Goal: Task Accomplishment & Management: Use online tool/utility

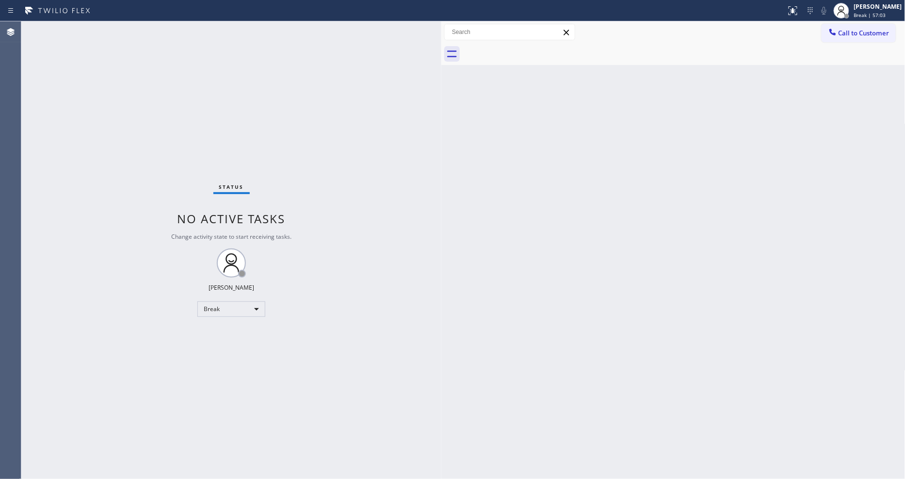
click at [450, 341] on div "Back to Dashboard Change Sender ID Customers Technicians Select a contact Outbo…" at bounding box center [673, 249] width 464 height 457
click at [892, 5] on div "[PERSON_NAME]" at bounding box center [878, 6] width 48 height 8
click at [871, 60] on button "Unavailable" at bounding box center [857, 64] width 97 height 13
click at [279, 332] on div "Status No active tasks Change activity state to start receiving tasks. [PERSON_…" at bounding box center [231, 249] width 420 height 457
click at [846, 35] on span "Call to Customer" at bounding box center [864, 33] width 51 height 9
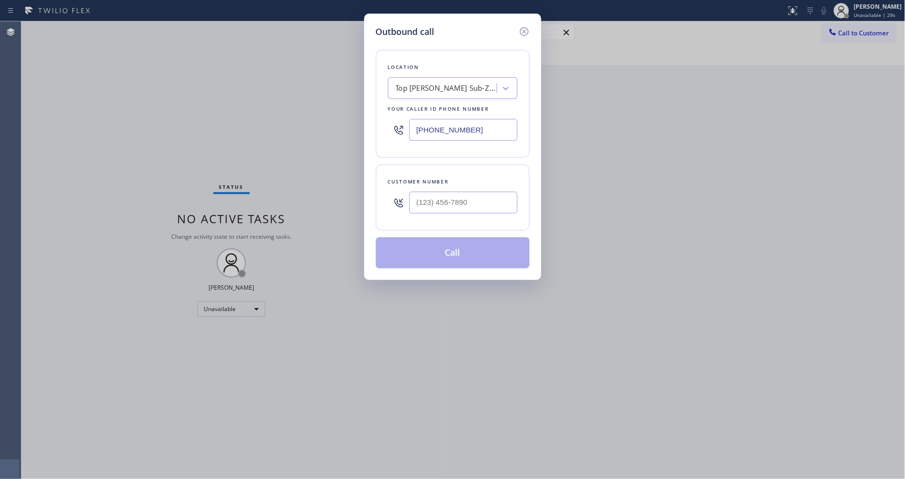
click at [438, 85] on div "Top [PERSON_NAME] Sub-Zero Repair" at bounding box center [447, 88] width 102 height 11
paste input "KitchenAid Appliance Repair Pros -"
type input "KitchenAid Appliance Repair Pros -"
click at [429, 112] on div "KitchenAid Appliance Repair Pros -" at bounding box center [453, 108] width 130 height 17
type input "[PHONE_NUMBER]"
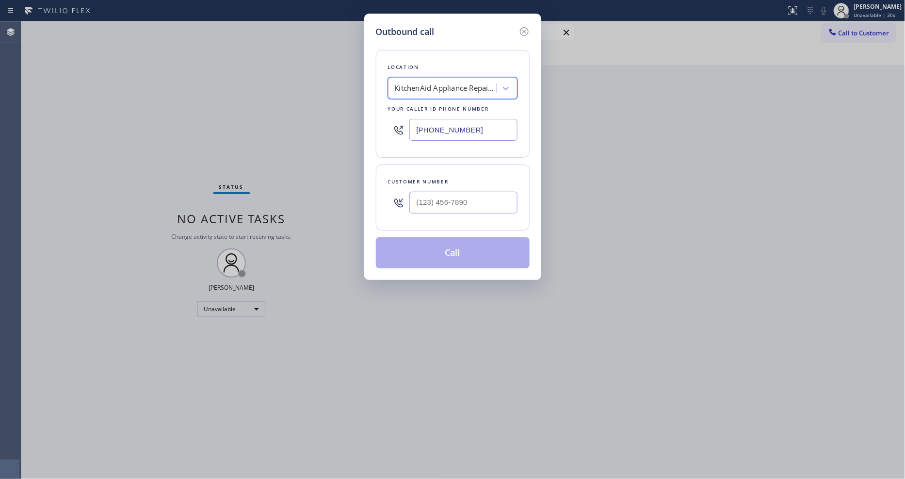
scroll to position [0, 1]
click at [410, 196] on input "(___) ___-____" at bounding box center [463, 203] width 108 height 22
paste input "202) 316-8336"
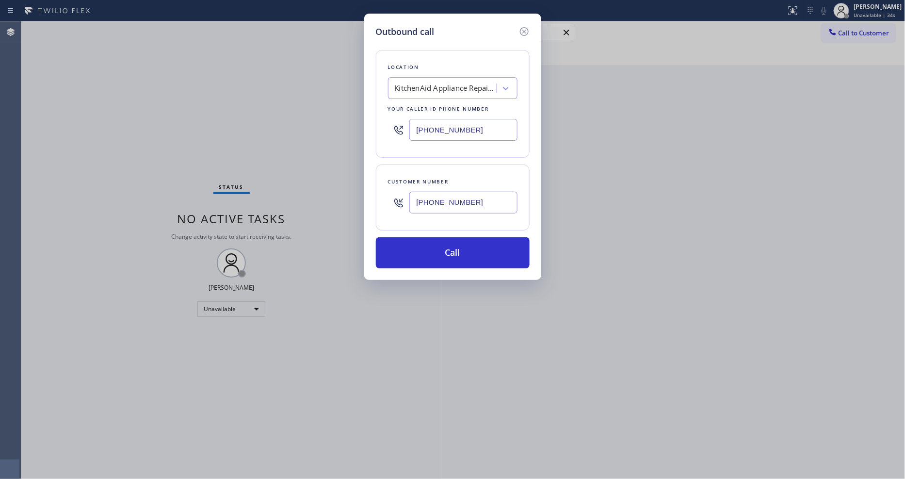
type input "[PHONE_NUMBER]"
click at [418, 267] on div "Outbound call Location KitchenAid Appliance Repair Pros - Your caller id phone …" at bounding box center [452, 147] width 177 height 266
click at [418, 250] on button "Call" at bounding box center [453, 252] width 154 height 31
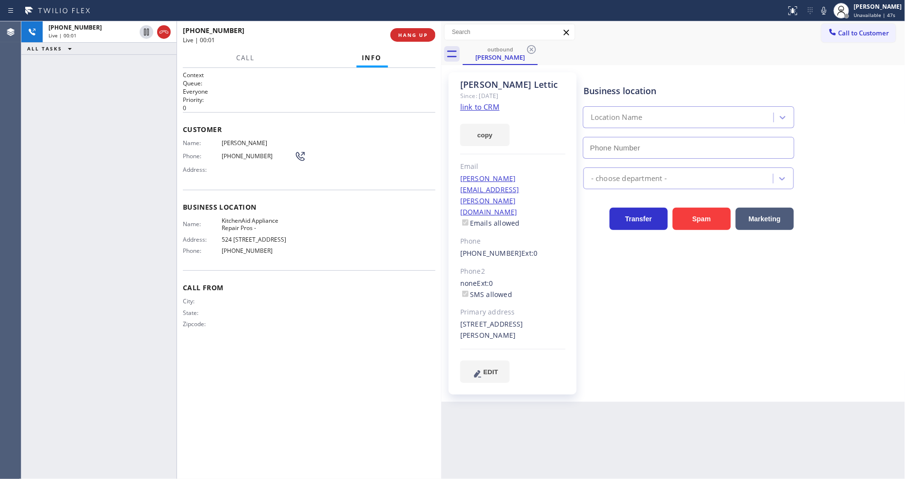
type input "[PHONE_NUMBER]"
click at [423, 34] on span "HANG UP" at bounding box center [413, 35] width 30 height 7
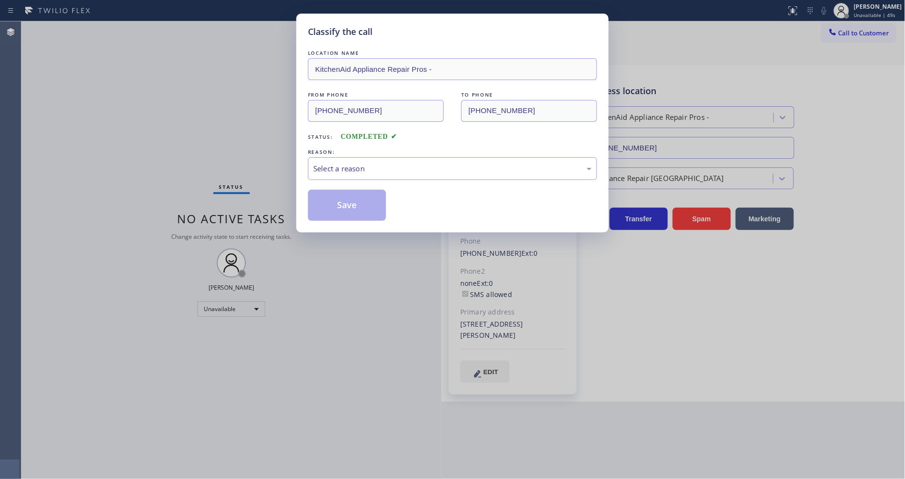
click at [393, 151] on div "REASON:" at bounding box center [452, 152] width 289 height 10
click at [381, 163] on div "Select a reason" at bounding box center [452, 168] width 278 height 11
click at [355, 195] on button "Save" at bounding box center [347, 205] width 78 height 31
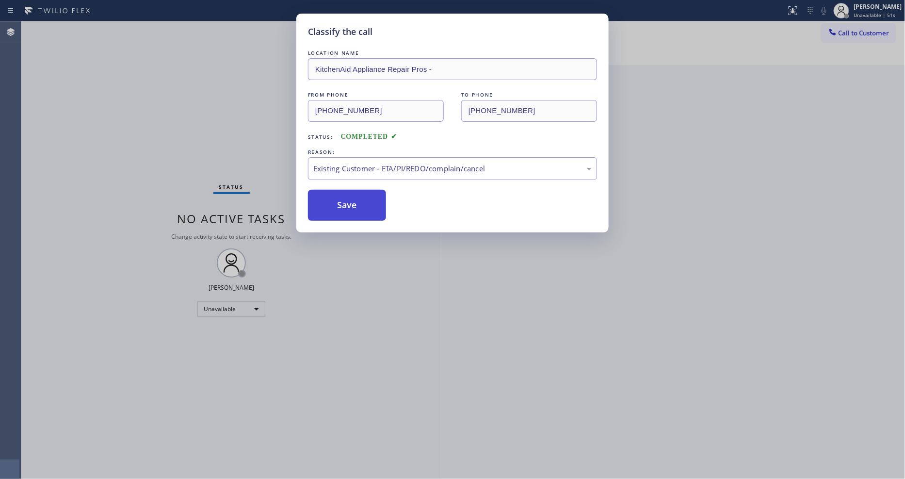
click at [355, 195] on button "Save" at bounding box center [347, 205] width 78 height 31
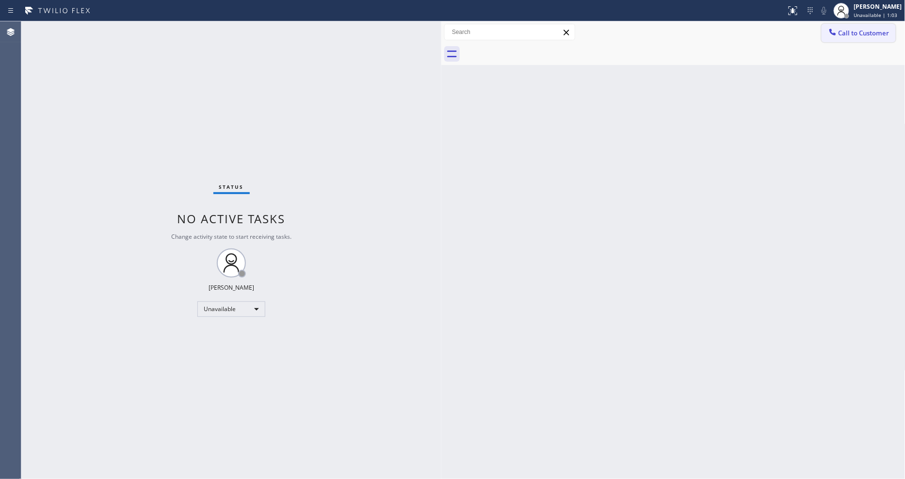
click at [865, 27] on button "Call to Customer" at bounding box center [859, 33] width 74 height 18
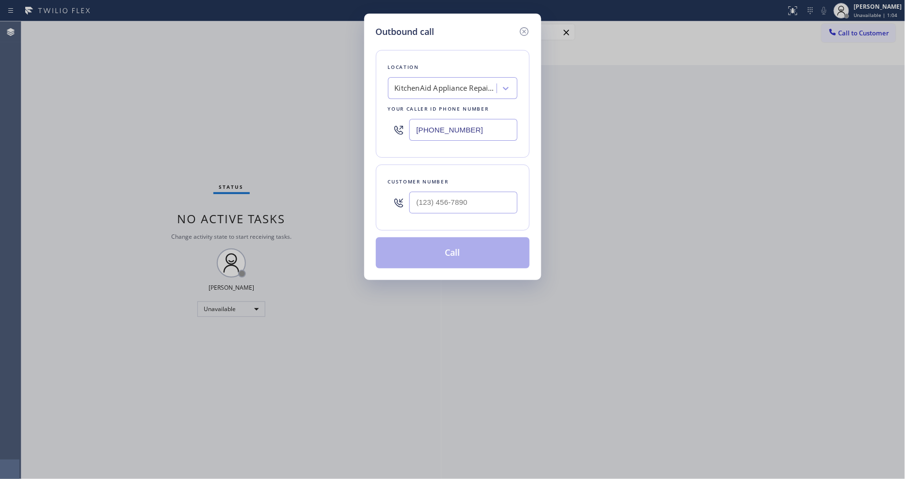
click at [469, 83] on div "KitchenAid Appliance Repair Pros -" at bounding box center [446, 88] width 102 height 11
paste input "Subzero Repair Professionals"
type input "Subzero Repair Professionals"
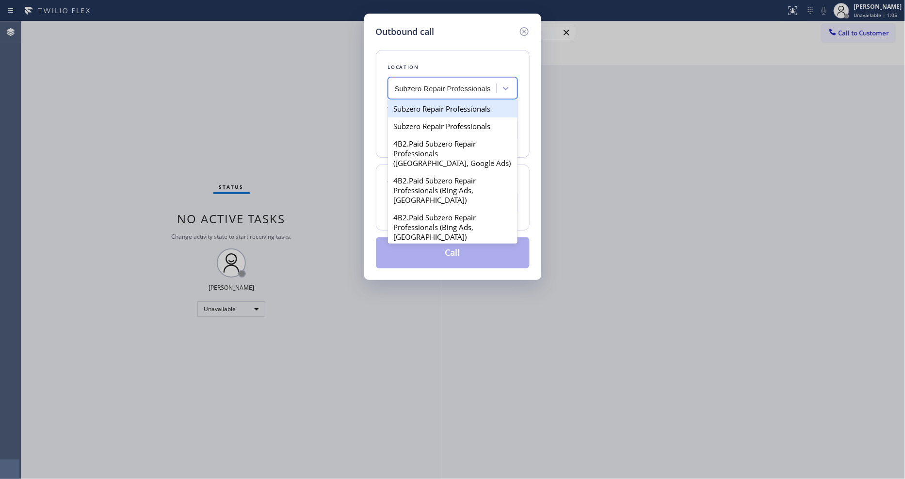
click at [434, 105] on div "Subzero Repair Professionals" at bounding box center [453, 108] width 130 height 17
type input "[PHONE_NUMBER]"
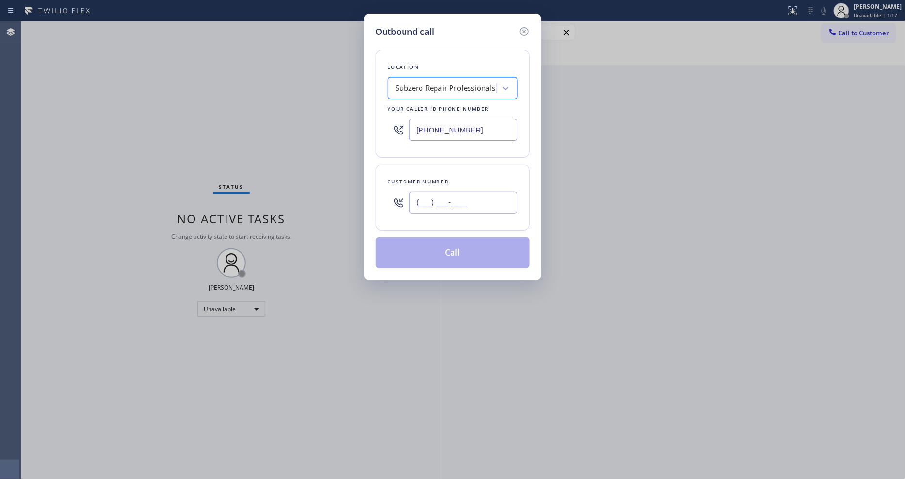
click at [462, 200] on input "(___) ___-____" at bounding box center [463, 203] width 108 height 22
paste input "970) 291-1167"
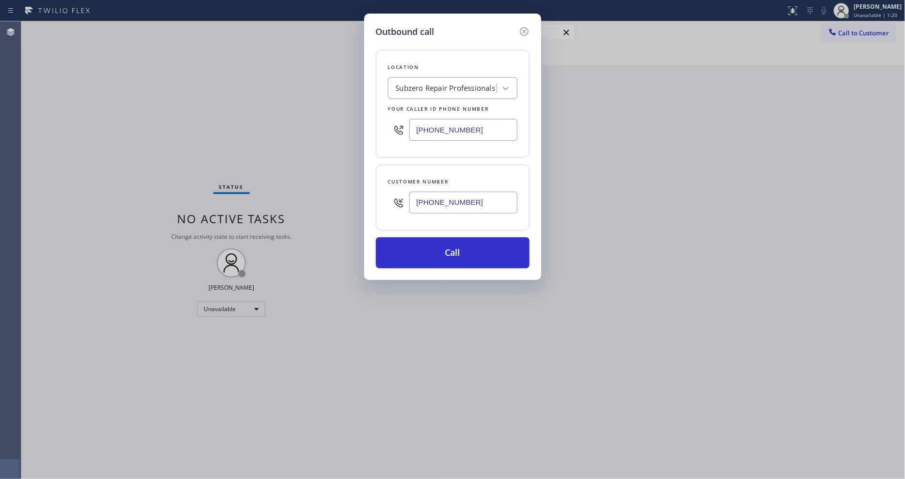
type input "[PHONE_NUMBER]"
click at [491, 256] on button "Call" at bounding box center [453, 252] width 154 height 31
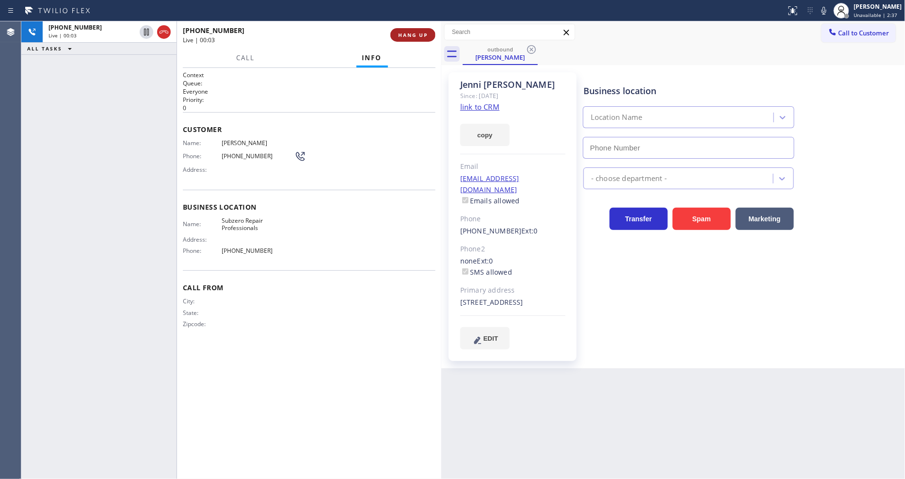
click at [408, 30] on button "HANG UP" at bounding box center [412, 35] width 45 height 14
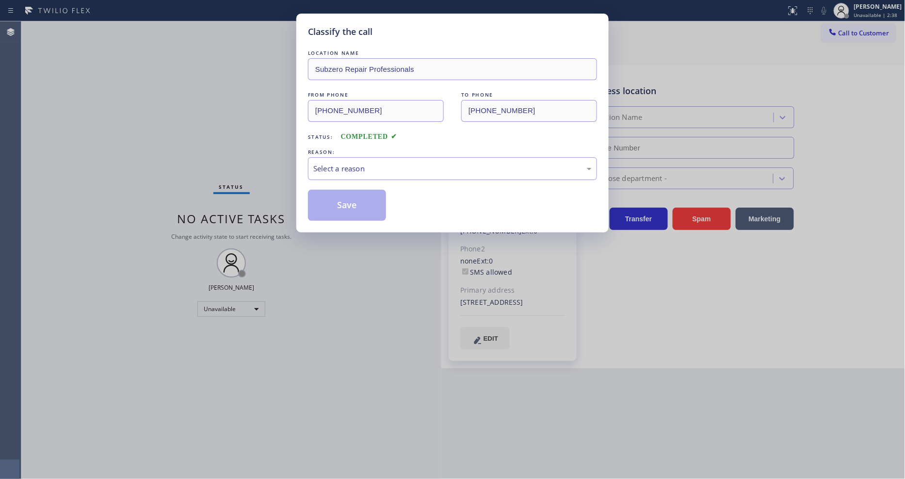
type input "[PHONE_NUMBER]"
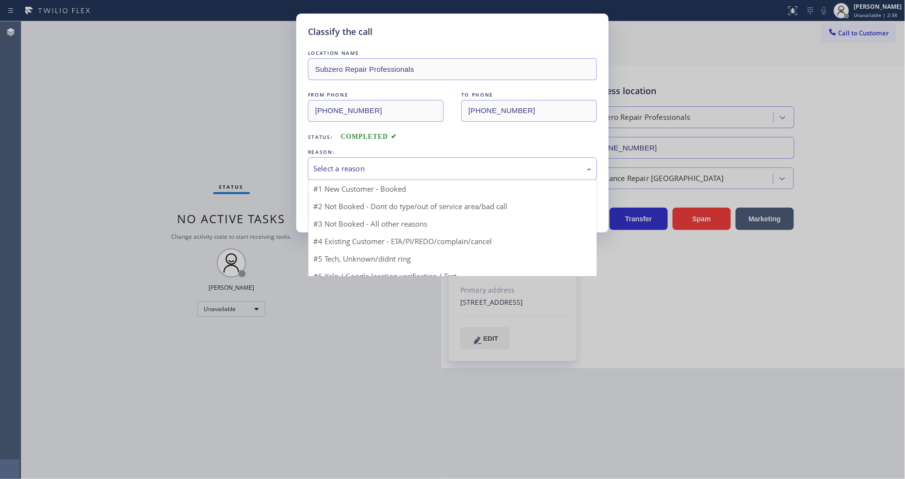
click at [344, 168] on div "Select a reason" at bounding box center [452, 168] width 278 height 11
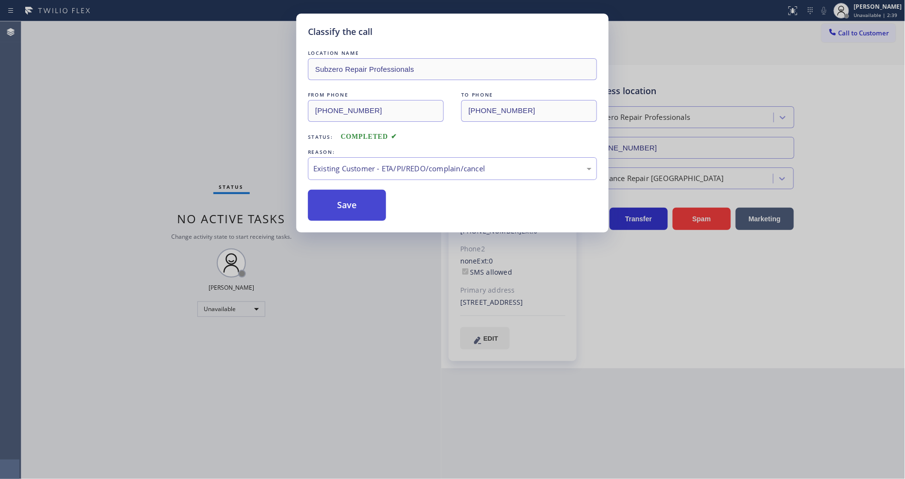
click at [343, 193] on button "Save" at bounding box center [347, 205] width 78 height 31
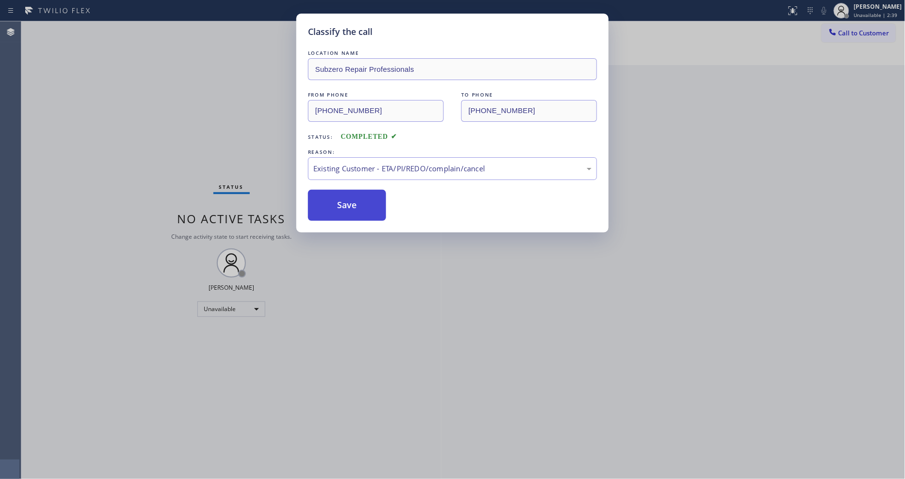
click at [343, 193] on button "Save" at bounding box center [347, 205] width 78 height 31
drag, startPoint x: 343, startPoint y: 193, endPoint x: 196, endPoint y: 442, distance: 289.0
click at [343, 193] on button "Save" at bounding box center [347, 205] width 78 height 31
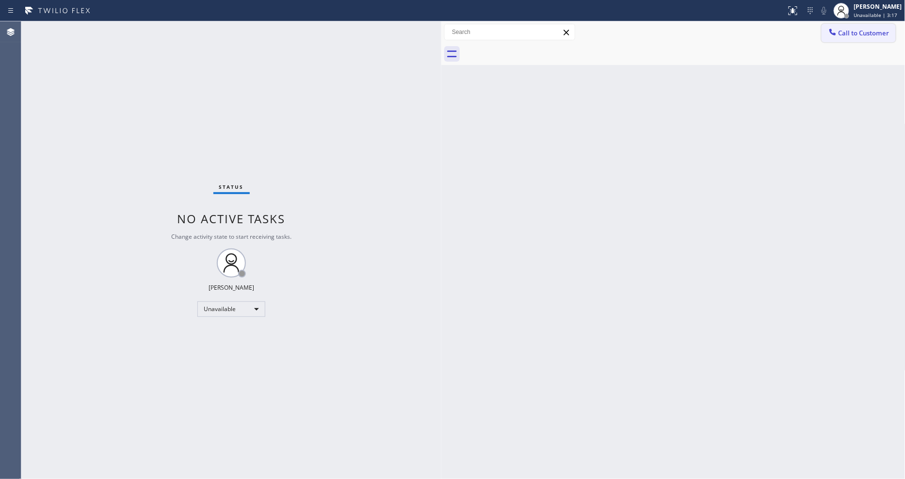
click at [856, 34] on span "Call to Customer" at bounding box center [864, 33] width 51 height 9
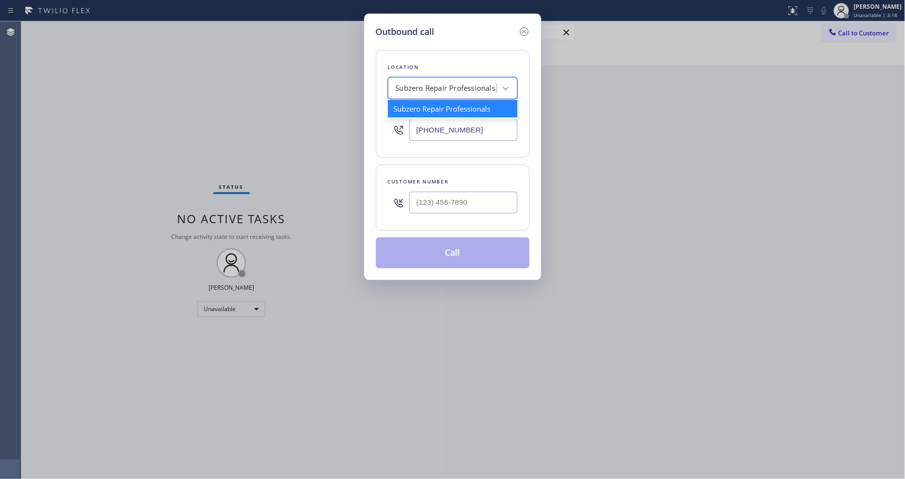
click at [430, 83] on div "Subzero Repair Professionals" at bounding box center [446, 88] width 100 height 11
paste input "Thermador Repair Group [GEOGRAPHIC_DATA]"
type input "Thermador Repair Group [GEOGRAPHIC_DATA]"
click at [423, 107] on div "Thermador Repair Group [GEOGRAPHIC_DATA]" at bounding box center [453, 113] width 130 height 27
type input "[PHONE_NUMBER]"
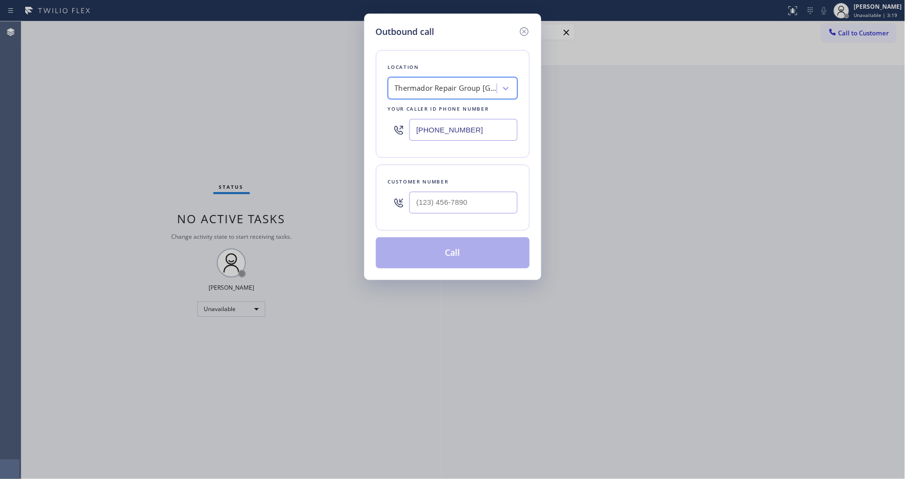
scroll to position [0, 1]
click at [438, 197] on input "(___) ___-____" at bounding box center [463, 203] width 108 height 22
paste input "949) 275-0022"
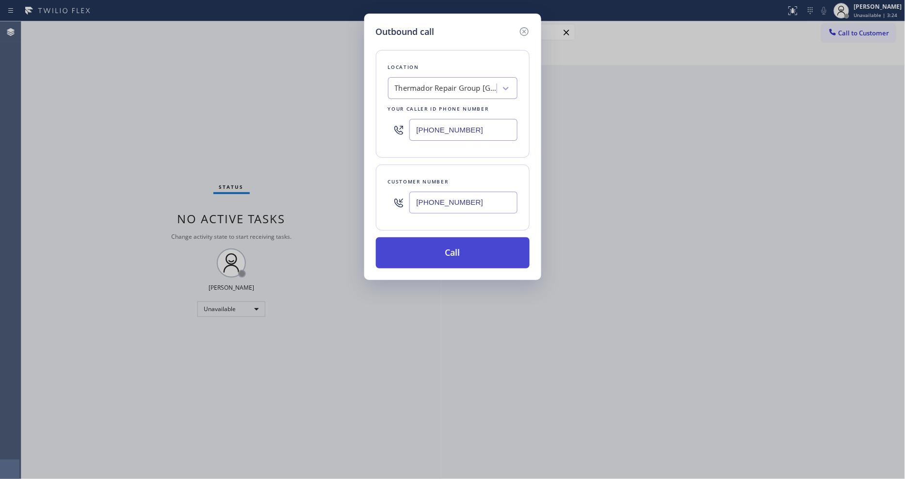
type input "[PHONE_NUMBER]"
click at [414, 253] on button "Call" at bounding box center [453, 252] width 154 height 31
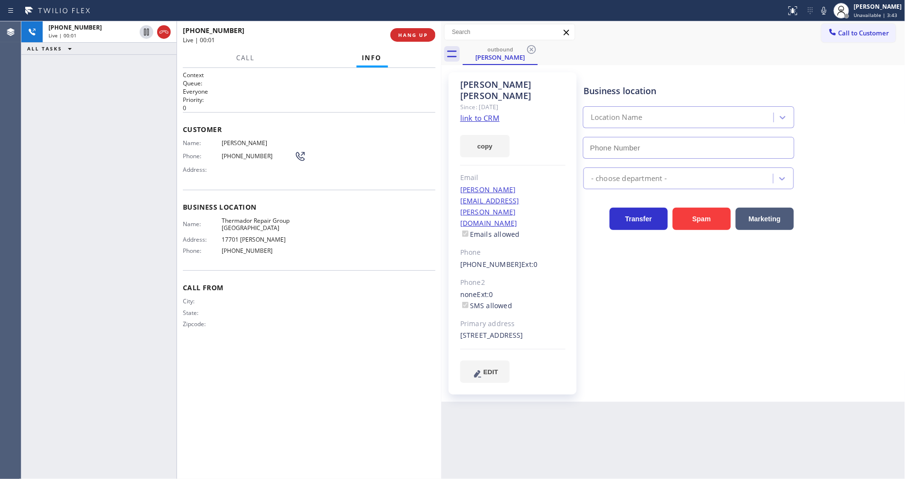
type input "[PHONE_NUMBER]"
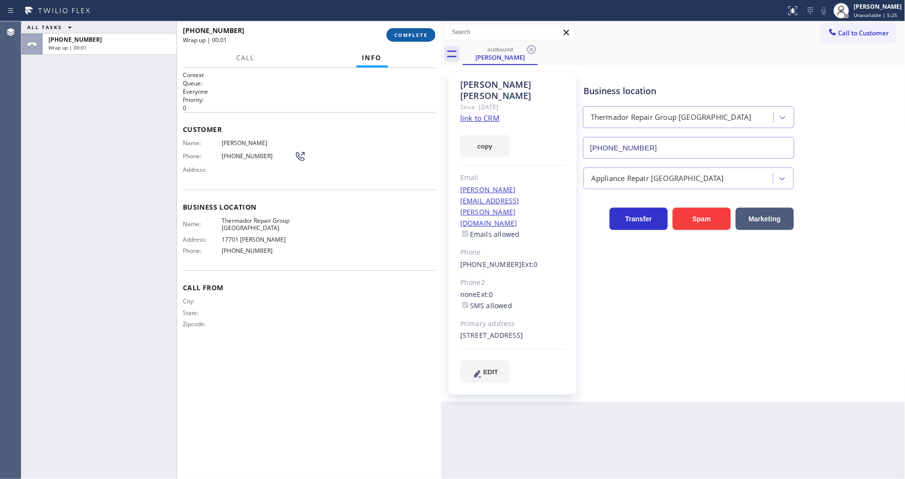
click at [406, 37] on span "COMPLETE" at bounding box center [410, 35] width 33 height 7
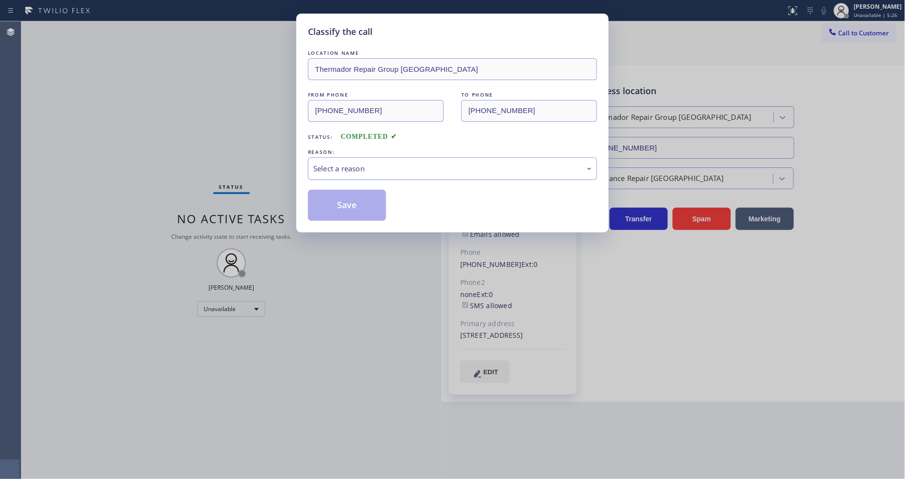
click at [364, 163] on div "Select a reason" at bounding box center [452, 168] width 278 height 11
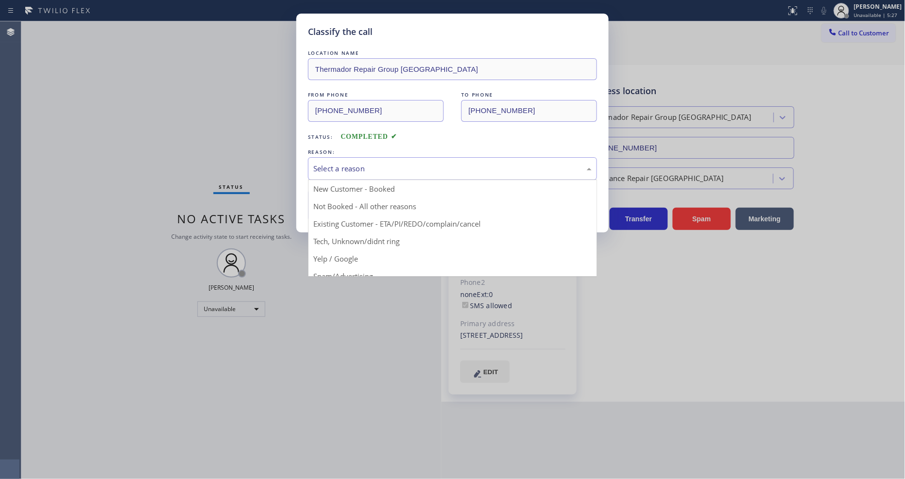
drag, startPoint x: 347, startPoint y: 219, endPoint x: 347, endPoint y: 211, distance: 8.2
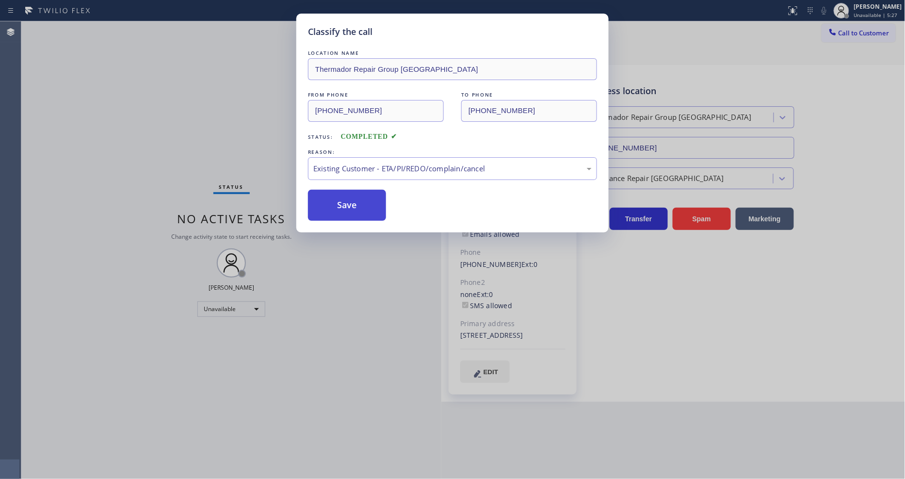
click at [347, 204] on button "Save" at bounding box center [347, 205] width 78 height 31
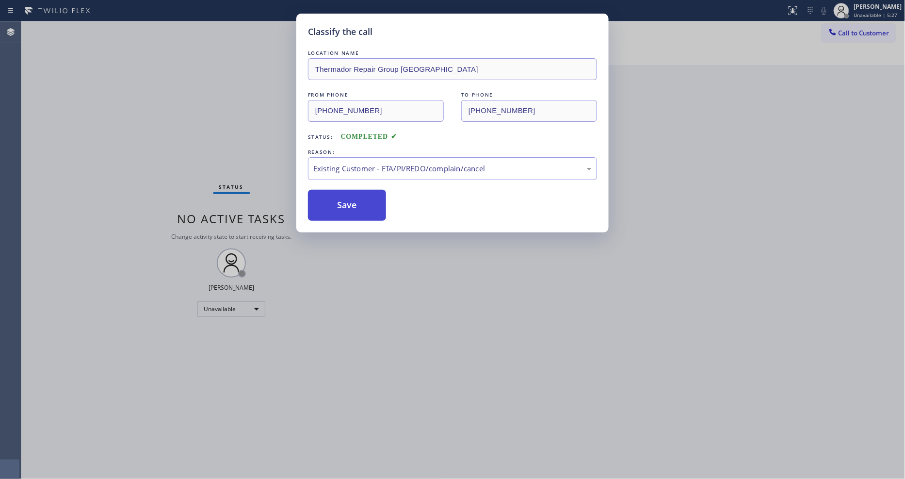
click at [347, 204] on button "Save" at bounding box center [347, 205] width 78 height 31
click at [347, 204] on div "Classify the call LOCATION NAME 4B2.Paid Viking Appliancerepair Pros (Google Ad…" at bounding box center [463, 249] width 884 height 457
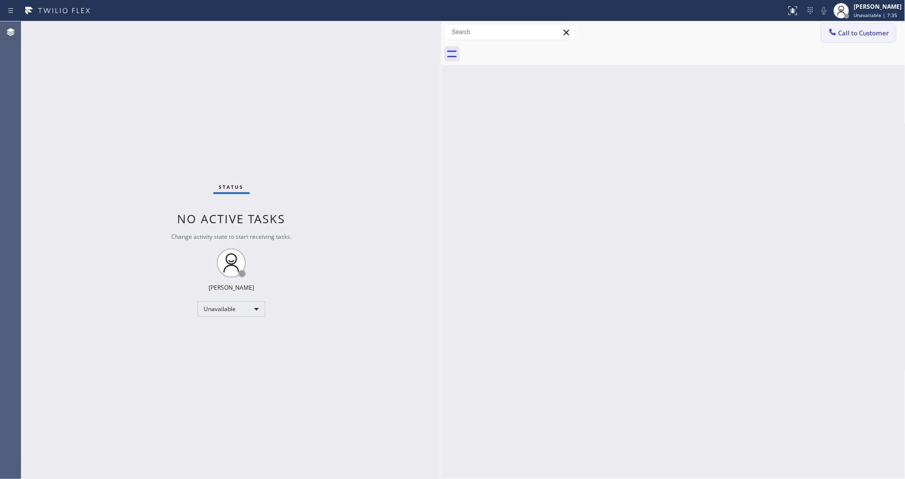
click at [846, 35] on span "Call to Customer" at bounding box center [864, 33] width 51 height 9
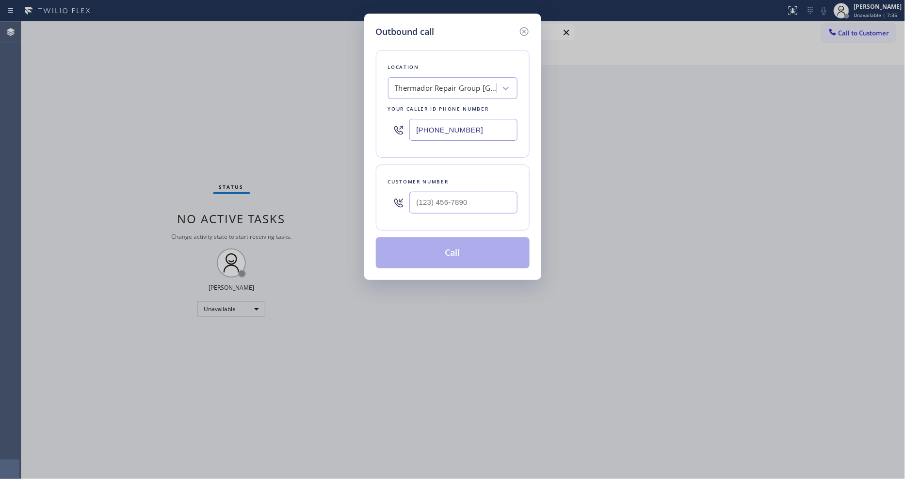
click at [424, 86] on div "Thermador Repair Group [GEOGRAPHIC_DATA]" at bounding box center [446, 88] width 102 height 11
paste input "Century City Appliances Repair"
type input "Century City Appliances Repair"
click at [425, 104] on div "Century City Appliances Repair" at bounding box center [453, 108] width 130 height 17
type input "[PHONE_NUMBER]"
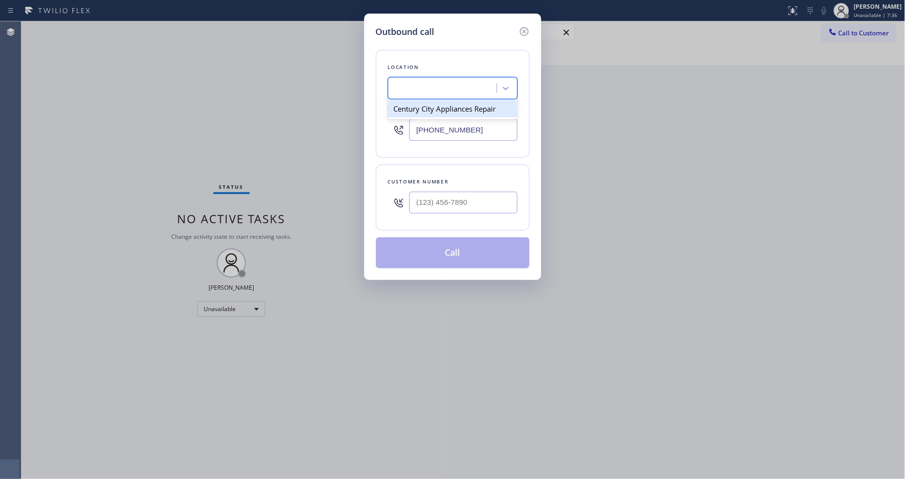
scroll to position [0, 1]
click at [433, 192] on input "(___) ___-____" at bounding box center [463, 203] width 108 height 22
paste input "310) 880-6219"
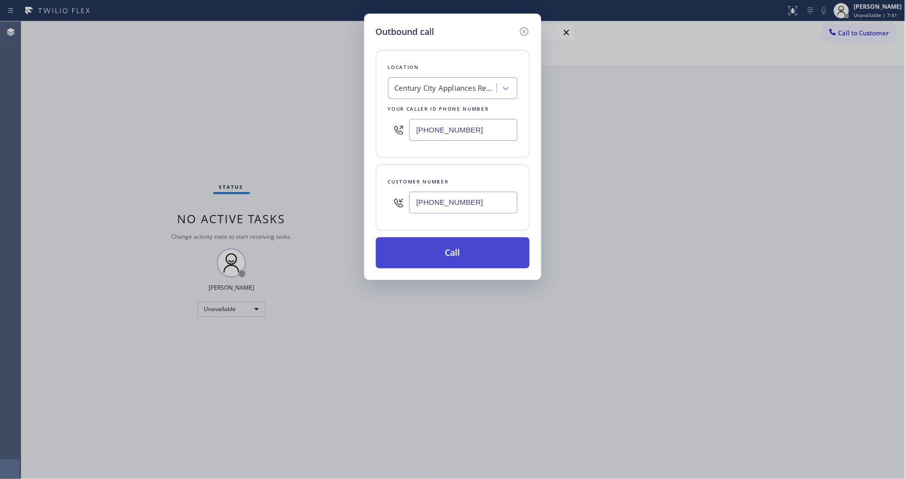
type input "[PHONE_NUMBER]"
click at [422, 249] on button "Call" at bounding box center [453, 252] width 154 height 31
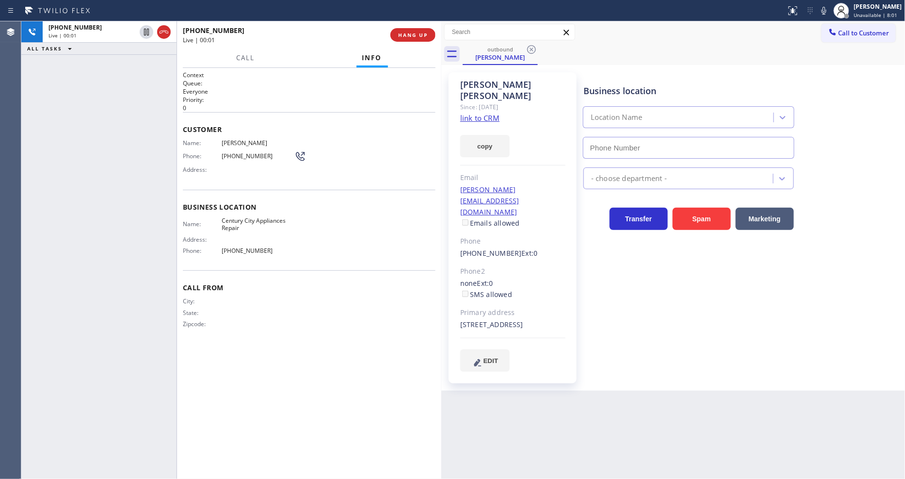
type input "[PHONE_NUMBER]"
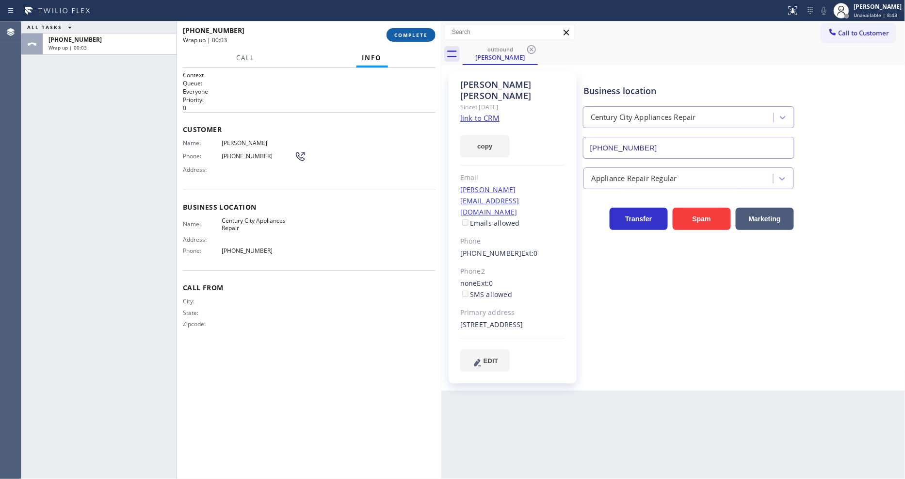
click at [425, 32] on span "COMPLETE" at bounding box center [410, 35] width 33 height 7
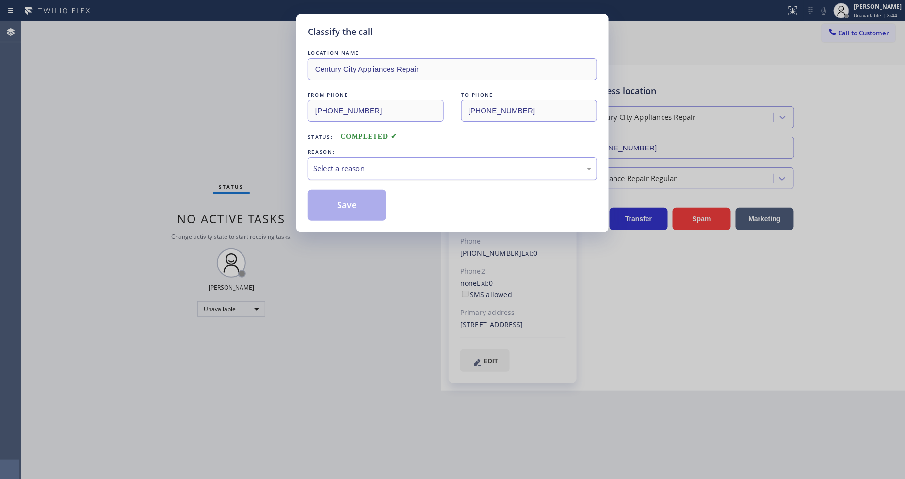
drag, startPoint x: 411, startPoint y: 172, endPoint x: 405, endPoint y: 170, distance: 7.1
click at [410, 171] on div "Select a reason" at bounding box center [452, 168] width 289 height 23
click at [363, 204] on button "Save" at bounding box center [347, 205] width 78 height 31
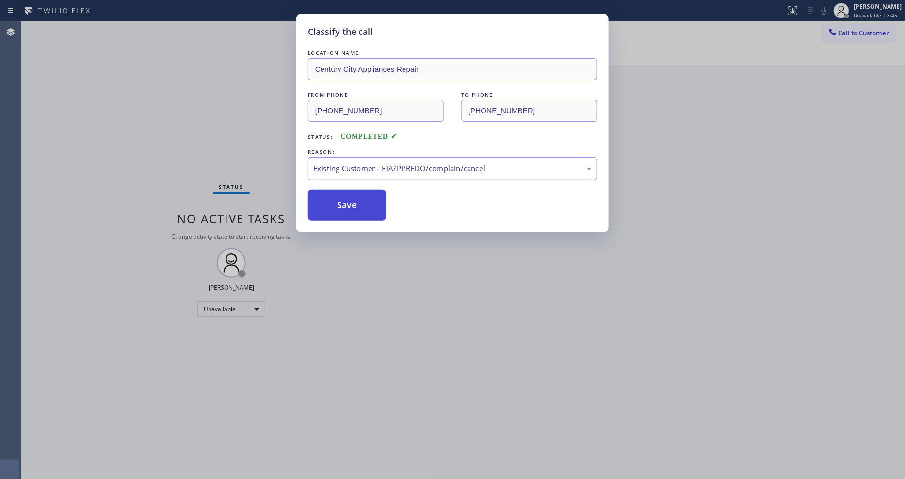
click at [363, 204] on button "Save" at bounding box center [347, 205] width 78 height 31
click at [362, 202] on button "Save" at bounding box center [347, 205] width 78 height 31
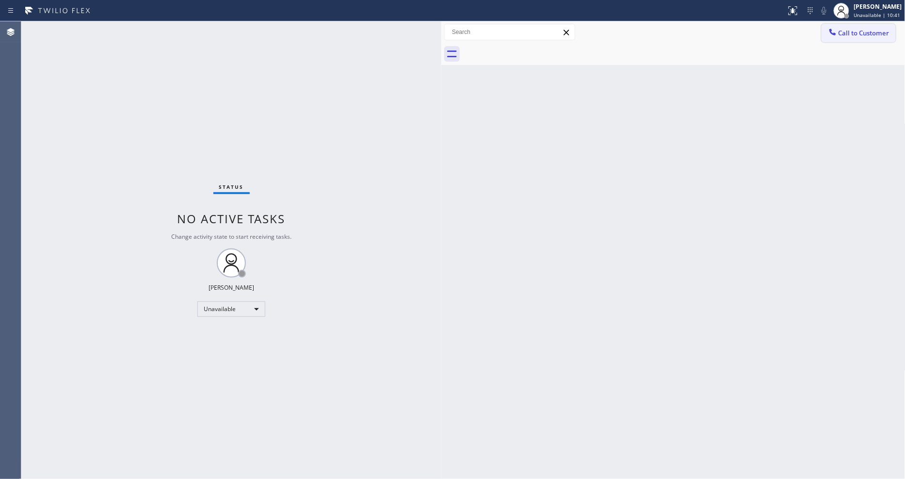
click at [837, 36] on icon at bounding box center [833, 32] width 10 height 10
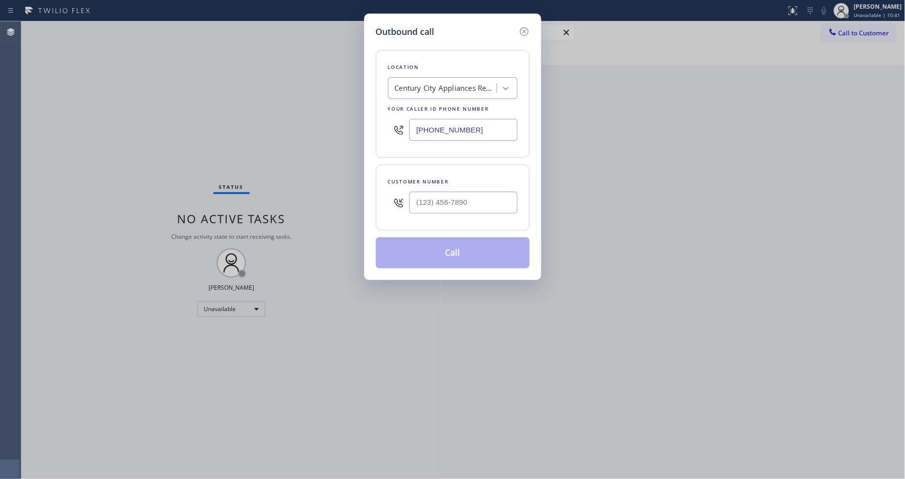
click at [406, 90] on div "Century City Appliances Repair" at bounding box center [444, 88] width 106 height 17
paste input "Teco Electric Co"
type input "Teco Electric Co"
click at [402, 108] on div "Teco Electric Co" at bounding box center [453, 108] width 130 height 17
type input "[PHONE_NUMBER]"
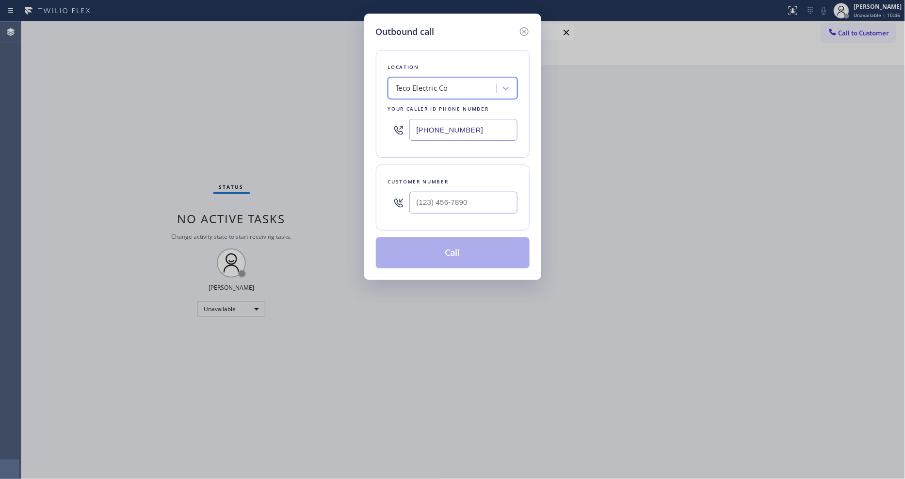
click at [431, 204] on input "text" at bounding box center [463, 203] width 108 height 22
paste input "973) 632-3220"
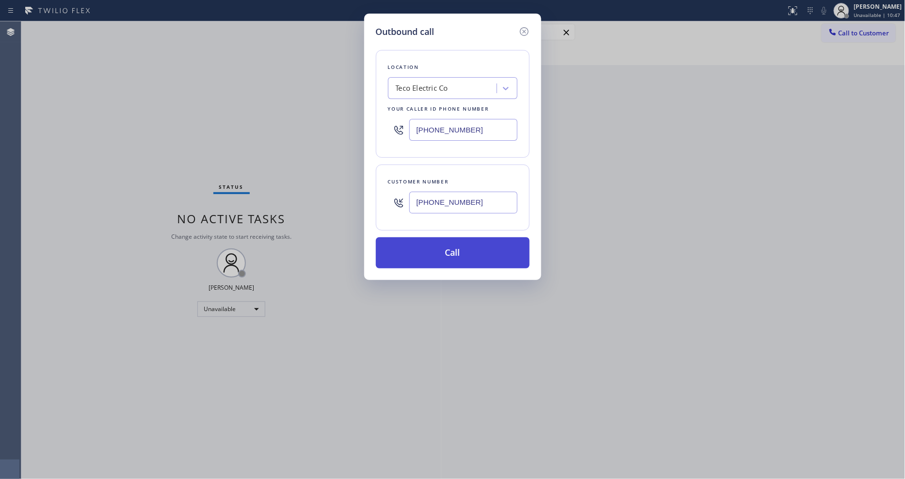
type input "[PHONE_NUMBER]"
click at [434, 253] on button "Call" at bounding box center [453, 252] width 154 height 31
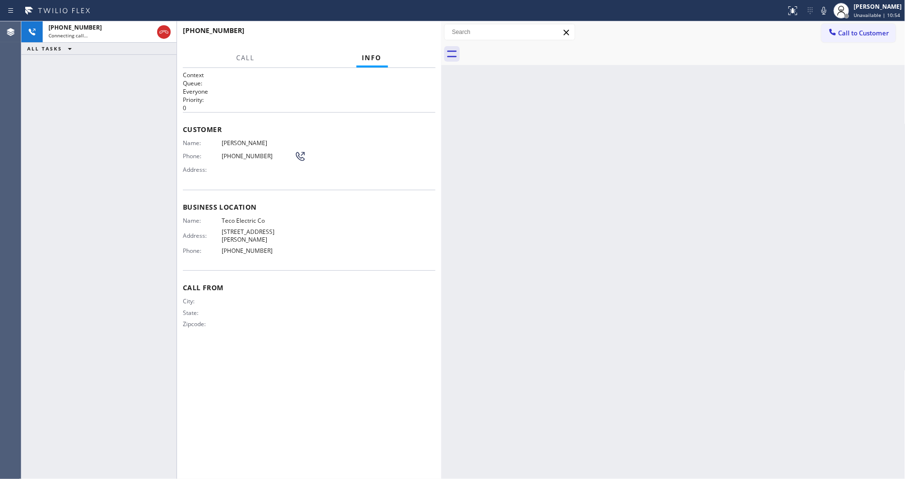
click at [294, 341] on div "Call From City: State: Zipcode:" at bounding box center [309, 306] width 253 height 73
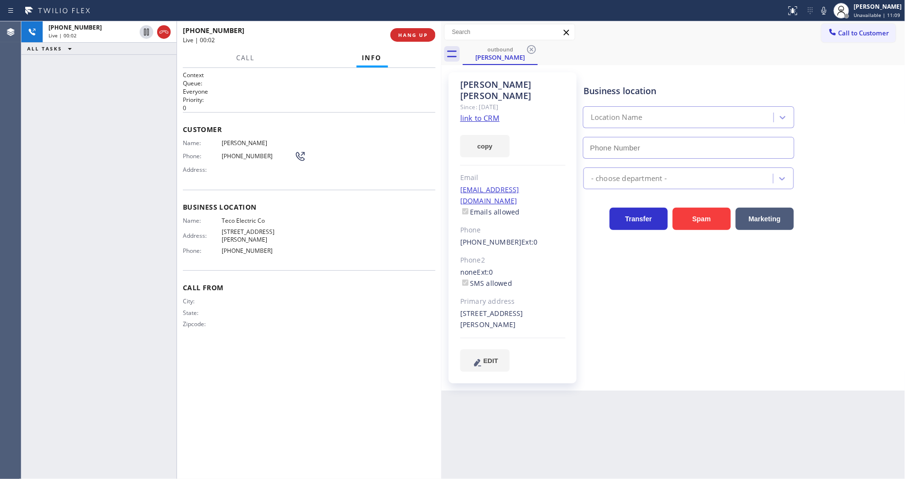
type input "[PHONE_NUMBER]"
click at [413, 35] on span "HANG UP" at bounding box center [413, 35] width 30 height 7
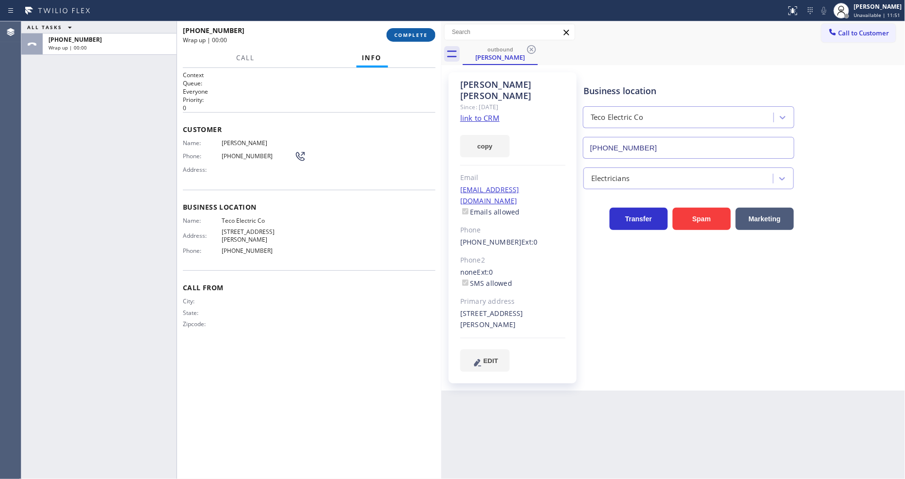
click at [413, 35] on span "COMPLETE" at bounding box center [410, 35] width 33 height 7
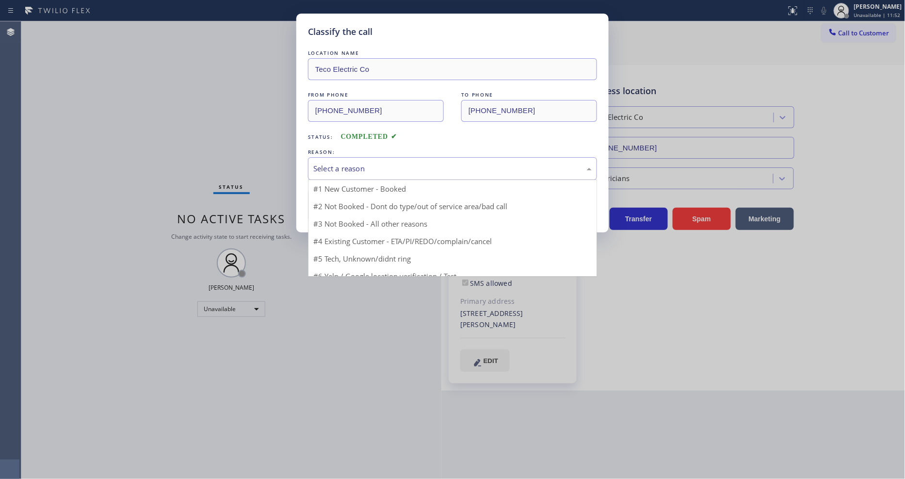
click at [351, 163] on div "Select a reason" at bounding box center [452, 168] width 278 height 11
drag, startPoint x: 348, startPoint y: 216, endPoint x: 350, endPoint y: 195, distance: 21.4
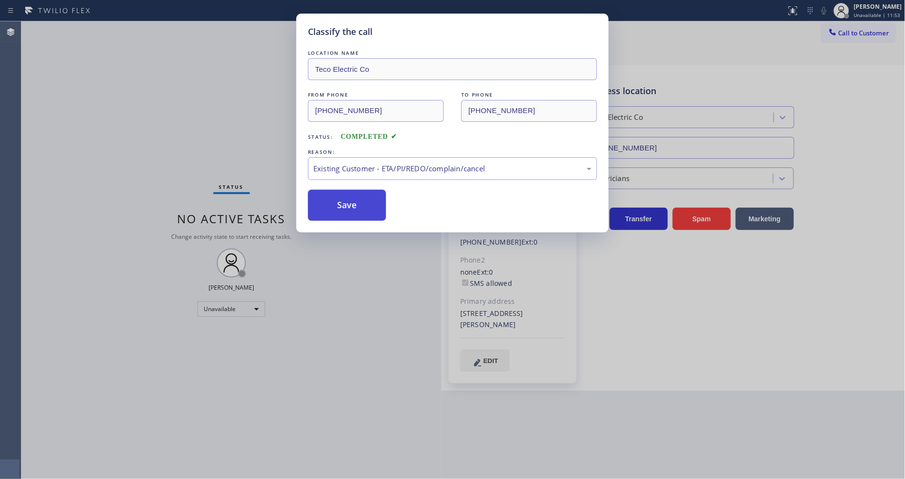
click at [350, 195] on button "Save" at bounding box center [347, 205] width 78 height 31
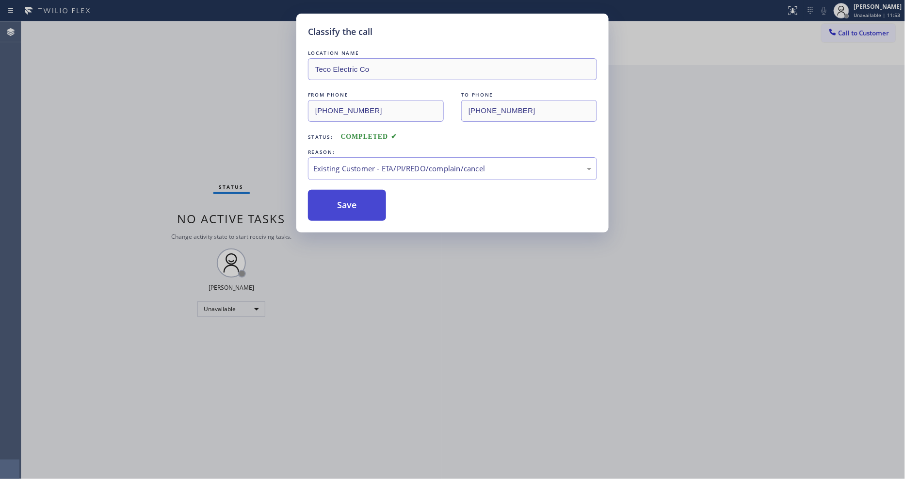
click at [350, 195] on button "Save" at bounding box center [347, 205] width 78 height 31
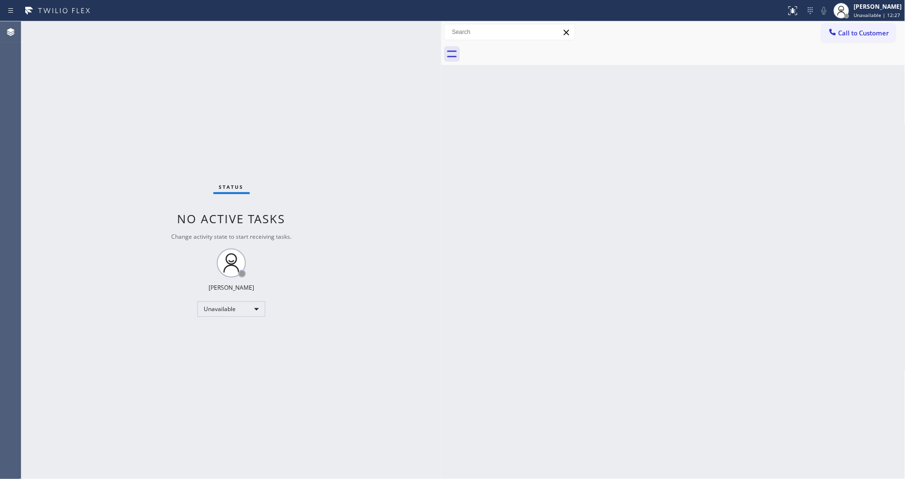
click at [859, 39] on button "Call to Customer" at bounding box center [859, 33] width 74 height 18
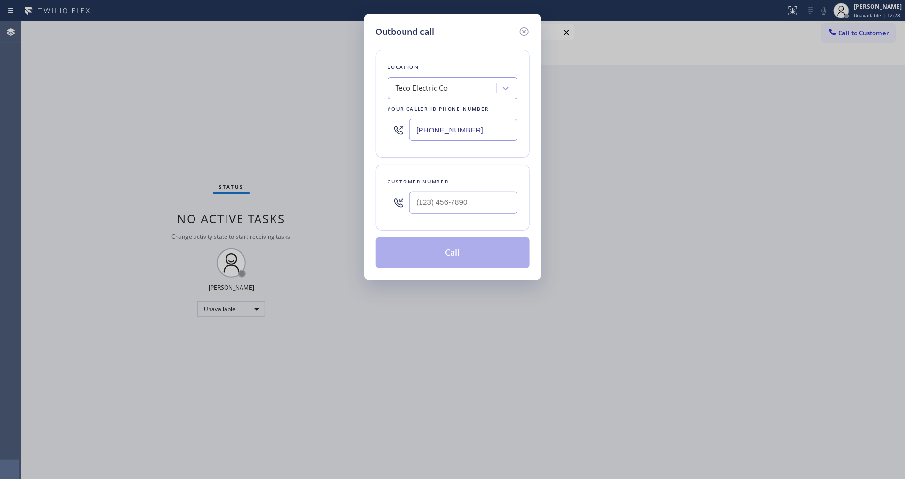
click at [434, 83] on div "Teco Electric Co" at bounding box center [422, 88] width 52 height 11
paste input "[GEOGRAPHIC_DATA] Appliance Repair"
type input "[GEOGRAPHIC_DATA] Appliance Repair"
click at [434, 110] on div "[GEOGRAPHIC_DATA] Appliance Repair" at bounding box center [453, 113] width 130 height 27
type input "[PHONE_NUMBER]"
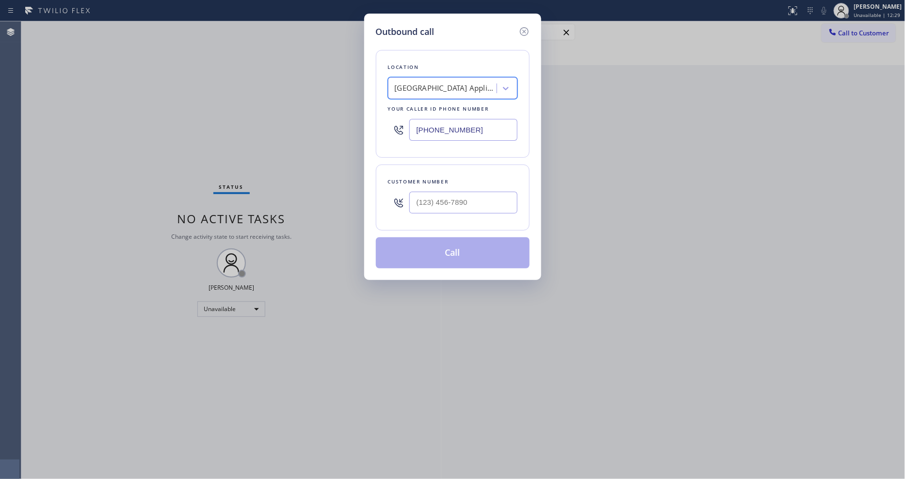
scroll to position [0, 1]
click at [429, 196] on input "(___) ___-____" at bounding box center [463, 203] width 108 height 22
paste input "224) 518-3174"
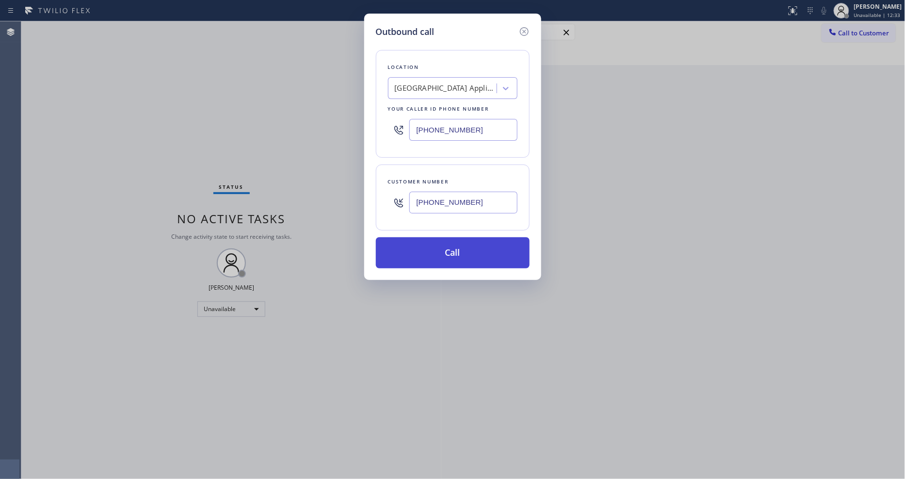
type input "[PHONE_NUMBER]"
click at [432, 256] on button "Call" at bounding box center [453, 252] width 154 height 31
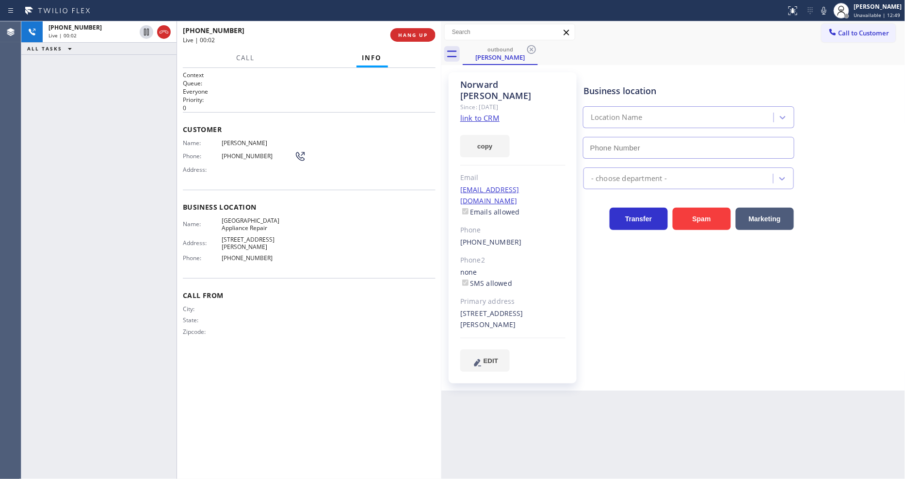
type input "[PHONE_NUMBER]"
click at [420, 37] on span "HANG UP" at bounding box center [413, 35] width 30 height 7
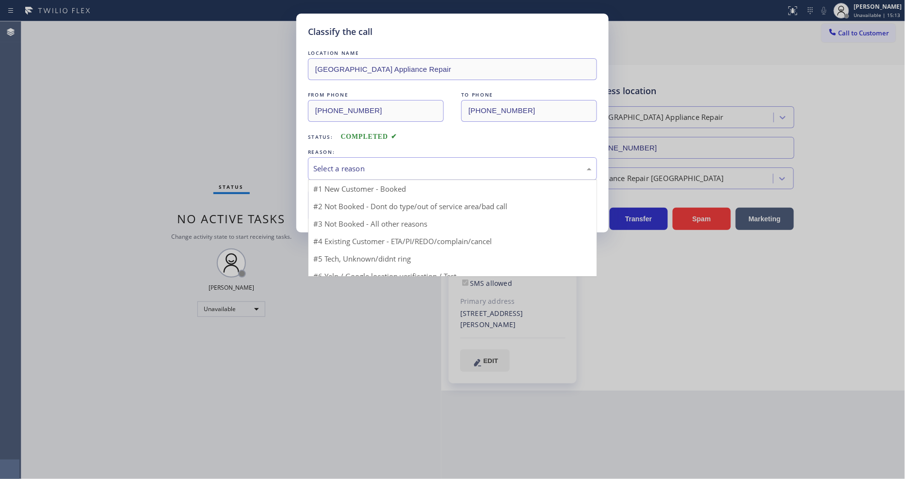
click at [353, 166] on div "Select a reason" at bounding box center [452, 168] width 278 height 11
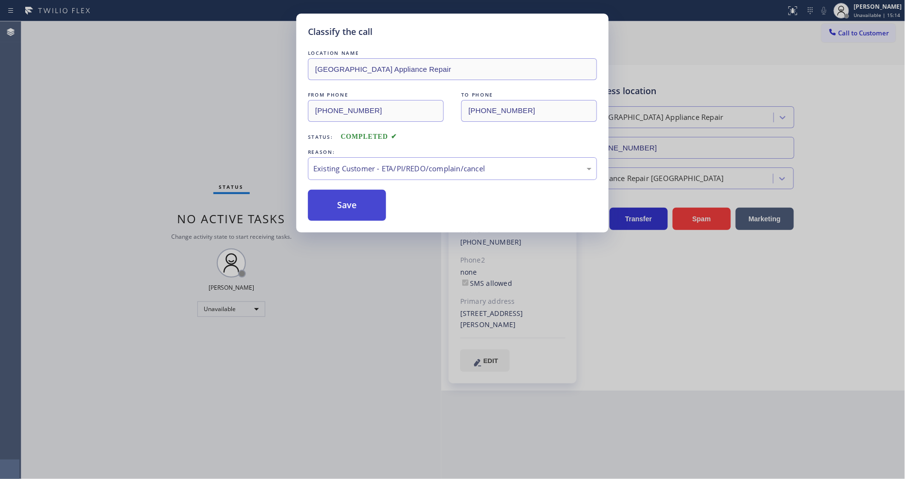
click at [355, 198] on button "Save" at bounding box center [347, 205] width 78 height 31
click at [355, 199] on button "Save" at bounding box center [347, 205] width 78 height 31
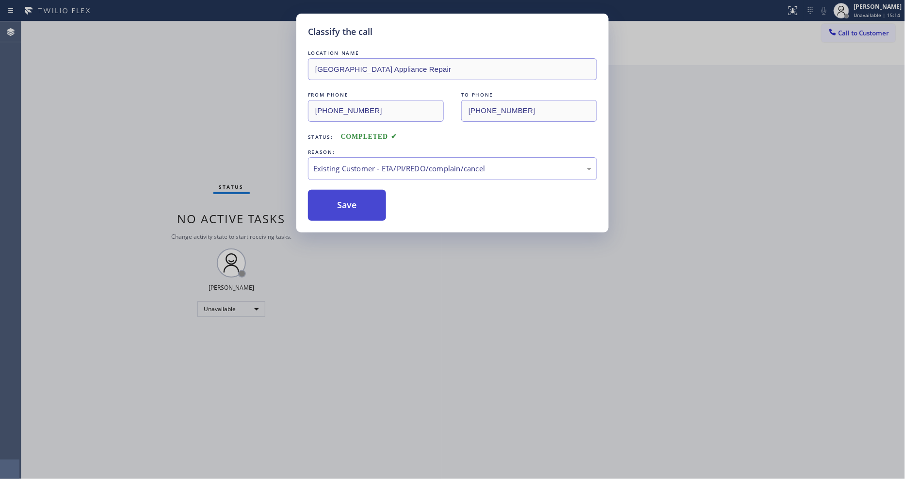
click at [355, 199] on button "Save" at bounding box center [347, 205] width 78 height 31
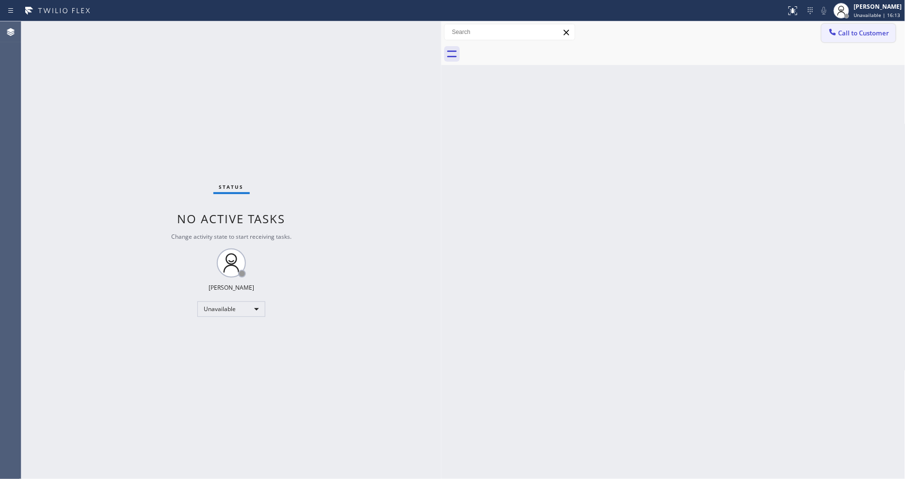
click at [847, 29] on button "Call to Customer" at bounding box center [859, 33] width 74 height 18
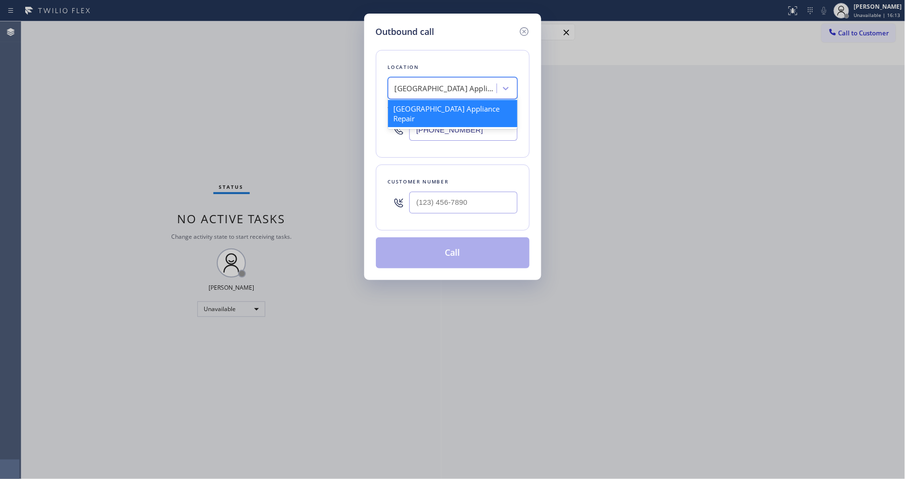
click at [439, 89] on div "[GEOGRAPHIC_DATA] Appliance Repair" at bounding box center [446, 88] width 102 height 11
paste input "Eagle Rock Prestige HVAC"
type input "Eagle Rock Prestige HVAC"
drag, startPoint x: 418, startPoint y: 107, endPoint x: 407, endPoint y: 15, distance: 93.3
click at [418, 107] on div "Eagle Rock Prestige HVAC" at bounding box center [453, 108] width 130 height 17
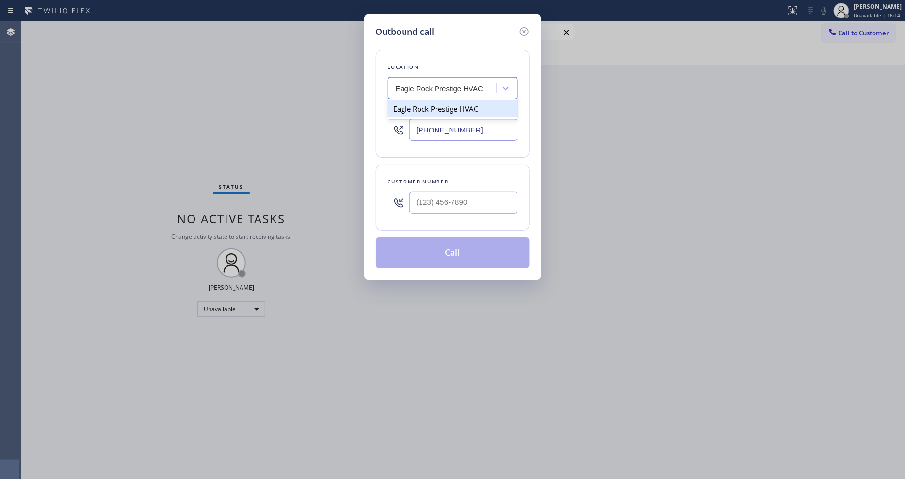
type input "[PHONE_NUMBER]"
click at [425, 196] on input "(___) ___-____" at bounding box center [463, 203] width 108 height 22
paste input "973) 934-3197"
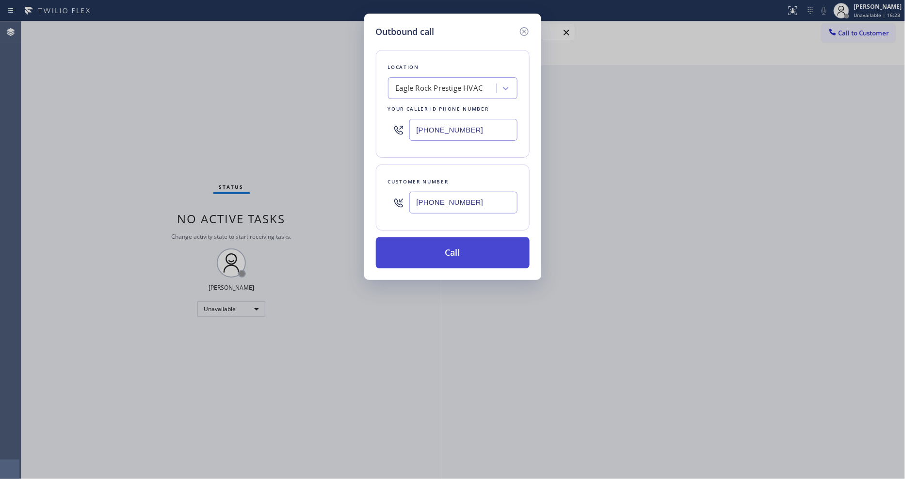
type input "[PHONE_NUMBER]"
click at [418, 244] on button "Call" at bounding box center [453, 252] width 154 height 31
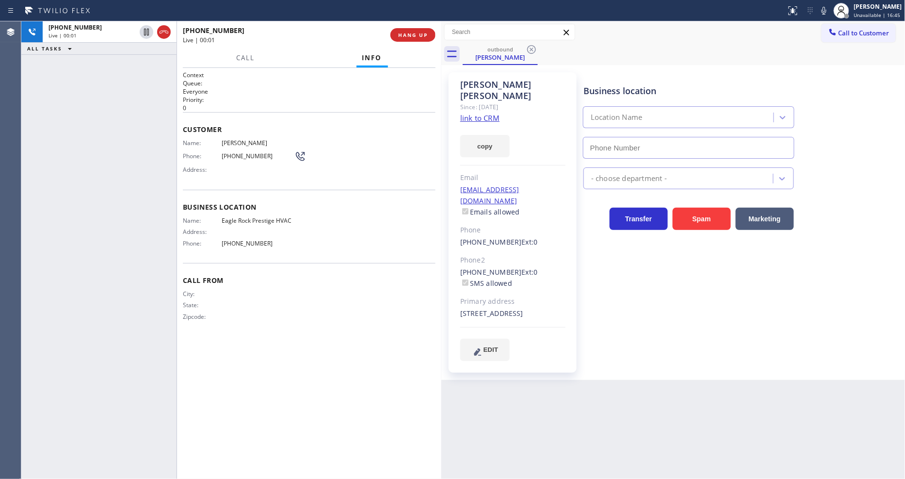
type input "[PHONE_NUMBER]"
click at [434, 36] on button "HANG UP" at bounding box center [412, 35] width 45 height 14
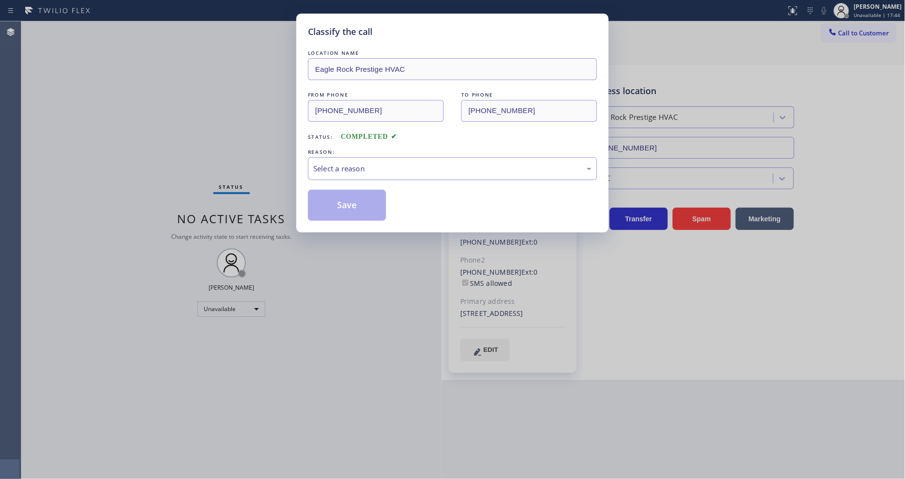
click at [359, 158] on div "Select a reason" at bounding box center [452, 168] width 289 height 23
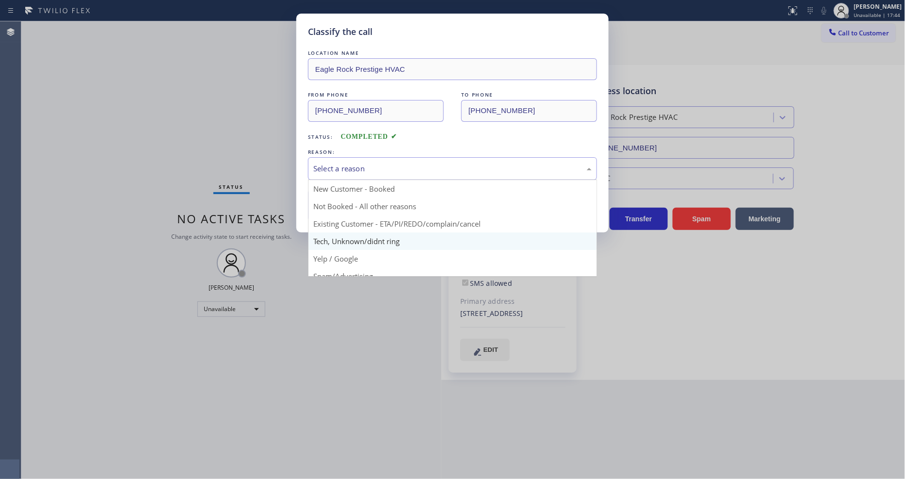
drag, startPoint x: 355, startPoint y: 229, endPoint x: 353, endPoint y: 211, distance: 18.1
click at [353, 167] on div "Tech, Unknown/didnt ring" at bounding box center [452, 168] width 278 height 11
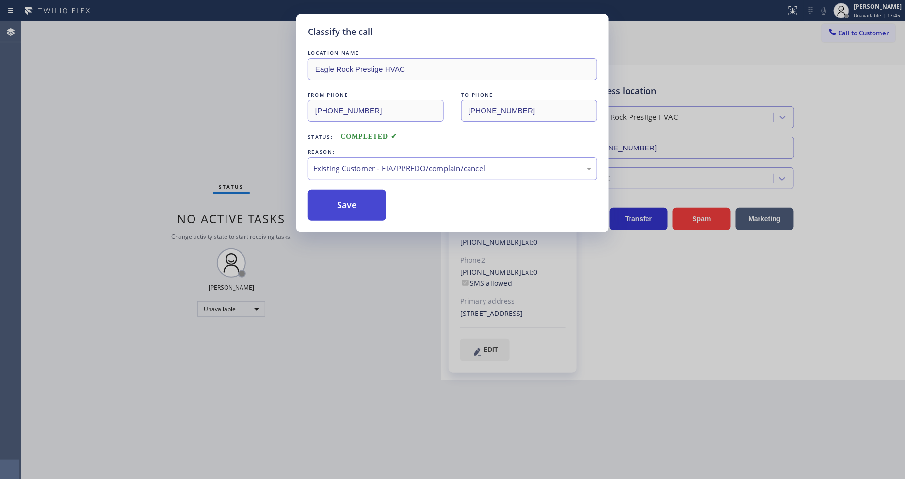
click at [352, 199] on button "Save" at bounding box center [347, 205] width 78 height 31
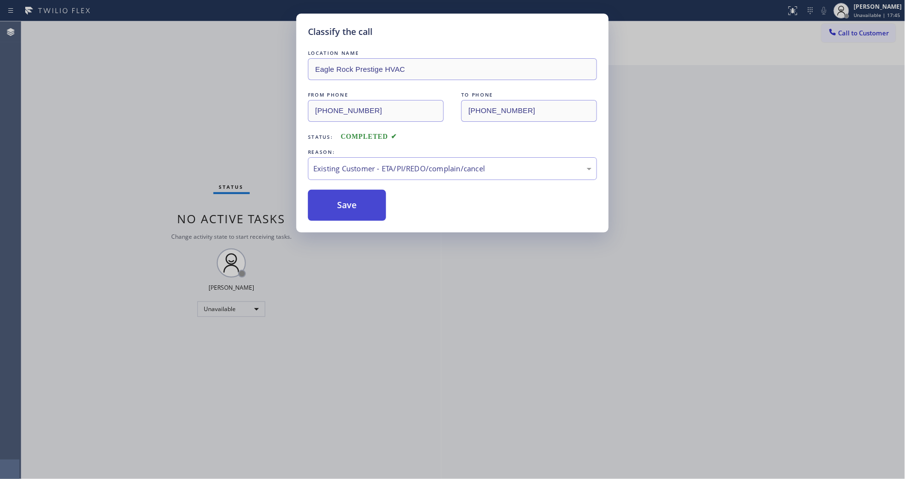
click at [352, 199] on button "Save" at bounding box center [347, 205] width 78 height 31
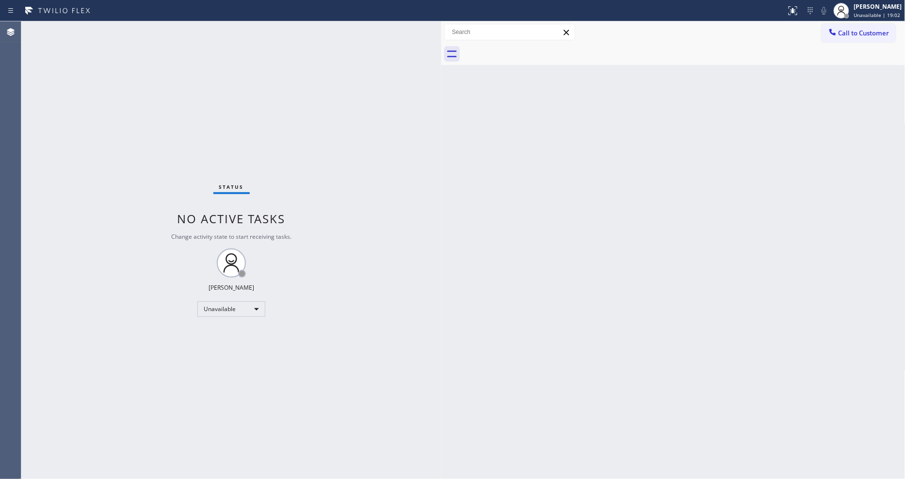
click at [507, 340] on div "Back to Dashboard Change Sender ID Customers Technicians Select a contact Outbo…" at bounding box center [673, 249] width 464 height 457
click at [138, 31] on div "Status No active tasks Change activity state to start receiving tasks. [PERSON_…" at bounding box center [231, 249] width 420 height 457
click at [120, 30] on div "Status No active tasks Change activity state to start receiving tasks. [PERSON_…" at bounding box center [231, 249] width 420 height 457
drag, startPoint x: 770, startPoint y: 379, endPoint x: 859, endPoint y: 439, distance: 107.4
click at [770, 379] on div "Back to Dashboard Change Sender ID Customers Technicians Select a contact Outbo…" at bounding box center [673, 249] width 464 height 457
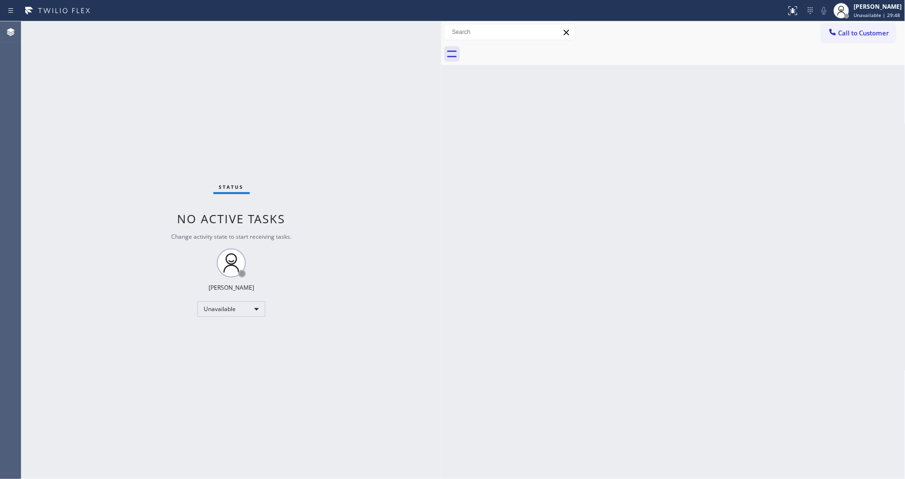
click at [513, 361] on div "Back to Dashboard Change Sender ID Customers Technicians Select a contact Outbo…" at bounding box center [673, 249] width 464 height 457
click at [739, 268] on div "Back to Dashboard Change Sender ID Customers Technicians Select a contact Outbo…" at bounding box center [673, 249] width 464 height 457
click at [129, 28] on div "Status No active tasks Change activity state to start receiving tasks. [PERSON_…" at bounding box center [231, 249] width 420 height 457
click at [760, 290] on div "Back to Dashboard Change Sender ID Customers Technicians Select a contact Outbo…" at bounding box center [673, 249] width 464 height 457
drag, startPoint x: 409, startPoint y: 379, endPoint x: 304, endPoint y: 453, distance: 128.2
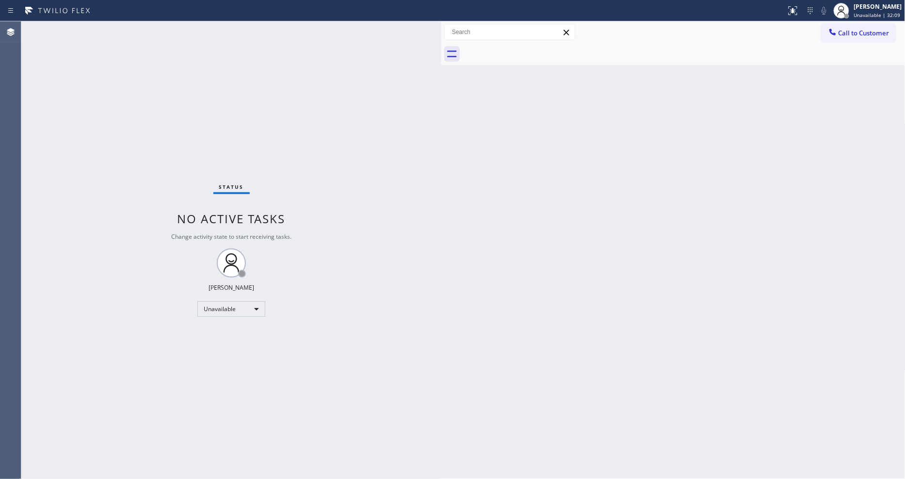
click at [409, 379] on div "Status No active tasks Change activity state to start receiving tasks. [PERSON_…" at bounding box center [231, 249] width 420 height 457
click at [616, 364] on div "Back to Dashboard Change Sender ID Customers Technicians Select a contact Outbo…" at bounding box center [673, 249] width 464 height 457
click at [772, 125] on div "Back to Dashboard Change Sender ID Customers Technicians Select a contact Outbo…" at bounding box center [673, 249] width 464 height 457
click at [134, 31] on div "Status No active tasks Change activity state to start receiving tasks. [PERSON_…" at bounding box center [231, 249] width 420 height 457
click at [284, 245] on div "Status No active tasks Change activity state to start receiving tasks. [PERSON_…" at bounding box center [231, 249] width 420 height 457
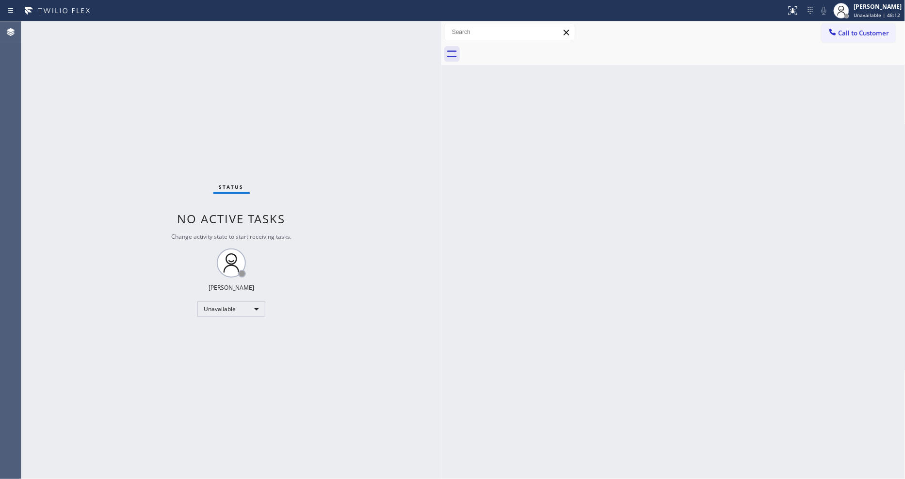
click at [624, 285] on div "Back to Dashboard Change Sender ID Customers Technicians Select a contact Outbo…" at bounding box center [673, 249] width 464 height 457
click at [110, 28] on div "Status No active tasks Change activity state to start receiving tasks. [PERSON_…" at bounding box center [231, 249] width 420 height 457
click at [826, 32] on button "Call to Customer" at bounding box center [859, 33] width 74 height 18
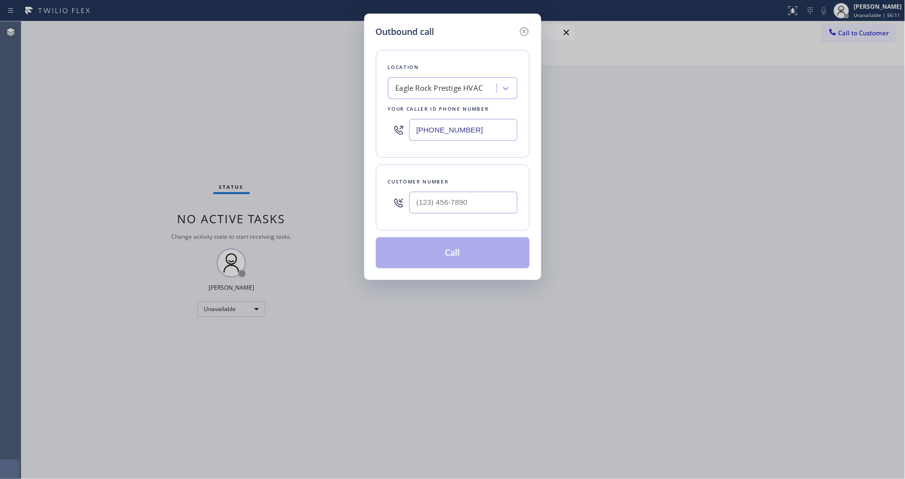
click at [423, 84] on div "Eagle Rock Prestige HVAC" at bounding box center [439, 88] width 87 height 11
paste input "Orange County Air Conditioning & Heating"
type input "Orange County Air Conditioning & Heating"
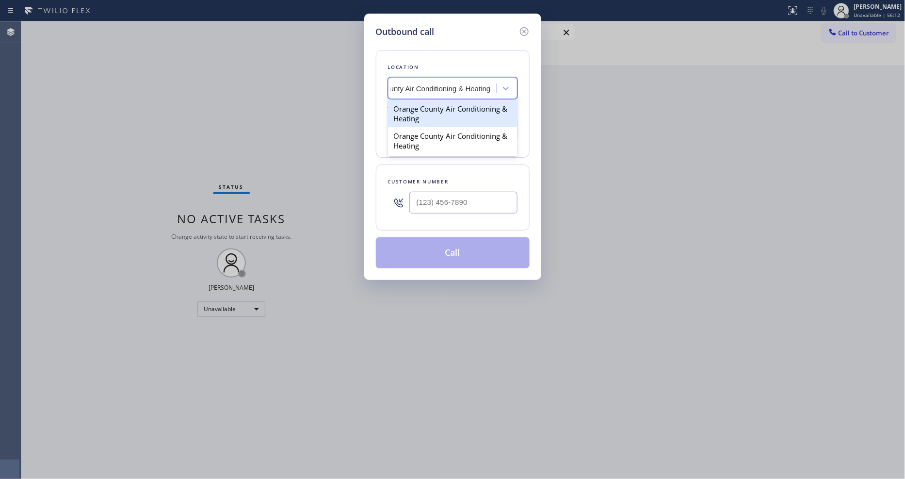
click at [424, 107] on div "Orange County Air Conditioning & Heating" at bounding box center [453, 113] width 130 height 27
type input "[PHONE_NUMBER]"
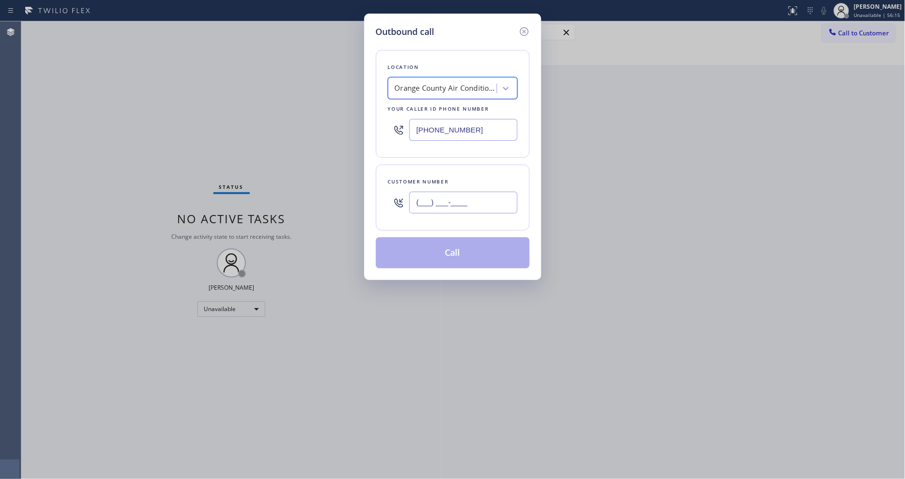
click at [440, 205] on input "(___) ___-____" at bounding box center [463, 203] width 108 height 22
paste input "657) 432-1334"
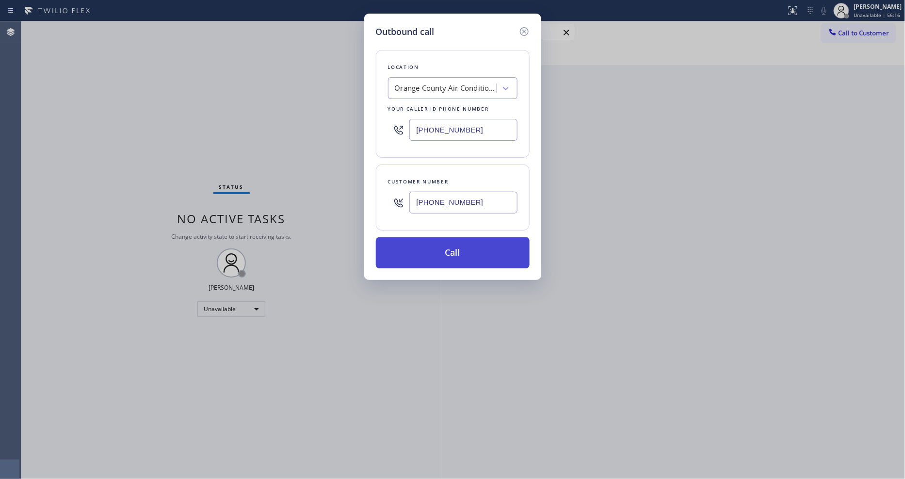
type input "[PHONE_NUMBER]"
click at [438, 244] on button "Call" at bounding box center [453, 252] width 154 height 31
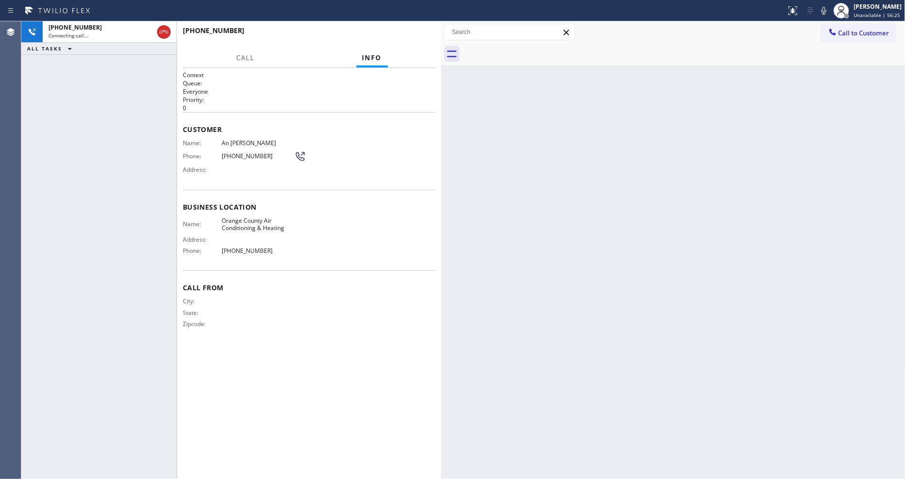
click at [301, 325] on div "City: State: Zipcode:" at bounding box center [309, 314] width 253 height 34
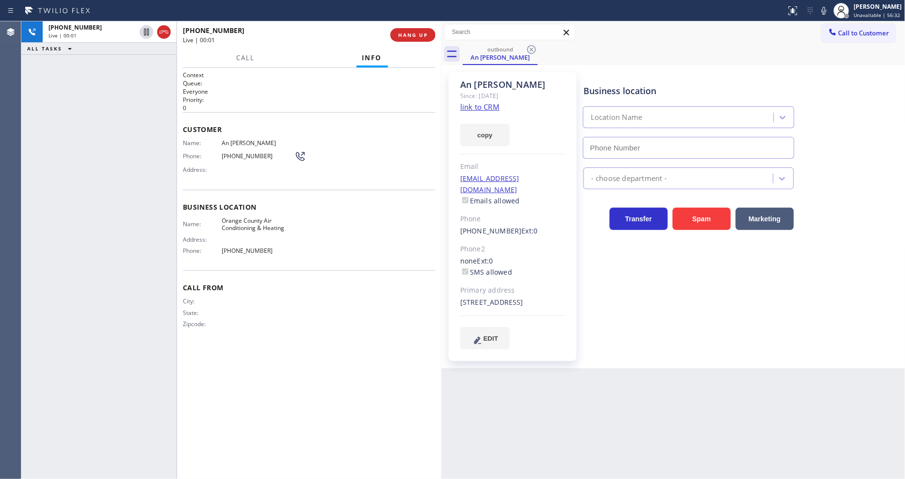
type input "[PHONE_NUMBER]"
click at [414, 36] on span "HANG UP" at bounding box center [413, 35] width 30 height 7
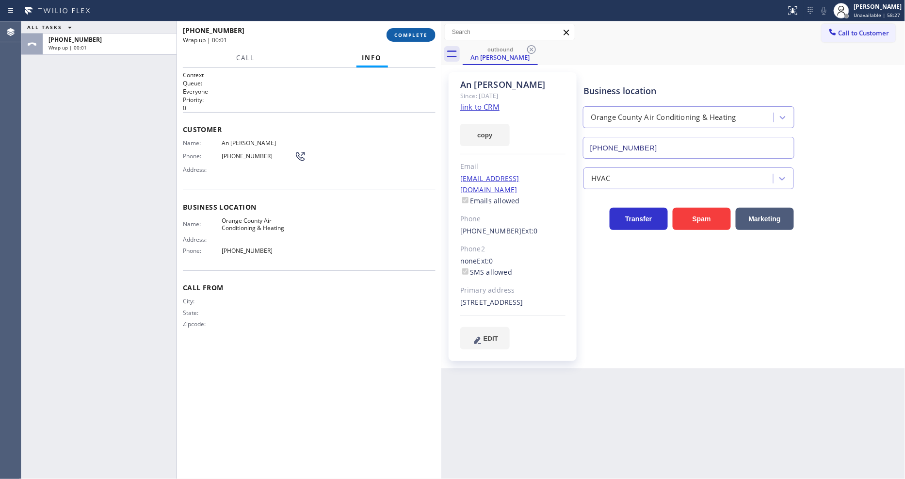
click at [414, 36] on span "COMPLETE" at bounding box center [410, 35] width 33 height 7
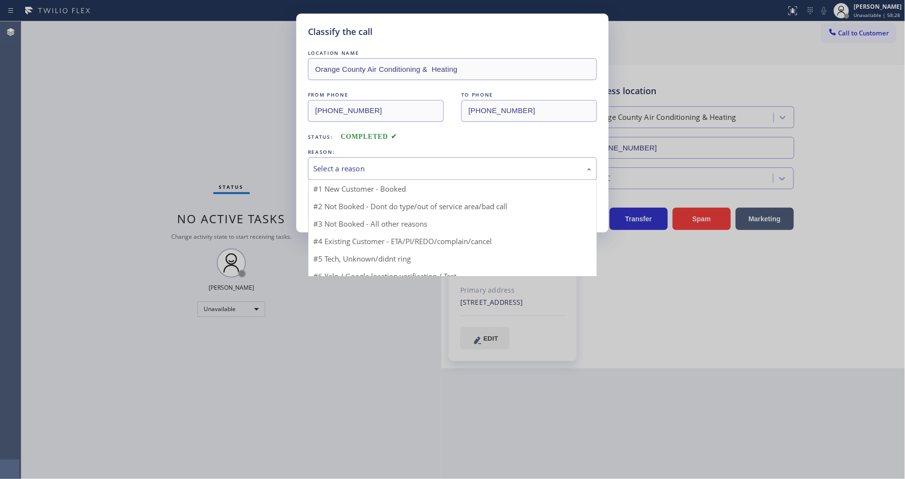
click at [345, 163] on div "Select a reason" at bounding box center [452, 168] width 278 height 11
drag, startPoint x: 346, startPoint y: 220, endPoint x: 347, endPoint y: 194, distance: 26.2
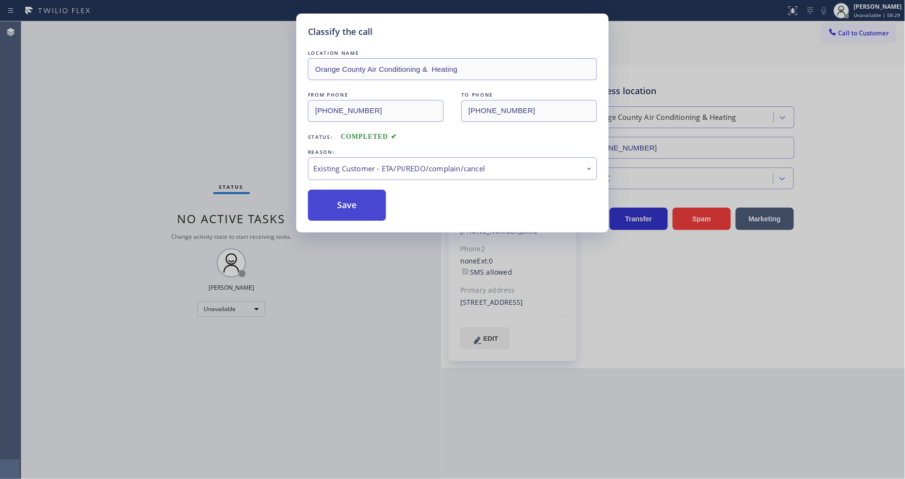
click at [347, 194] on button "Save" at bounding box center [347, 205] width 78 height 31
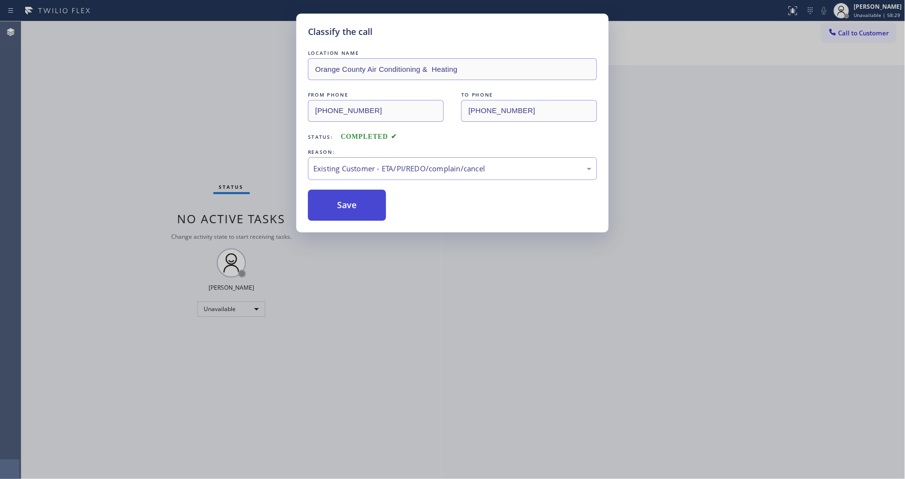
click at [347, 194] on button "Save" at bounding box center [347, 205] width 78 height 31
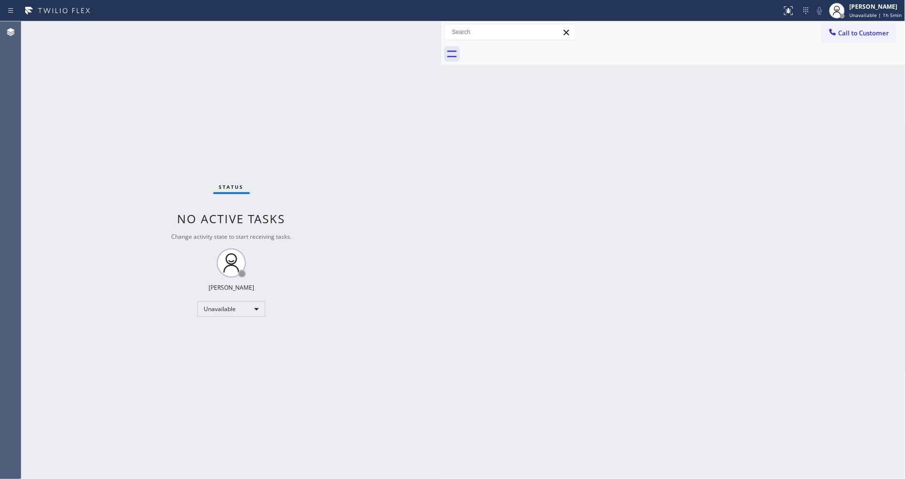
drag, startPoint x: 162, startPoint y: 395, endPoint x: 382, endPoint y: 428, distance: 222.7
click at [163, 396] on div "Status No active tasks Change activity state to start receiving tasks. [PERSON_…" at bounding box center [231, 249] width 420 height 457
click at [142, 37] on div "Status No active tasks Change activity state to start receiving tasks. [PERSON_…" at bounding box center [231, 249] width 420 height 457
click at [432, 325] on div "Status No active tasks Change activity state to start receiving tasks. [PERSON_…" at bounding box center [231, 249] width 420 height 457
click at [896, 256] on div "Back to Dashboard Change Sender ID Customers Technicians Select a contact Outbo…" at bounding box center [673, 249] width 464 height 457
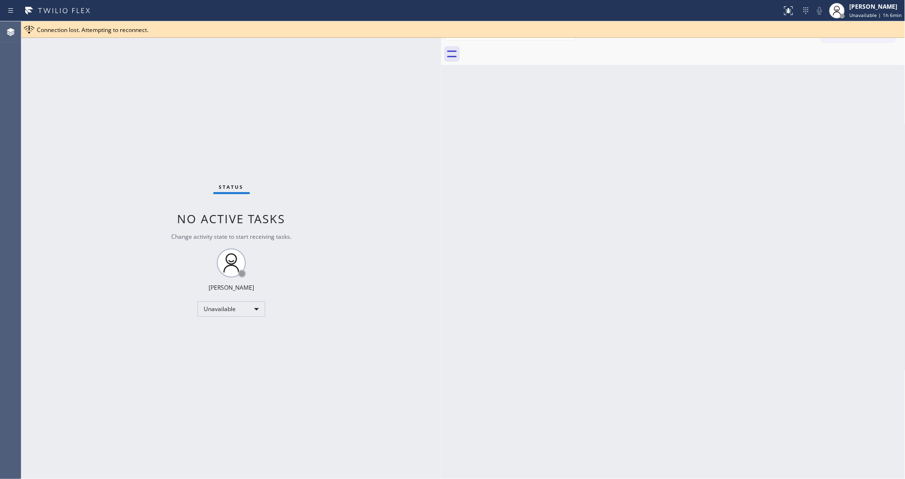
click at [130, 66] on div "Status No active tasks Change activity state to start receiving tasks. [PERSON_…" at bounding box center [231, 249] width 420 height 457
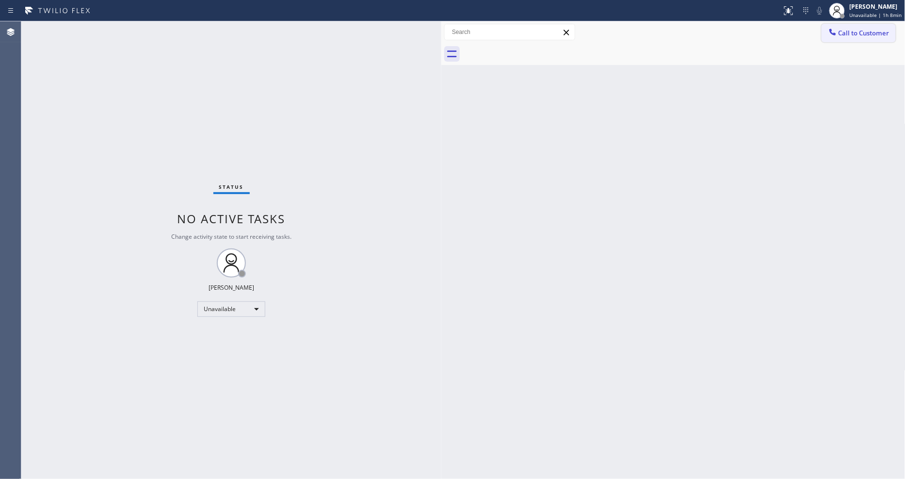
click at [850, 30] on span "Call to Customer" at bounding box center [864, 33] width 51 height 9
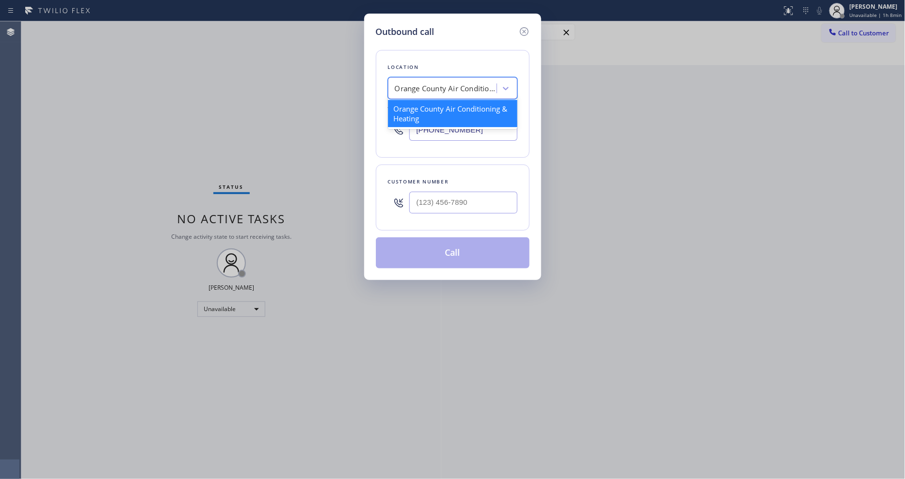
click at [471, 83] on div "Orange County Air Conditioning & Heating" at bounding box center [446, 88] width 102 height 11
paste input "Subzero Repair Professionals"
type input "Subzero Repair Professionals"
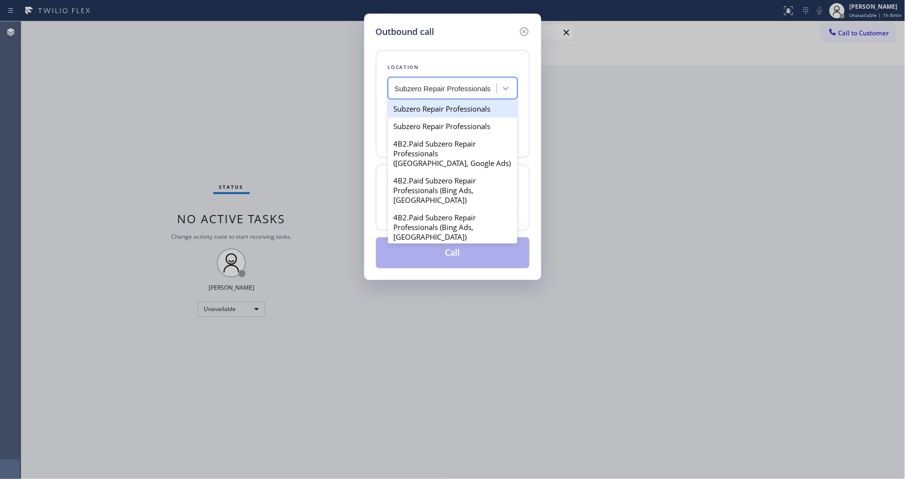
click at [438, 110] on div "Subzero Repair Professionals" at bounding box center [453, 108] width 130 height 17
type input "[PHONE_NUMBER]"
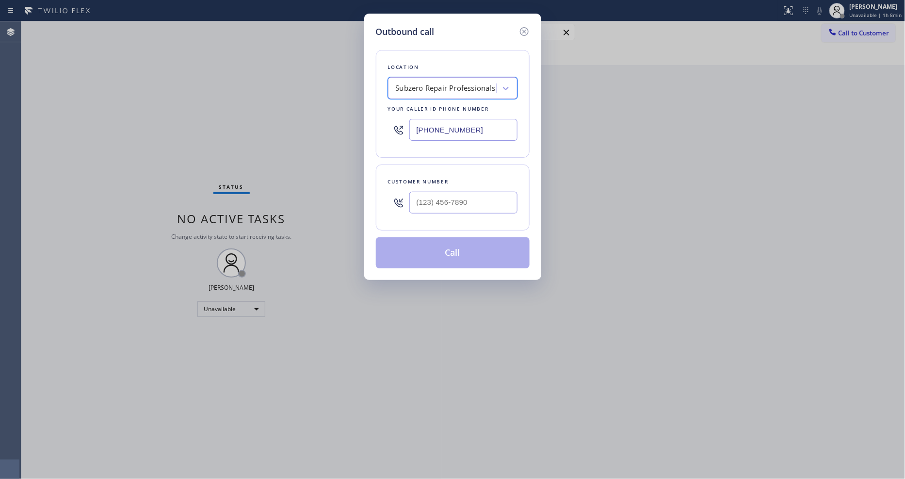
click at [471, 192] on input "text" at bounding box center [463, 203] width 108 height 22
paste input "951) 712-2468"
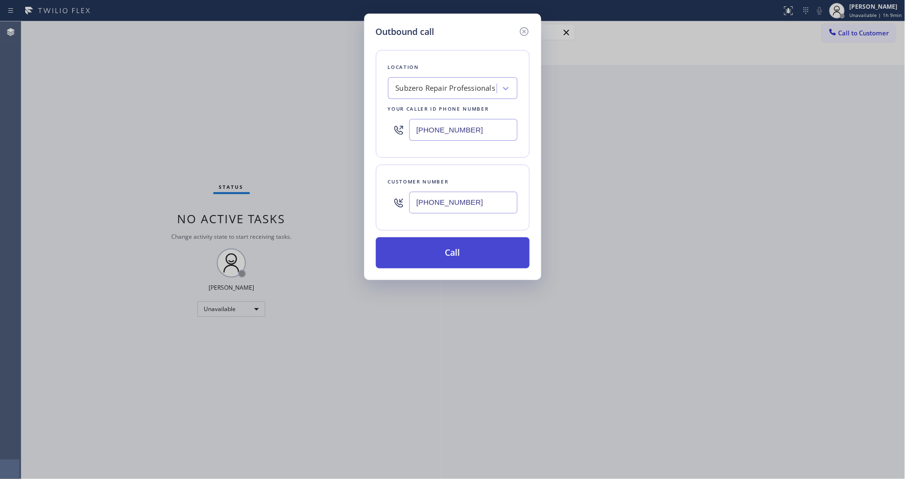
type input "[PHONE_NUMBER]"
click at [438, 255] on button "Call" at bounding box center [453, 252] width 154 height 31
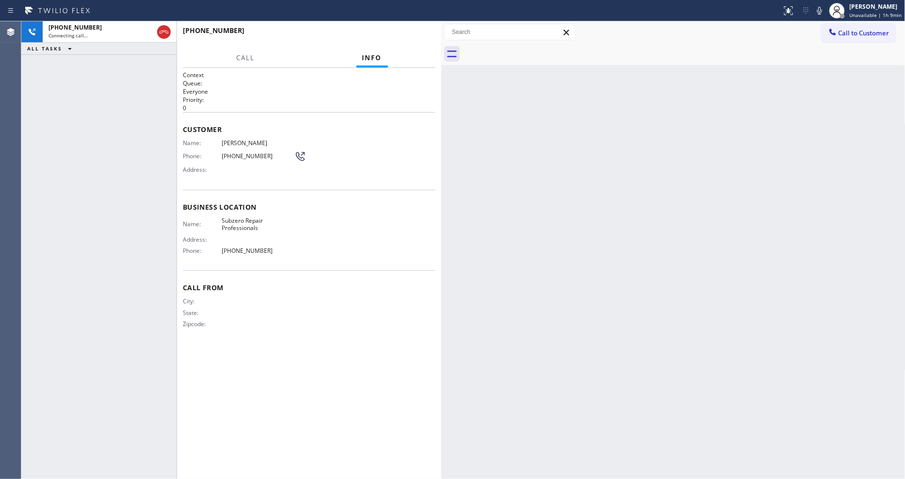
click at [292, 304] on div "City: State: Zipcode:" at bounding box center [239, 314] width 112 height 34
click at [681, 236] on div "Back to Dashboard Change Sender ID Customers Technicians Select a contact Outbo…" at bounding box center [673, 249] width 464 height 457
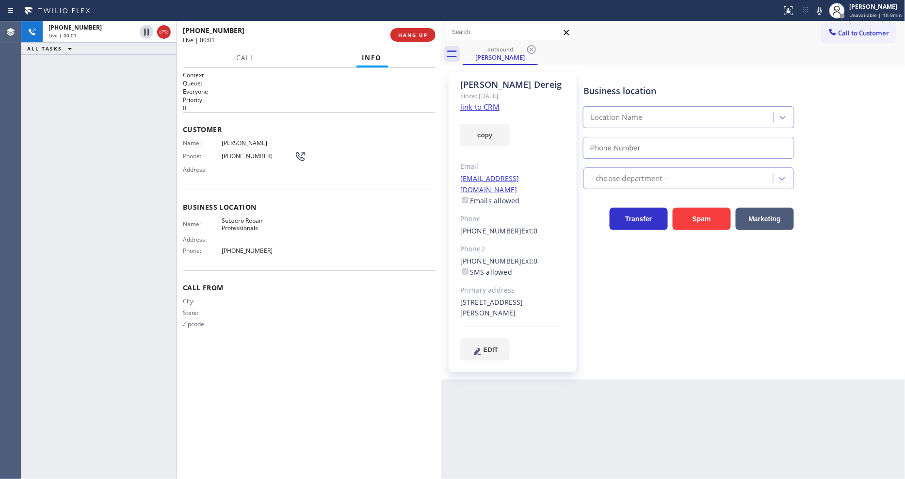
type input "[PHONE_NUMBER]"
click at [406, 35] on span "HANG UP" at bounding box center [413, 35] width 30 height 7
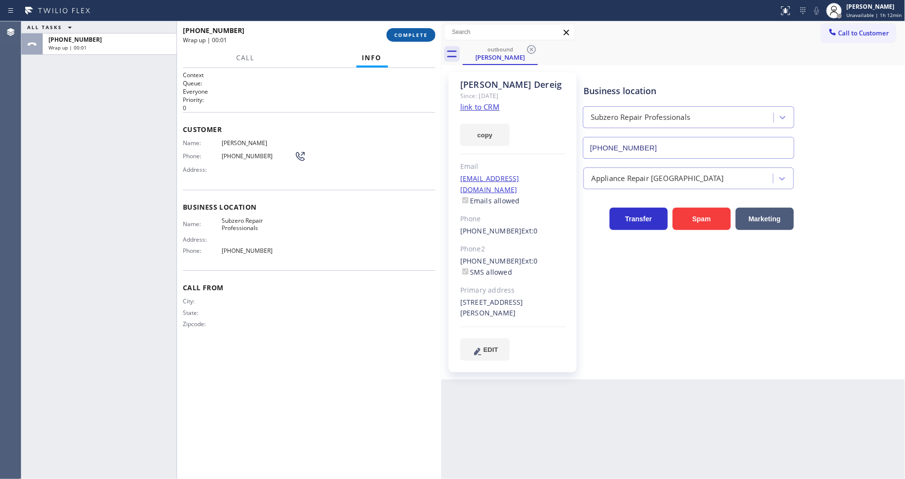
click at [406, 35] on span "COMPLETE" at bounding box center [410, 35] width 33 height 7
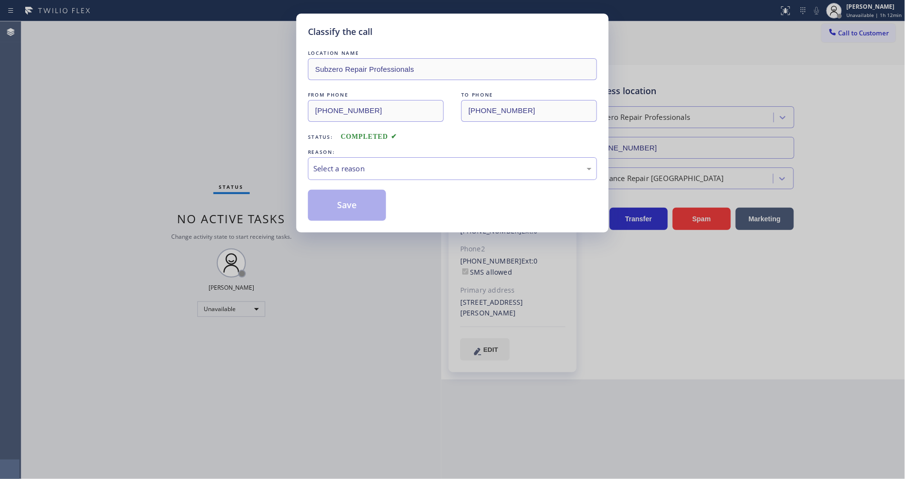
click at [344, 163] on div "Select a reason" at bounding box center [452, 168] width 278 height 11
drag, startPoint x: 337, startPoint y: 226, endPoint x: 338, endPoint y: 203, distance: 22.8
click at [338, 203] on button "Save" at bounding box center [347, 205] width 78 height 31
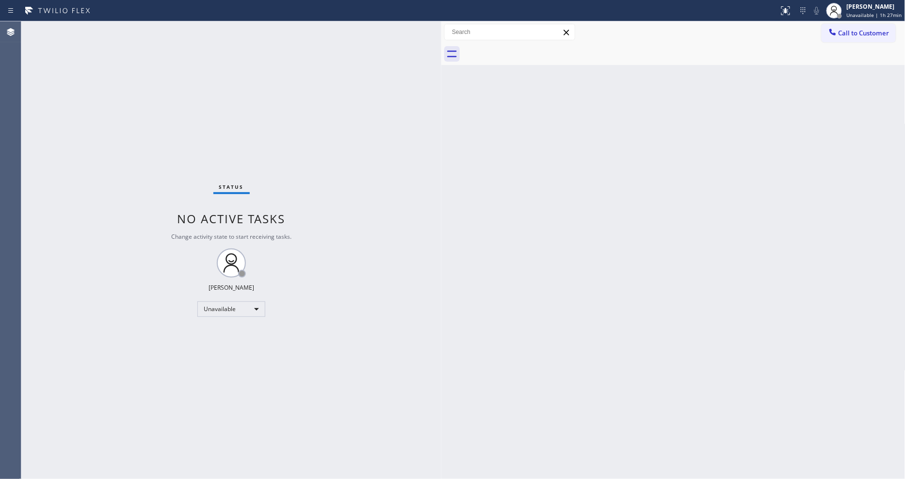
drag, startPoint x: 636, startPoint y: 304, endPoint x: 481, endPoint y: 386, distance: 175.8
click at [636, 304] on div "Back to Dashboard Change Sender ID Customers Technicians Select a contact Outbo…" at bounding box center [673, 249] width 464 height 457
click at [603, 283] on div "Back to Dashboard Change Sender ID Customers Technicians Select a contact Outbo…" at bounding box center [673, 249] width 464 height 457
click at [126, 32] on div "Status No active tasks Change activity state to start receiving tasks. [PERSON_…" at bounding box center [231, 249] width 420 height 457
click at [905, 250] on div "Back to Dashboard Change Sender ID Customers Technicians Select a contact Outbo…" at bounding box center [673, 249] width 464 height 457
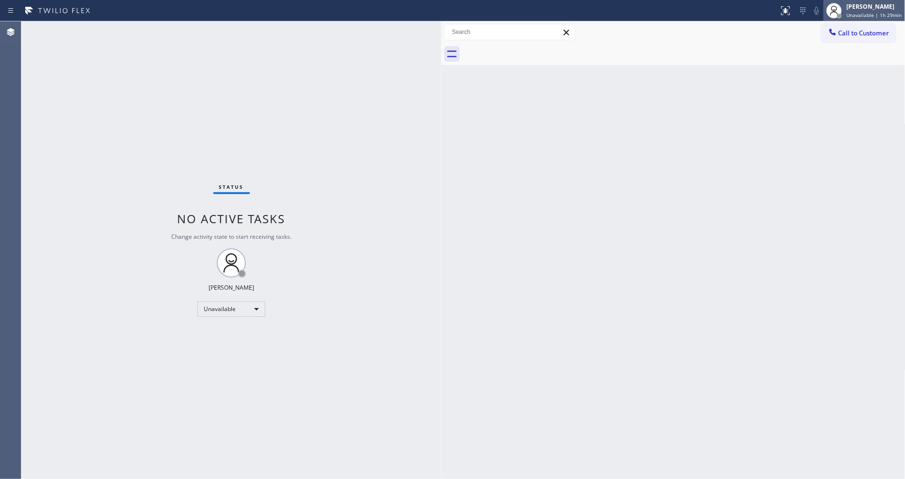
click at [859, 10] on div "[PERSON_NAME]" at bounding box center [874, 6] width 55 height 8
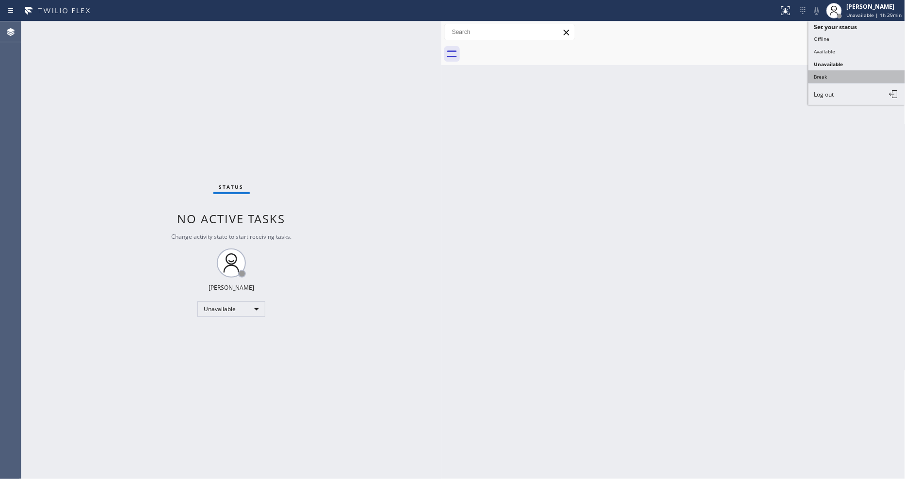
click at [823, 79] on button "Break" at bounding box center [857, 76] width 97 height 13
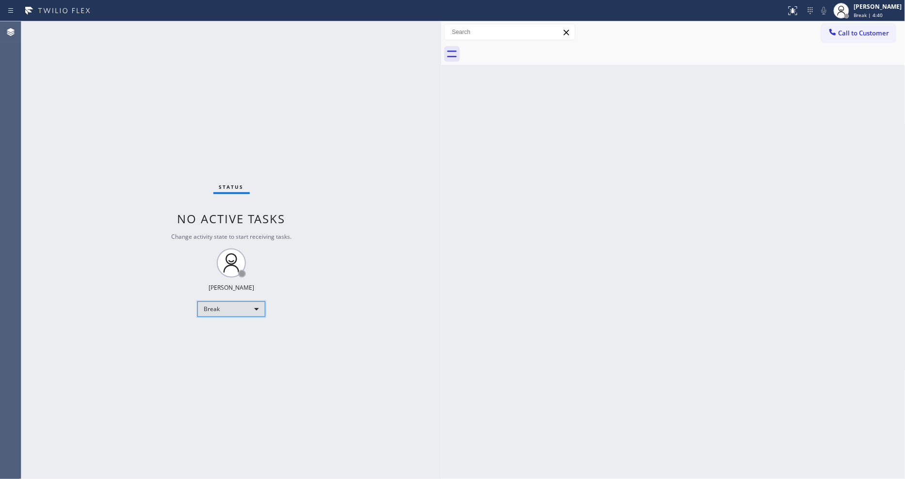
click at [226, 305] on div "Break" at bounding box center [231, 309] width 68 height 16
click at [221, 335] on li "Available" at bounding box center [231, 335] width 66 height 12
click at [224, 313] on div "Available" at bounding box center [231, 309] width 68 height 16
click at [221, 341] on li "Unavailable" at bounding box center [231, 347] width 66 height 12
click at [278, 251] on div "Status No active tasks Change activity state to start receiving tasks. [PERSON_…" at bounding box center [231, 249] width 420 height 457
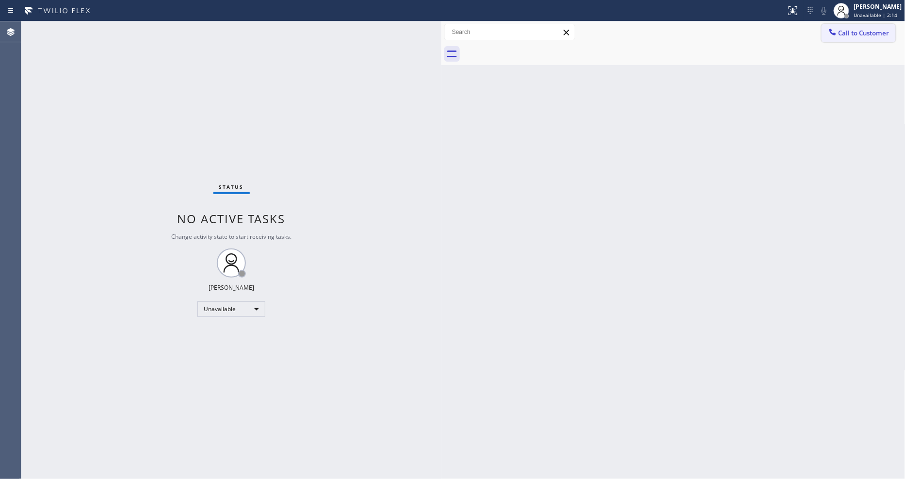
click at [860, 34] on span "Call to Customer" at bounding box center [864, 33] width 51 height 9
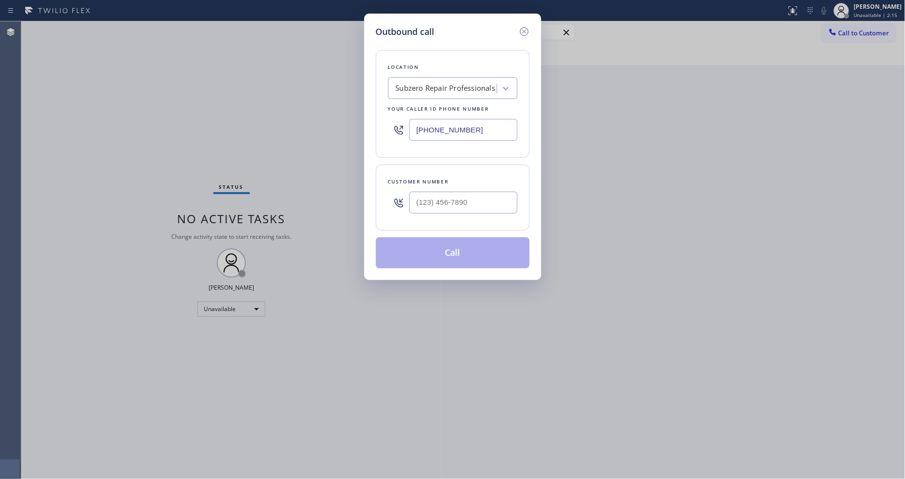
click at [449, 68] on div "Location" at bounding box center [453, 67] width 130 height 10
click at [444, 83] on div "Subzero Repair Professionals" at bounding box center [446, 88] width 100 height 11
paste input "Zoom Electricians [GEOGRAPHIC_DATA]"
type input "Zoom Electricians [GEOGRAPHIC_DATA]"
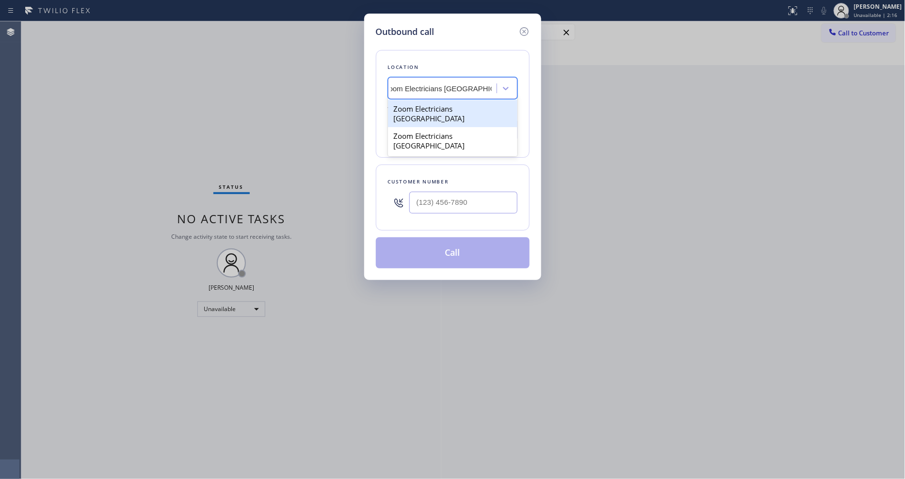
click at [440, 109] on div "Zoom Electricians [GEOGRAPHIC_DATA]" at bounding box center [453, 113] width 130 height 27
type input "[PHONE_NUMBER]"
click at [440, 202] on input "text" at bounding box center [463, 203] width 108 height 22
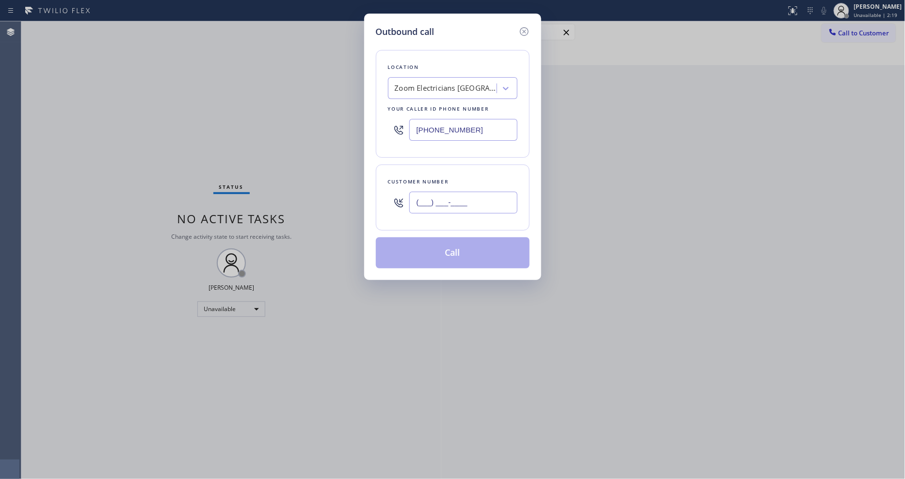
paste input "510) 409-0152"
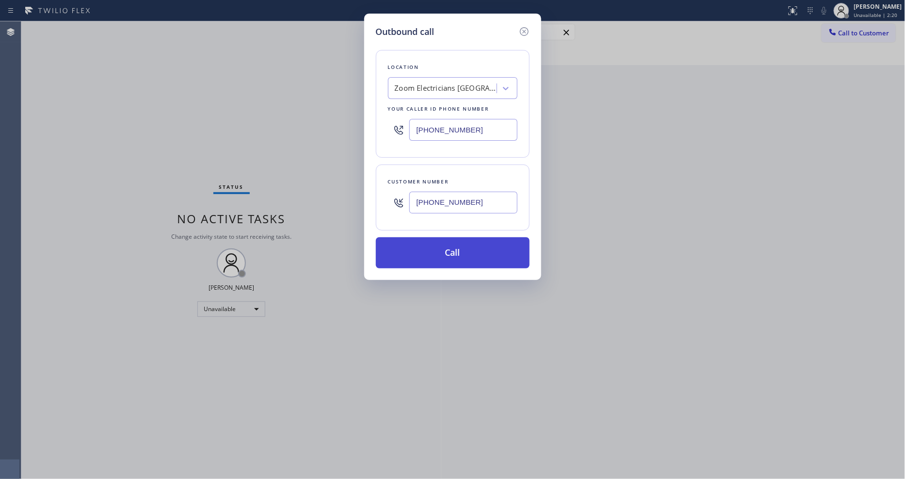
type input "[PHONE_NUMBER]"
click at [426, 260] on button "Call" at bounding box center [453, 252] width 154 height 31
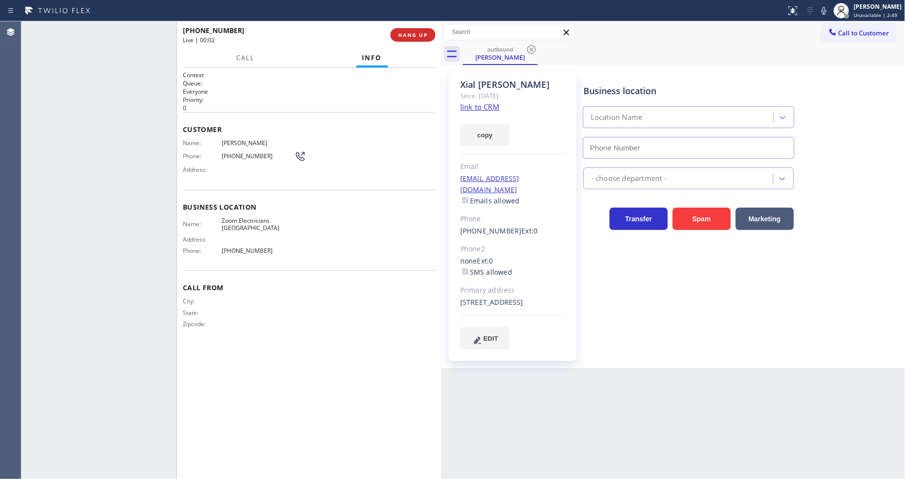
type input "[PHONE_NUMBER]"
click at [411, 27] on div "[PHONE_NUMBER] Live | 00:06 HANG UP" at bounding box center [309, 34] width 253 height 25
click at [410, 33] on span "HANG UP" at bounding box center [413, 35] width 30 height 7
click at [409, 33] on span "HANG UP" at bounding box center [413, 35] width 30 height 7
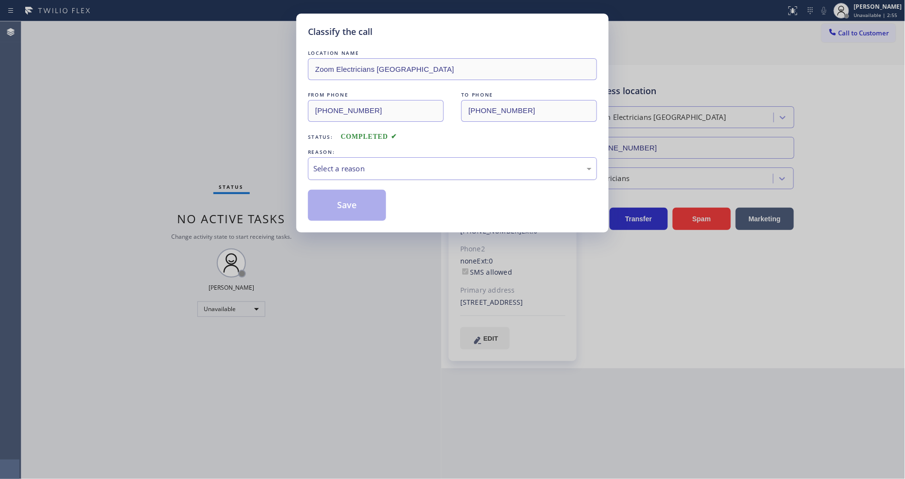
click at [351, 166] on div "Select a reason" at bounding box center [452, 168] width 278 height 11
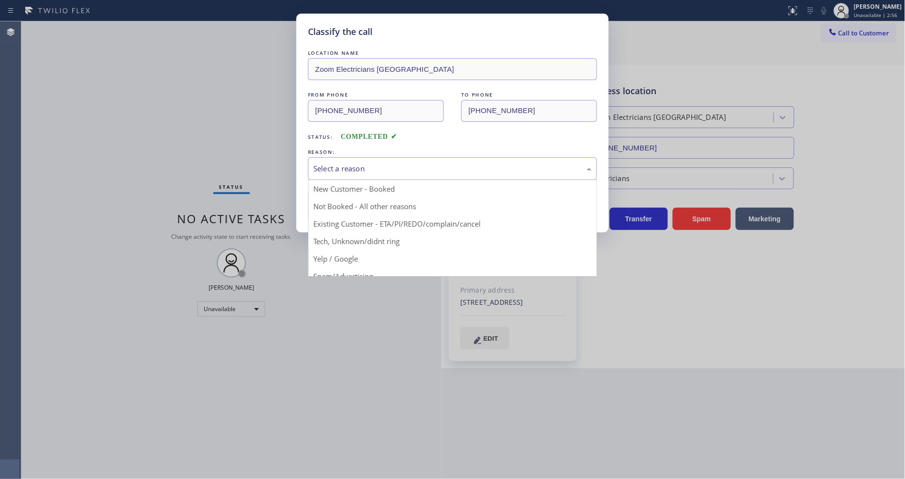
drag, startPoint x: 347, startPoint y: 221, endPoint x: 347, endPoint y: 202, distance: 18.4
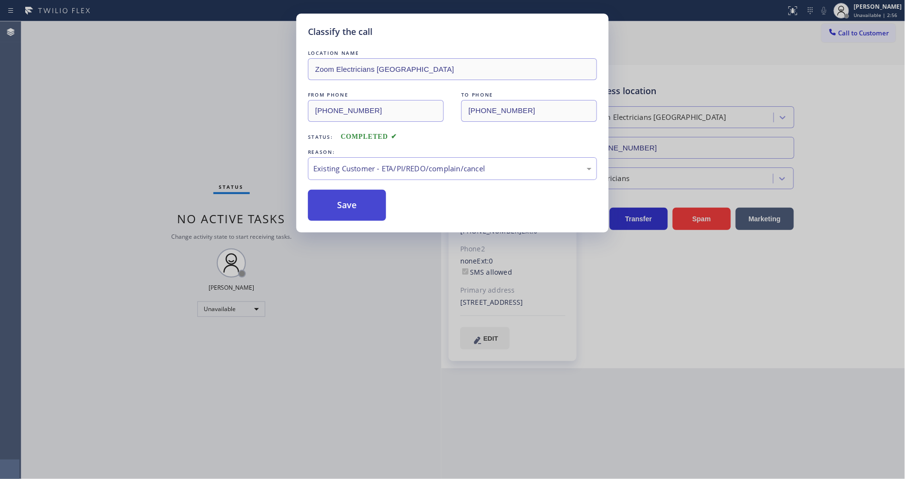
click at [347, 202] on button "Save" at bounding box center [347, 205] width 78 height 31
click at [346, 202] on button "Save" at bounding box center [347, 205] width 78 height 31
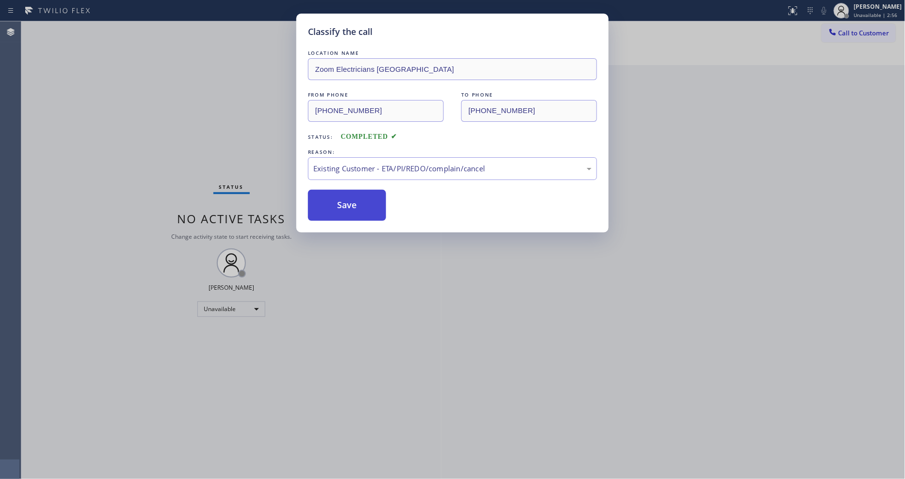
click at [346, 202] on button "Save" at bounding box center [347, 205] width 78 height 31
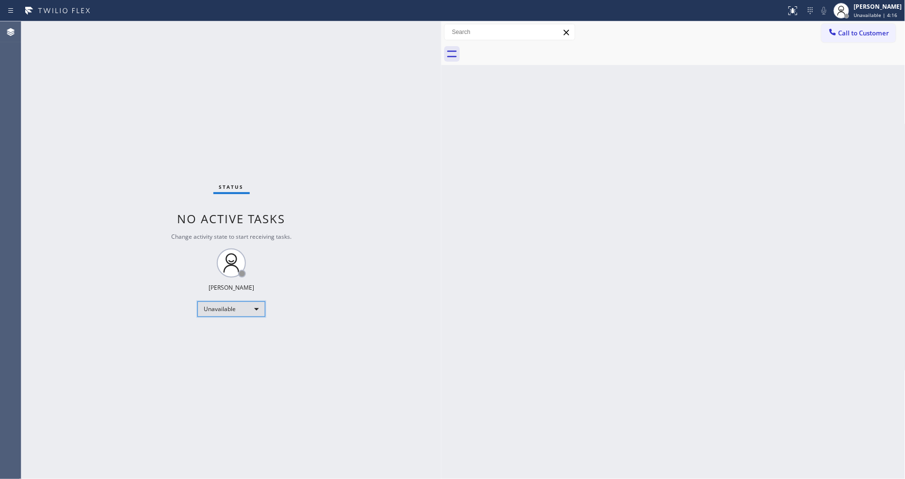
click at [242, 312] on div "Unavailable" at bounding box center [231, 309] width 68 height 16
click at [231, 334] on li "Available" at bounding box center [231, 335] width 66 height 12
click at [459, 294] on div "Back to Dashboard Change Sender ID Customers Technicians Select a contact Outbo…" at bounding box center [673, 249] width 464 height 457
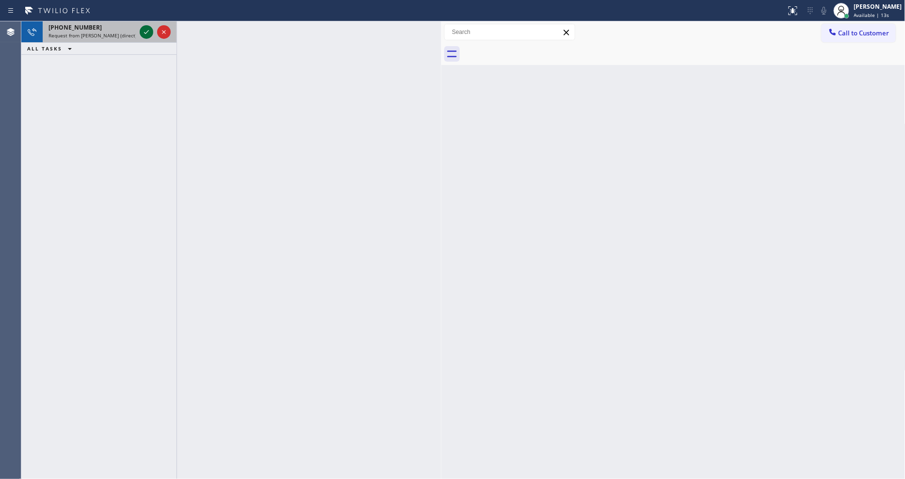
click at [146, 31] on icon at bounding box center [147, 32] width 12 height 12
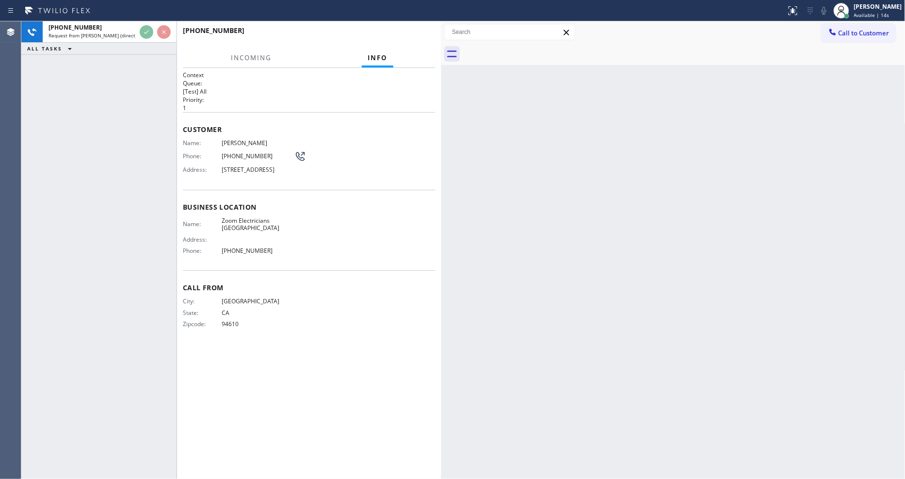
click at [121, 122] on div "[PHONE_NUMBER] Request from [PERSON_NAME] (direct) ALL TASKS ALL TASKS ACTIVE T…" at bounding box center [98, 249] width 155 height 457
click at [280, 220] on div "Business location Name: Zoom Electricians [GEOGRAPHIC_DATA] Address: Phone: [PH…" at bounding box center [309, 230] width 253 height 81
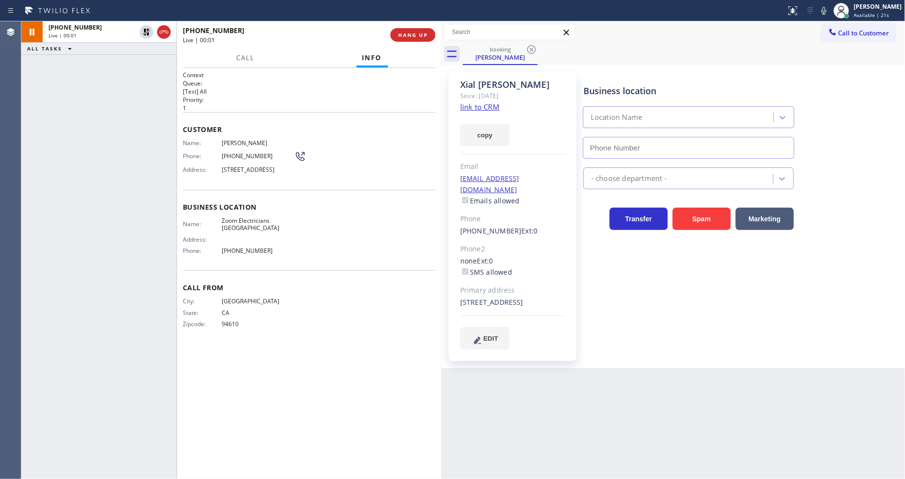
type input "[PHONE_NUMBER]"
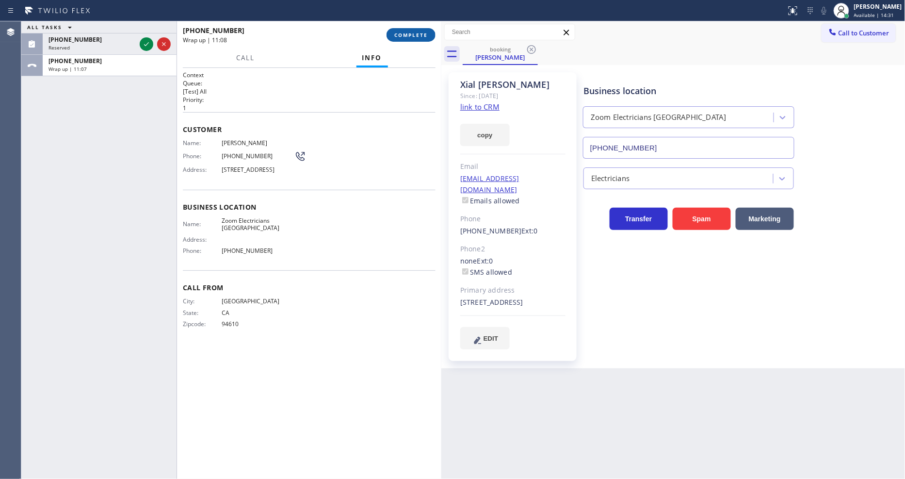
click at [396, 33] on span "COMPLETE" at bounding box center [410, 35] width 33 height 7
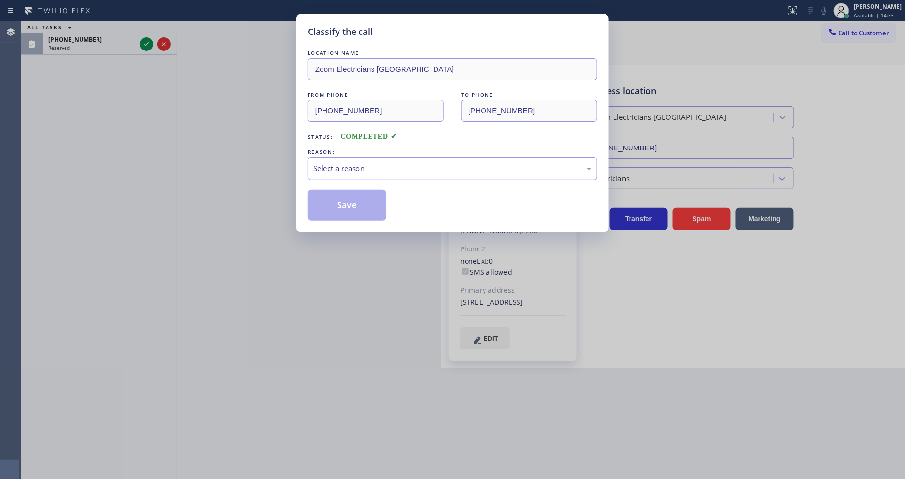
click at [357, 177] on div "LOCATION NAME Zoom Electricians [GEOGRAPHIC_DATA] FROM PHONE [PHONE_NUMBER] TO …" at bounding box center [452, 134] width 289 height 173
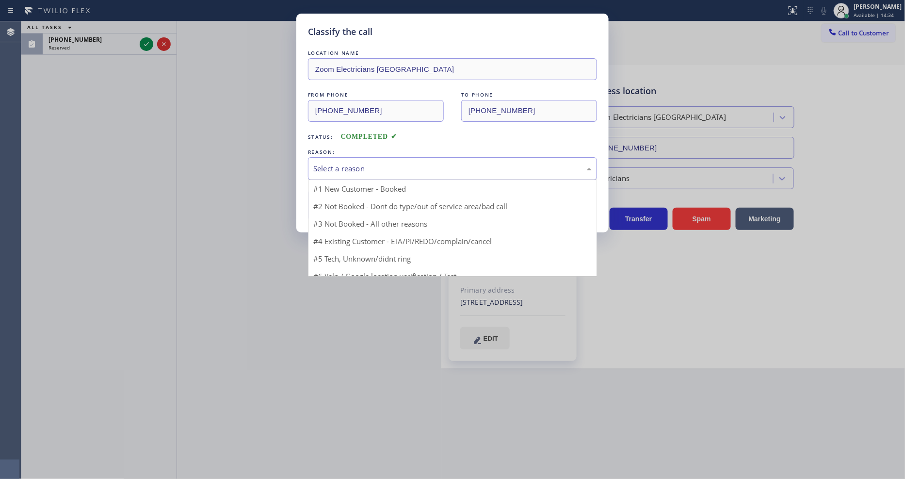
click at [363, 169] on div "Select a reason" at bounding box center [452, 168] width 278 height 11
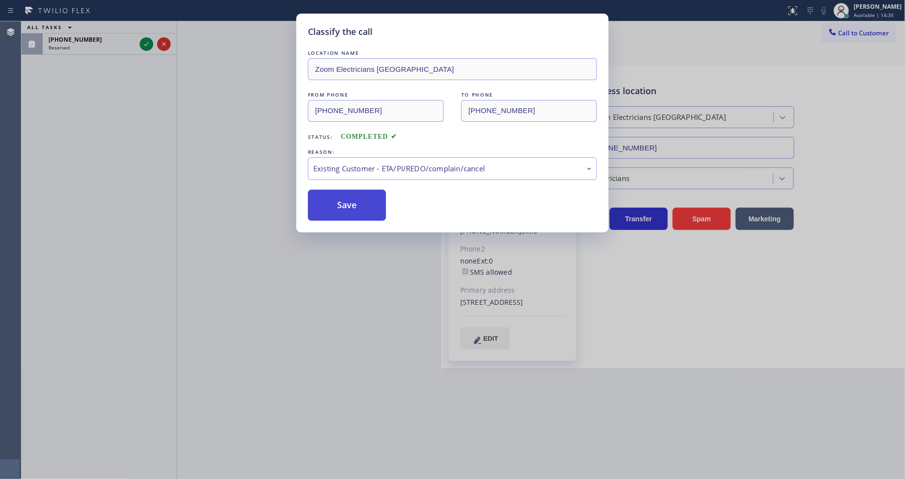
click at [356, 202] on button "Save" at bounding box center [347, 205] width 78 height 31
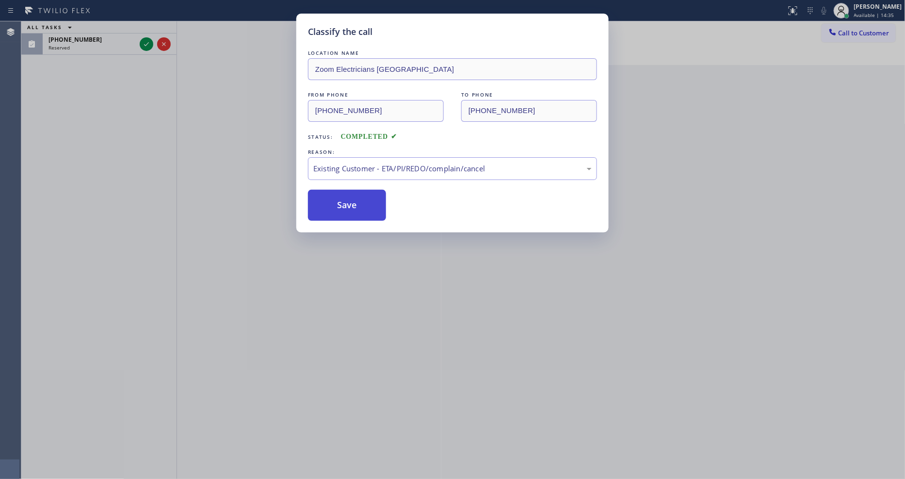
click at [356, 202] on button "Save" at bounding box center [347, 205] width 78 height 31
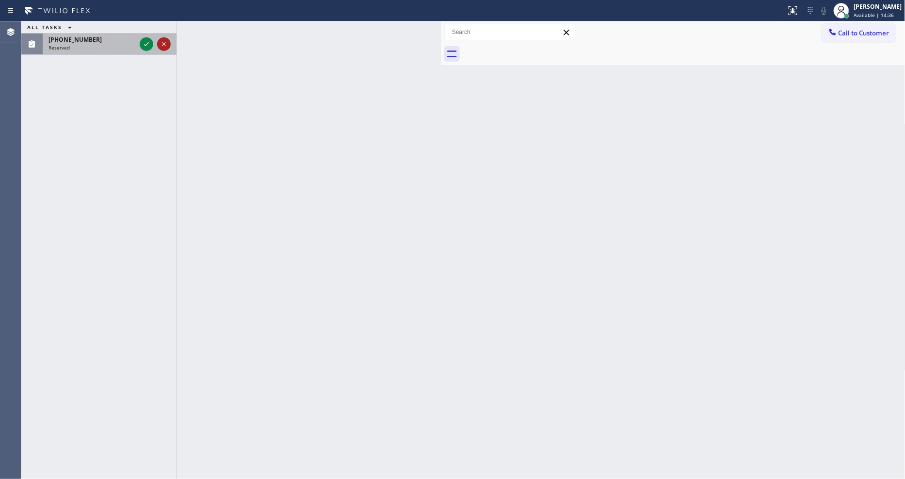
click at [162, 46] on icon at bounding box center [164, 44] width 4 height 4
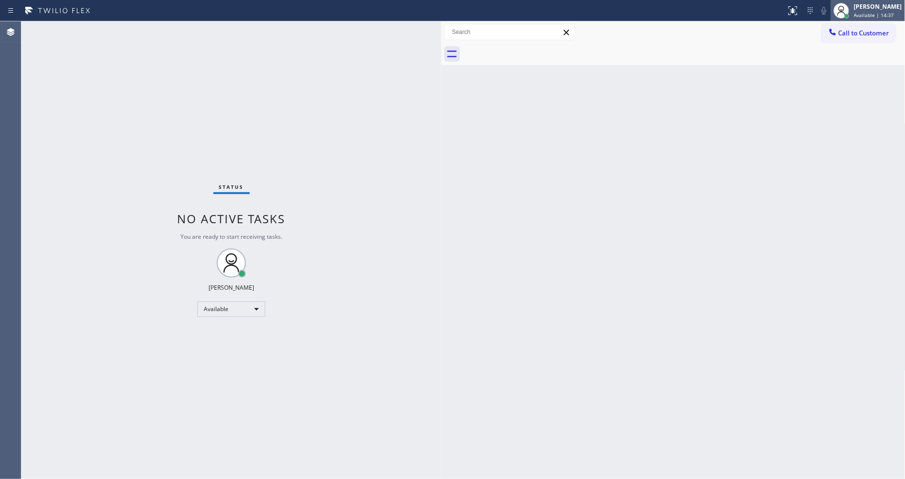
click at [889, 13] on span "Available | 14:37" at bounding box center [874, 15] width 40 height 7
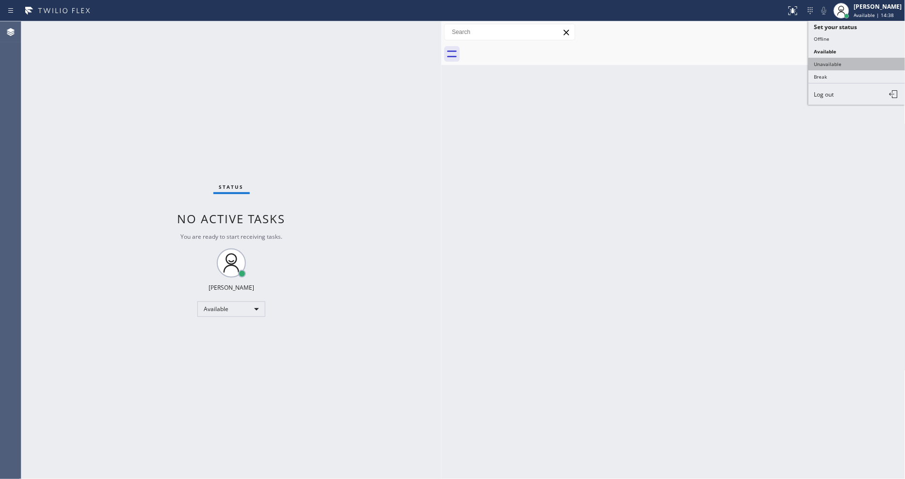
click at [841, 62] on button "Unavailable" at bounding box center [857, 64] width 97 height 13
drag, startPoint x: 430, startPoint y: 362, endPoint x: 331, endPoint y: 455, distance: 135.9
click at [429, 362] on div "Status No active tasks Change activity state to start receiving tasks. [PERSON_…" at bounding box center [231, 249] width 420 height 457
click at [616, 184] on div "Back to Dashboard Change Sender ID Customers Technicians Select a contact Outbo…" at bounding box center [673, 249] width 464 height 457
click at [856, 44] on div at bounding box center [684, 54] width 443 height 22
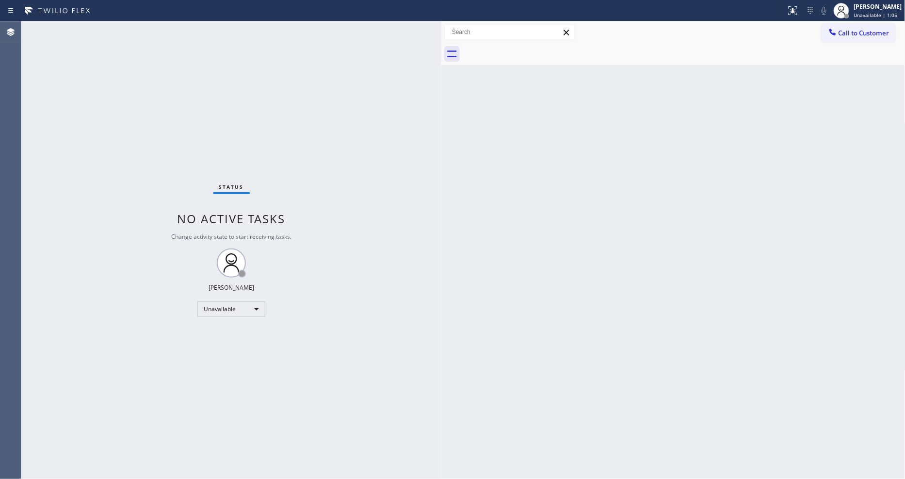
click at [857, 40] on button "Call to Customer" at bounding box center [859, 33] width 74 height 18
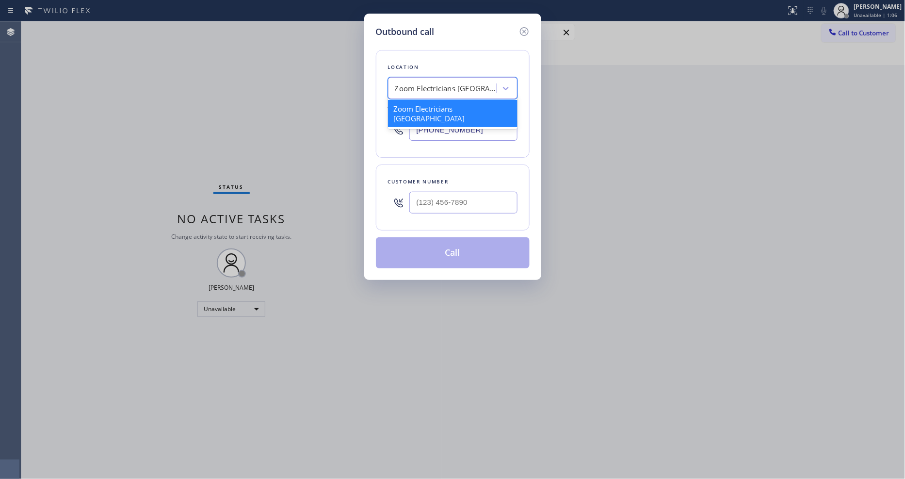
click at [453, 83] on div "Zoom Electricians [GEOGRAPHIC_DATA]" at bounding box center [446, 88] width 102 height 11
paste input "Best HVAC Team Jamaica"
type input "Best HVAC Team Jamaica"
click at [439, 108] on div "Best HVAC Team Jamaica" at bounding box center [453, 108] width 130 height 17
type input "[PHONE_NUMBER]"
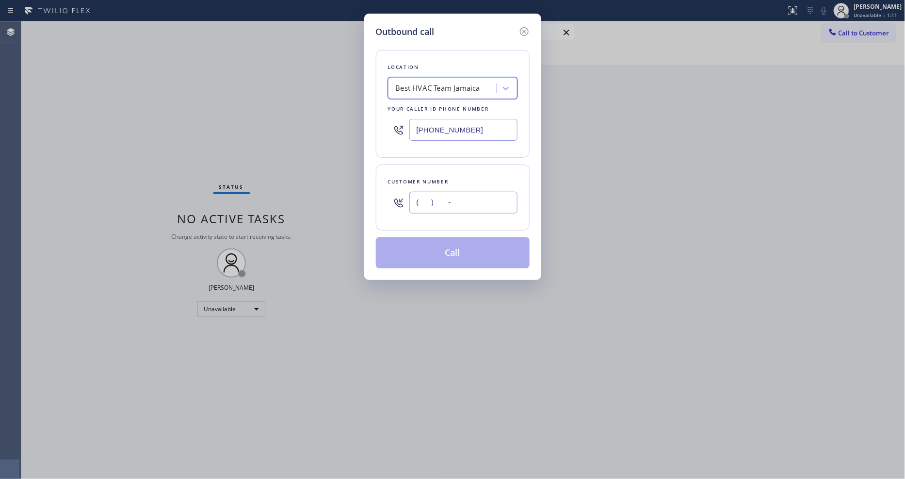
click at [428, 203] on input "(___) ___-____" at bounding box center [463, 203] width 108 height 22
paste input "718) 825-6600"
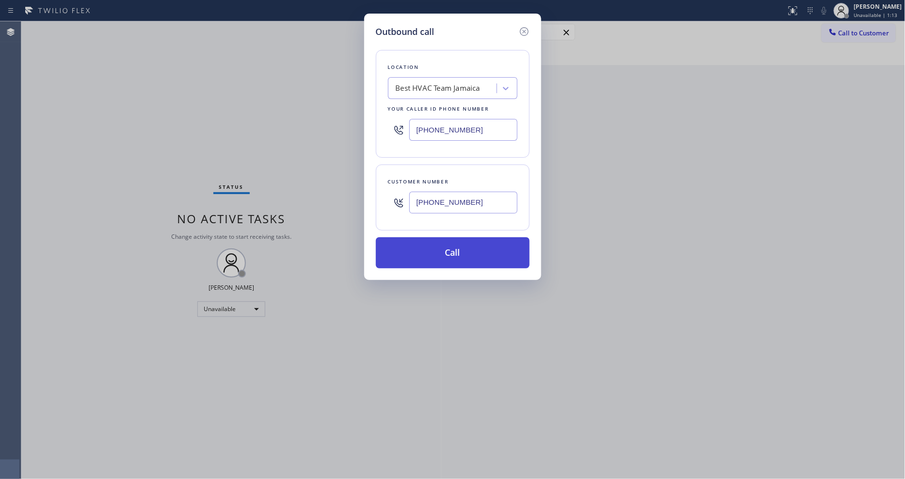
type input "[PHONE_NUMBER]"
click at [429, 251] on button "Call" at bounding box center [453, 252] width 154 height 31
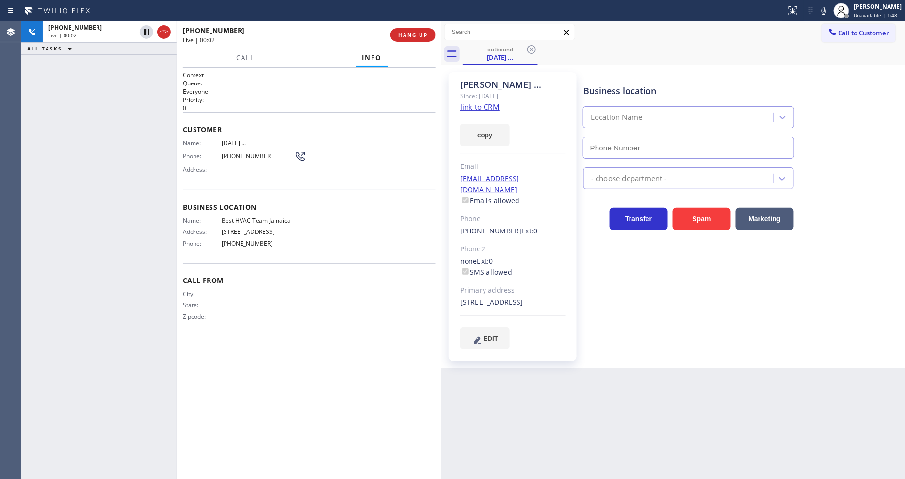
type input "[PHONE_NUMBER]"
click at [429, 37] on button "HANG UP" at bounding box center [412, 35] width 45 height 14
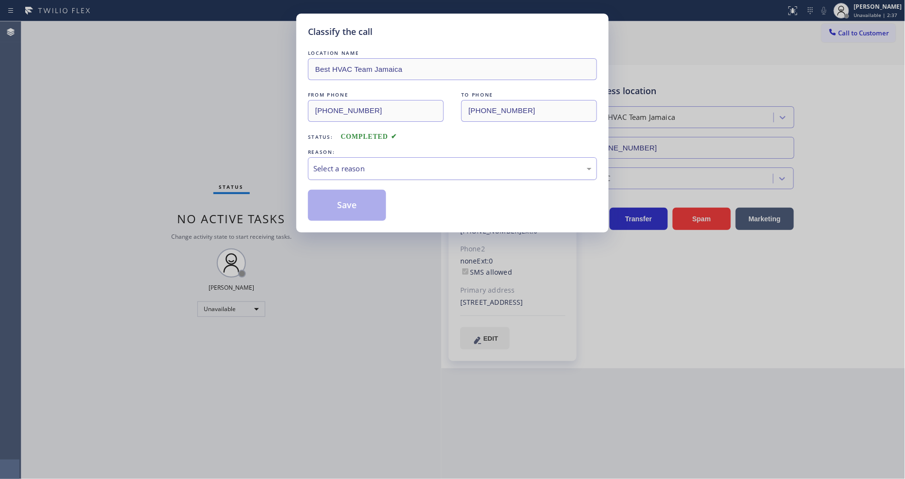
click at [352, 169] on div "Select a reason" at bounding box center [452, 168] width 278 height 11
click at [346, 197] on button "Save" at bounding box center [347, 205] width 78 height 31
click at [346, 199] on button "Save" at bounding box center [347, 205] width 78 height 31
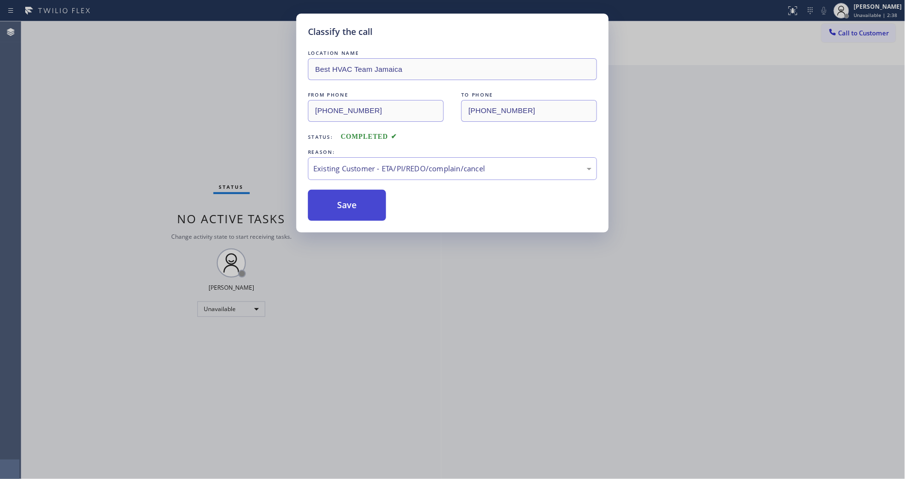
click at [346, 199] on button "Save" at bounding box center [347, 205] width 78 height 31
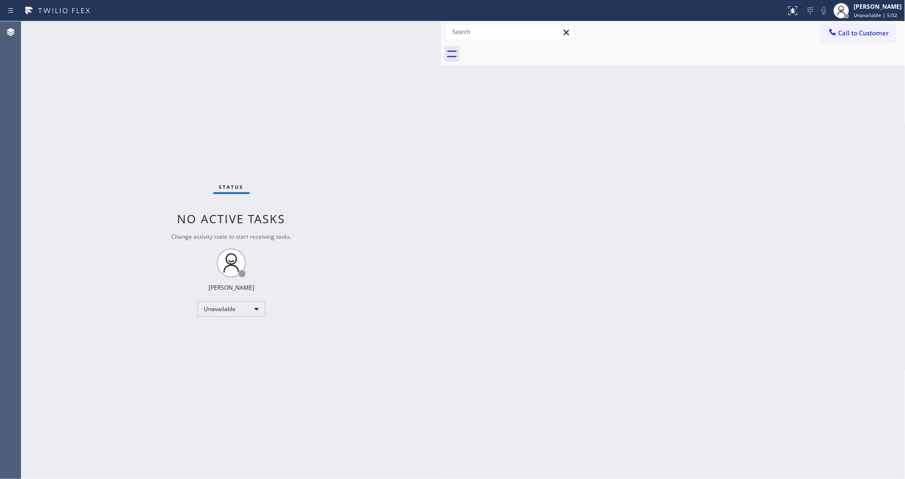
click at [102, 32] on div "Status No active tasks Change activity state to start receiving tasks. [PERSON_…" at bounding box center [231, 249] width 420 height 457
click at [872, 24] on button "Call to Customer" at bounding box center [859, 33] width 74 height 18
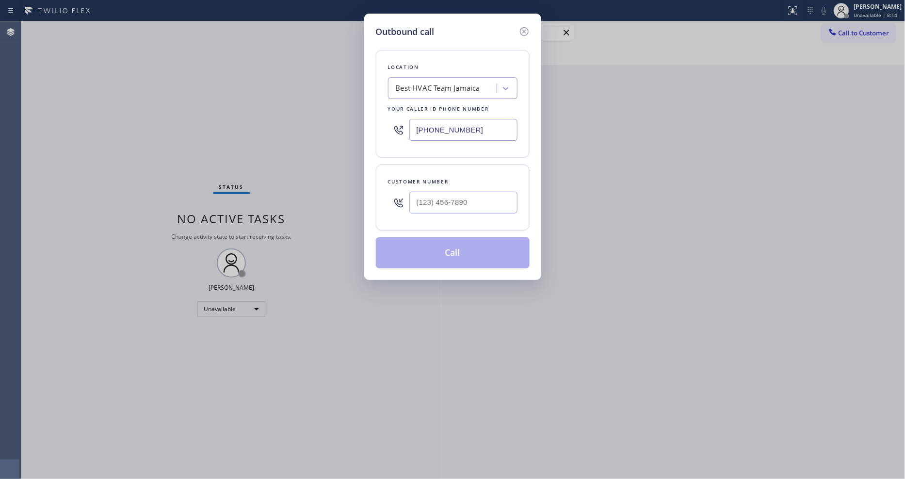
click at [872, 15] on div "Outbound call Location Best HVAC Team [GEOGRAPHIC_DATA] Your caller id phone nu…" at bounding box center [452, 239] width 905 height 479
click at [522, 31] on icon at bounding box center [525, 32] width 12 height 12
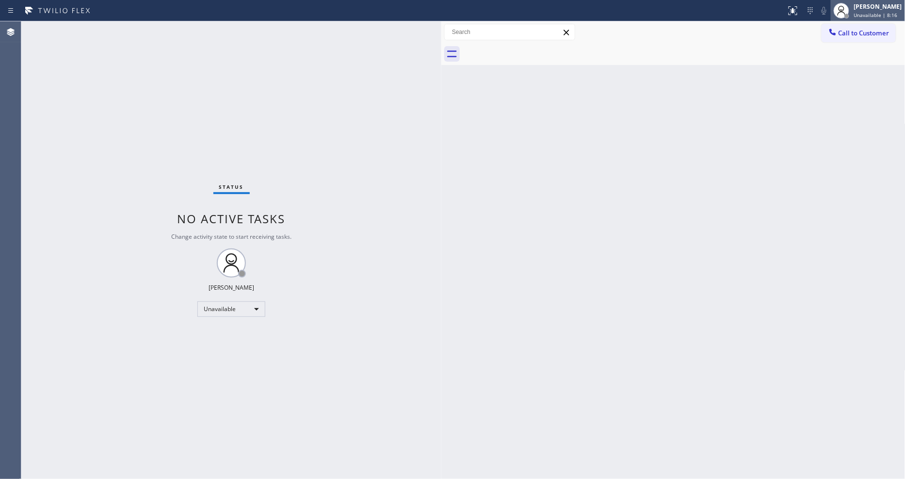
click at [847, 12] on icon at bounding box center [842, 11] width 12 height 12
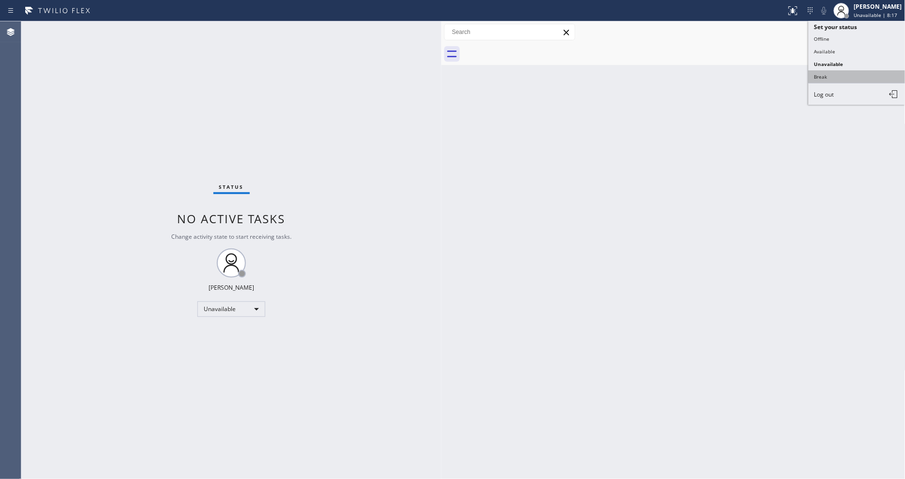
click at [826, 76] on button "Break" at bounding box center [857, 76] width 97 height 13
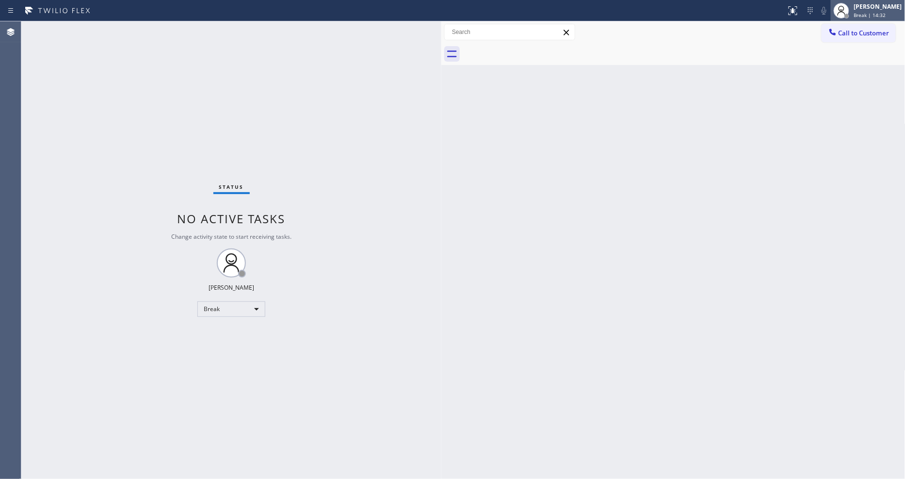
click at [884, 18] on div "[PERSON_NAME] Break | 14:32" at bounding box center [878, 10] width 53 height 17
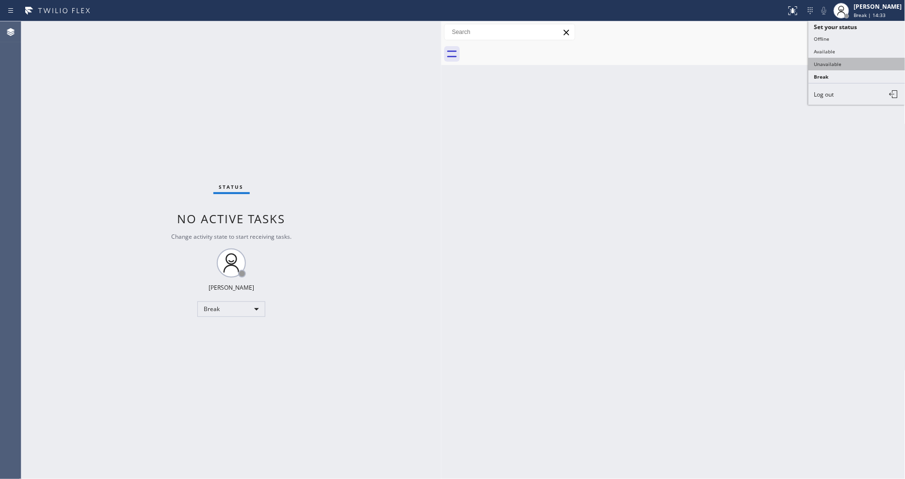
click at [845, 62] on button "Unavailable" at bounding box center [857, 64] width 97 height 13
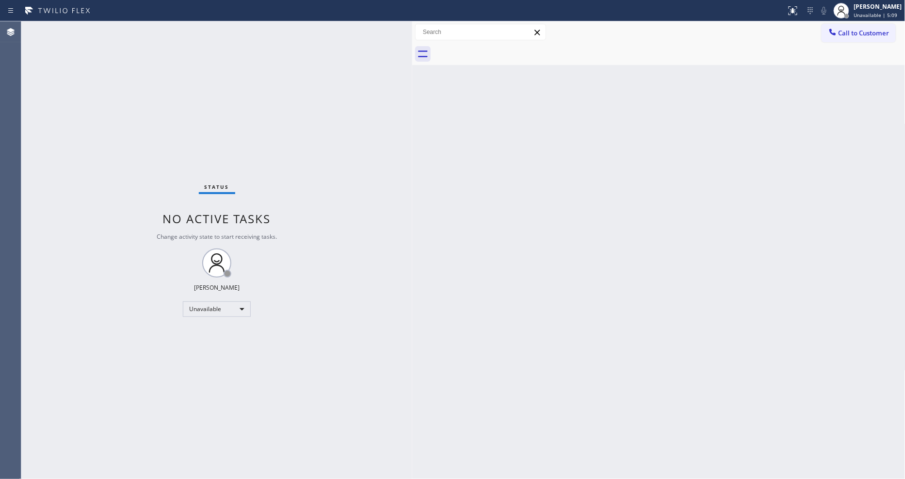
drag, startPoint x: 156, startPoint y: 67, endPoint x: 411, endPoint y: 81, distance: 255.6
click at [412, 81] on div at bounding box center [412, 249] width 0 height 457
click at [748, 195] on div "Back to Dashboard Change Sender ID Customers Technicians Select a contact Outbo…" at bounding box center [658, 249] width 493 height 457
click at [136, 32] on div "Status No active tasks Change activity state to start receiving tasks. [PERSON_…" at bounding box center [216, 249] width 391 height 457
click at [355, 274] on div "Status No active tasks Change activity state to start receiving tasks. [PERSON_…" at bounding box center [216, 249] width 391 height 457
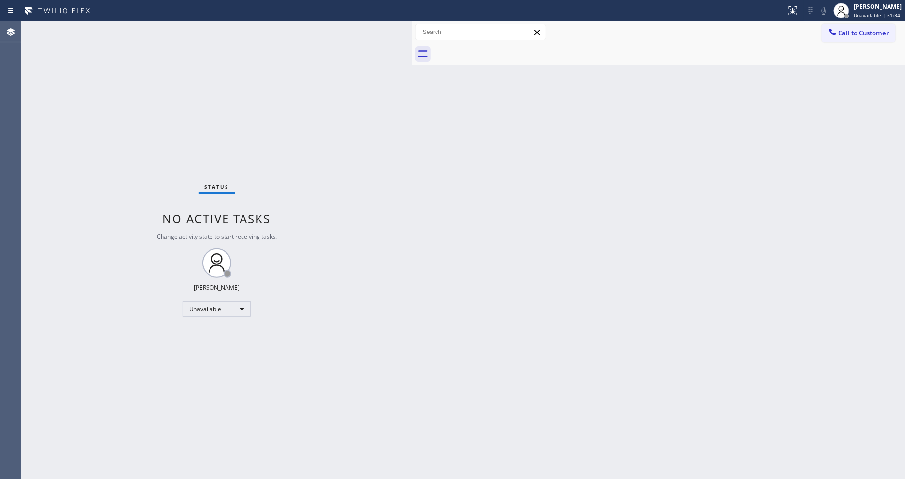
click at [113, 31] on div "Status No active tasks Change activity state to start receiving tasks. [PERSON_…" at bounding box center [216, 249] width 391 height 457
click at [876, 270] on div "Back to Dashboard Change Sender ID Customers Technicians Select a contact Outbo…" at bounding box center [658, 249] width 493 height 457
click at [886, 29] on button "Call to Customer" at bounding box center [859, 33] width 74 height 18
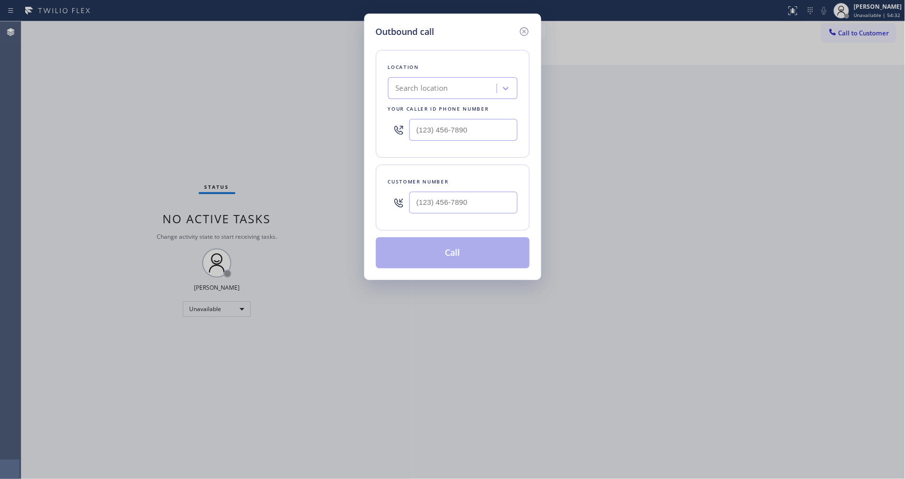
click at [437, 91] on div "Search location" at bounding box center [444, 88] width 106 height 17
paste input "HVAC Alliance Expert"
type input "HVAC Alliance Expert"
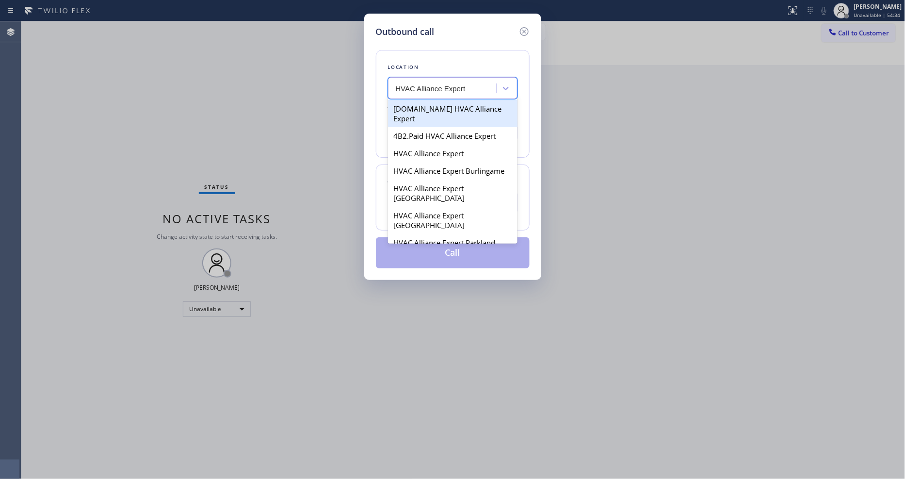
click at [433, 108] on div "4C.Email HVAC Alliance Expert" at bounding box center [453, 113] width 130 height 27
type input "(866) 875-2471"
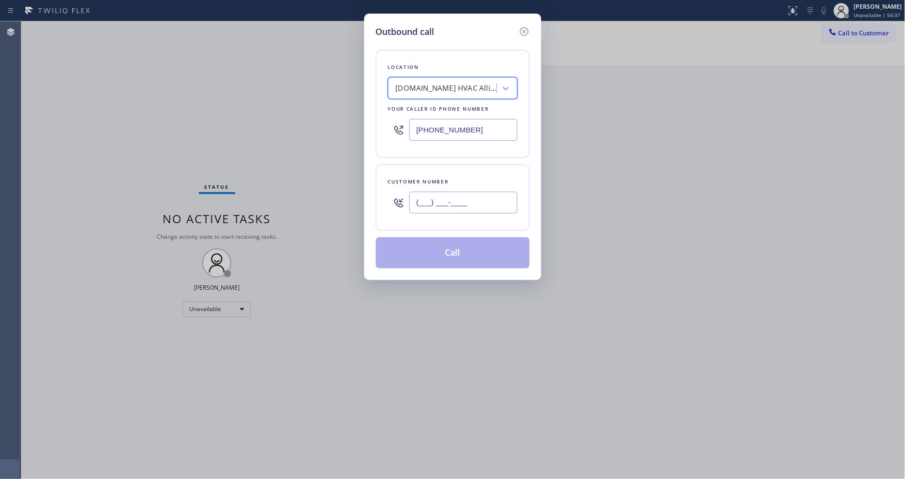
click at [438, 207] on input "(___) ___-____" at bounding box center [463, 203] width 108 height 22
paste input "626) 818-7018"
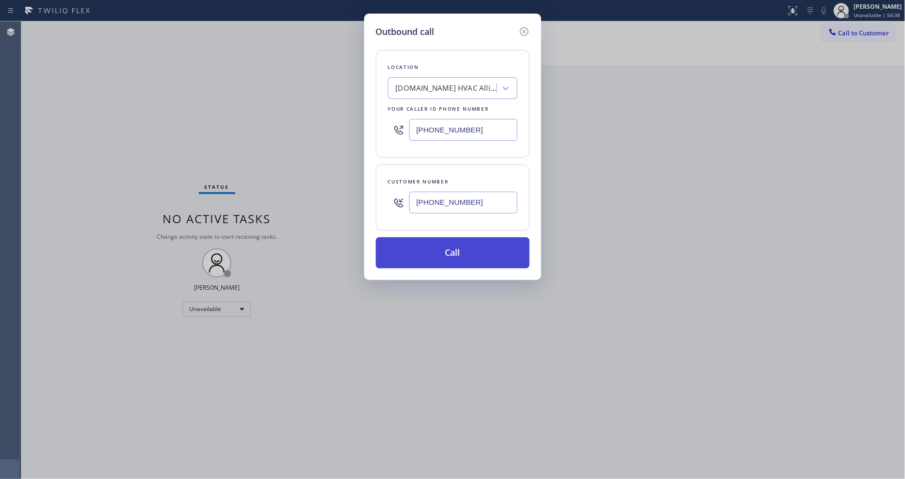
click at [429, 249] on button "Call" at bounding box center [453, 252] width 154 height 31
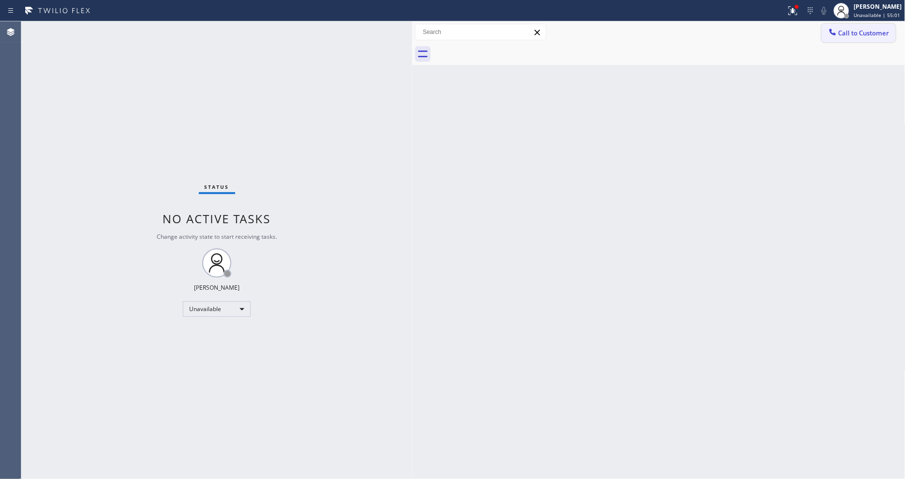
click at [849, 39] on button "Call to Customer" at bounding box center [859, 33] width 74 height 18
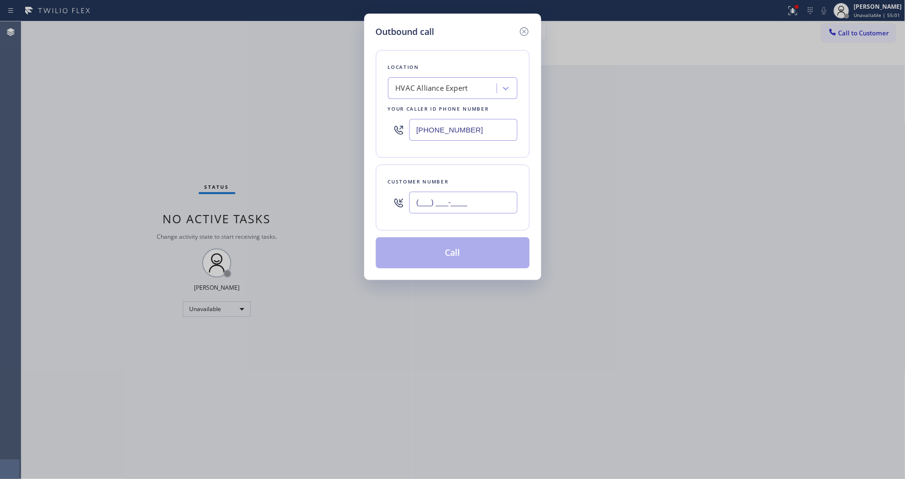
click at [440, 206] on input "(___) ___-____" at bounding box center [463, 203] width 108 height 22
paste input "626) 818-7018"
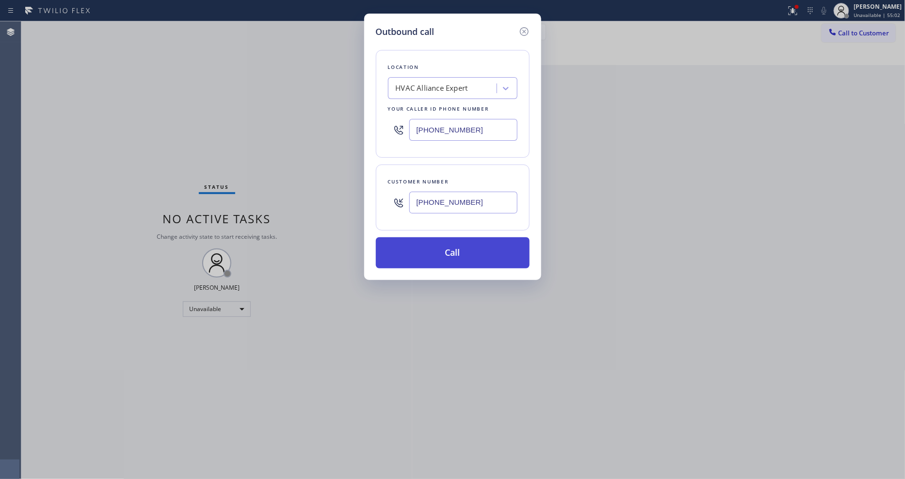
type input "(626) 818-7018"
click at [425, 255] on button "Call" at bounding box center [453, 252] width 154 height 31
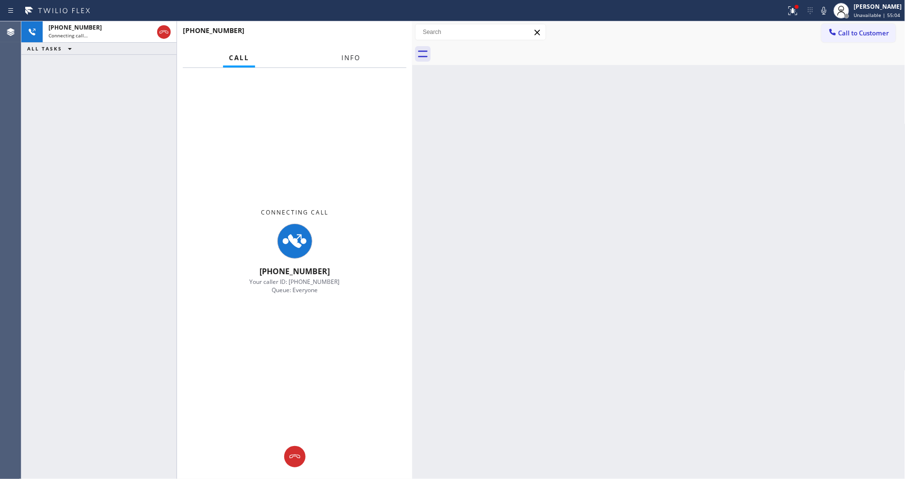
click at [351, 55] on span "Info" at bounding box center [350, 57] width 19 height 9
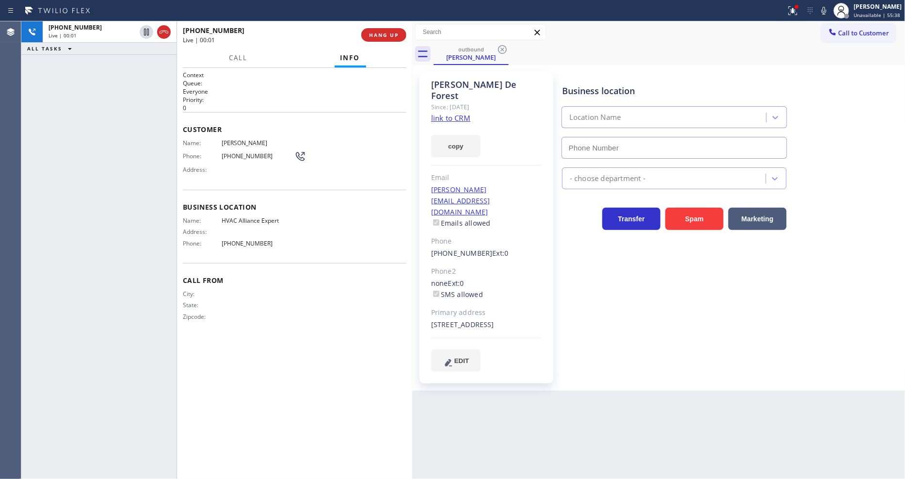
type input "(866) 875-2471"
click at [393, 34] on span "HANG UP" at bounding box center [384, 35] width 30 height 7
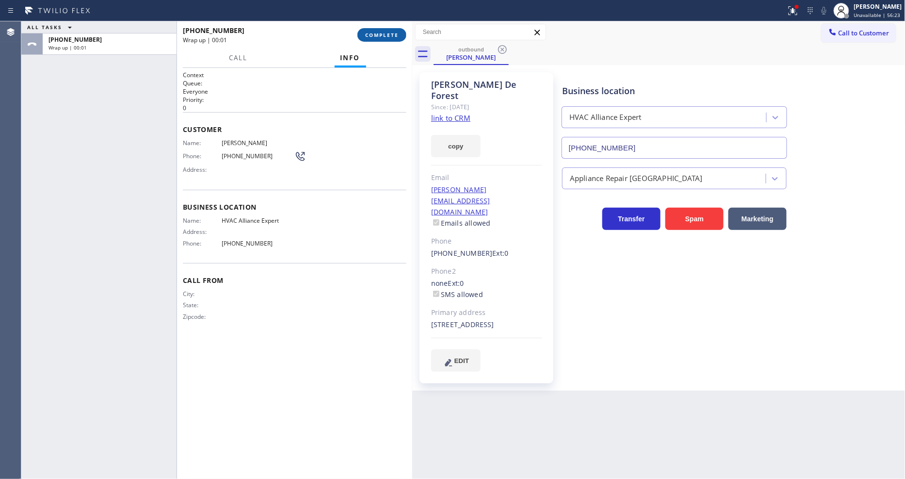
click at [393, 34] on span "COMPLETE" at bounding box center [381, 35] width 33 height 7
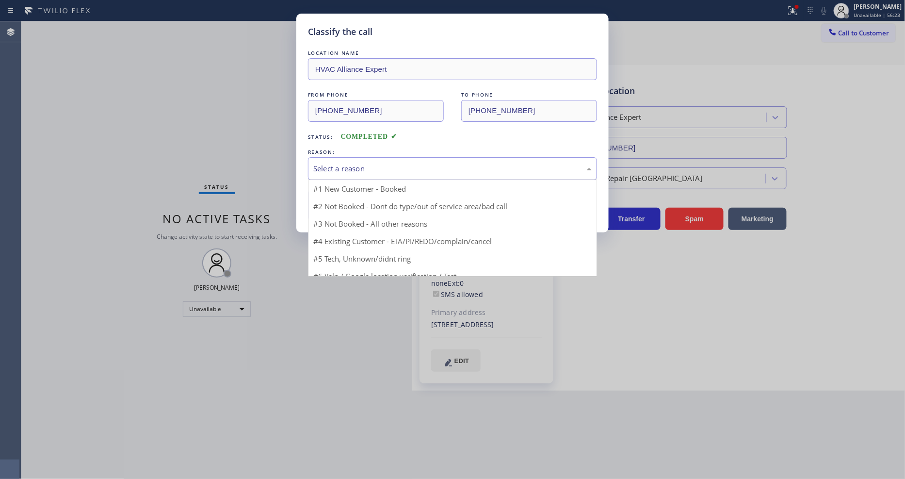
click at [352, 164] on div "Select a reason" at bounding box center [452, 168] width 278 height 11
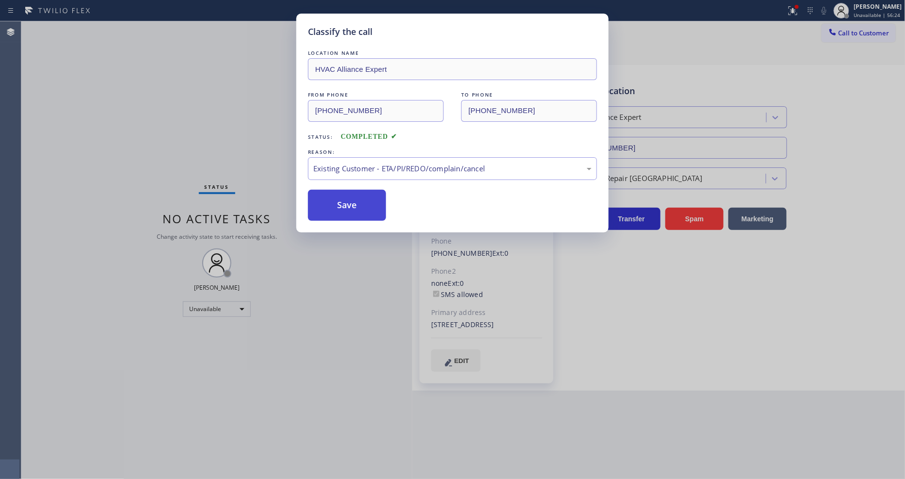
click at [354, 210] on button "Save" at bounding box center [347, 205] width 78 height 31
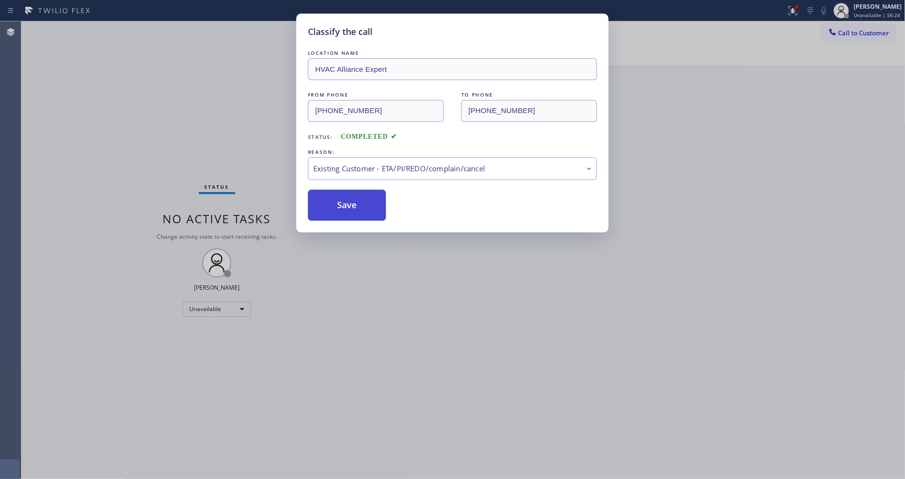
click at [354, 210] on button "Save" at bounding box center [347, 205] width 78 height 31
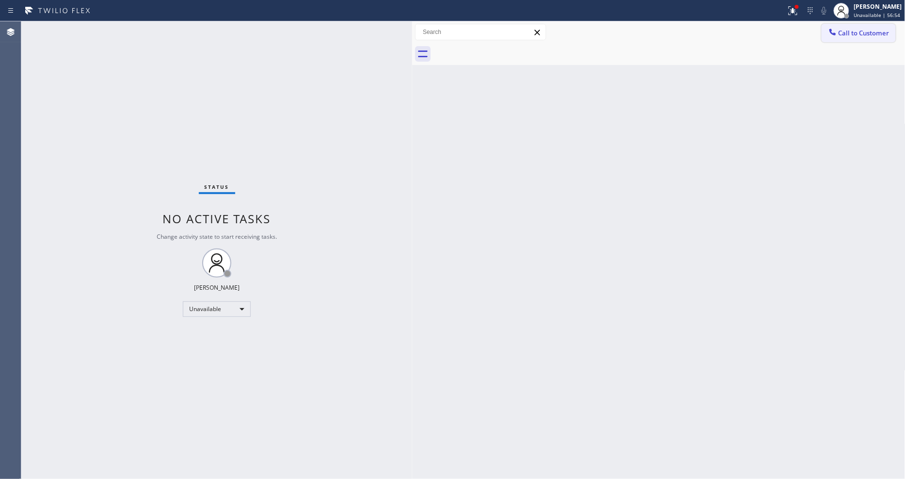
click at [836, 37] on div at bounding box center [833, 33] width 12 height 12
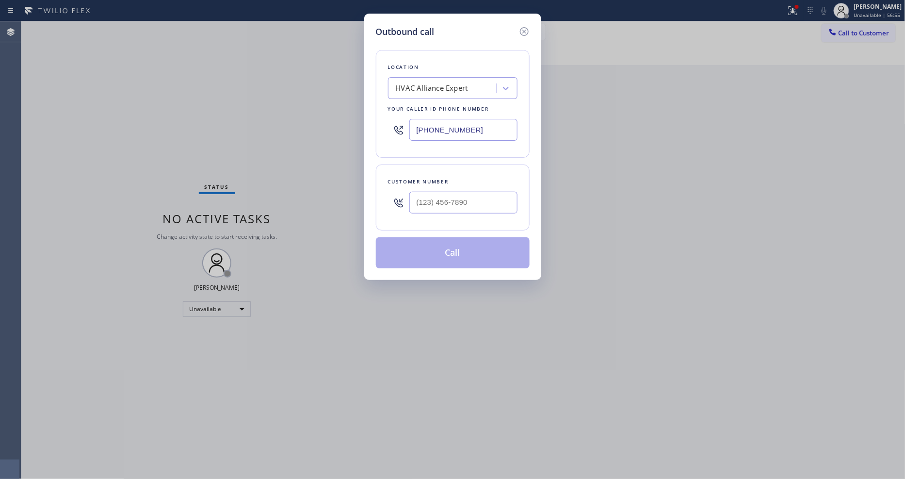
click at [460, 104] on div "Your caller id phone number" at bounding box center [453, 109] width 130 height 10
click at [460, 91] on div "HVAC Alliance Expert" at bounding box center [444, 88] width 106 height 17
paste input "Top [PERSON_NAME] Sub-Zero Repair"
type input "Top [PERSON_NAME] Sub-Zero Repair"
click at [432, 108] on div "Top [PERSON_NAME] Sub-Zero Repair" at bounding box center [453, 113] width 130 height 27
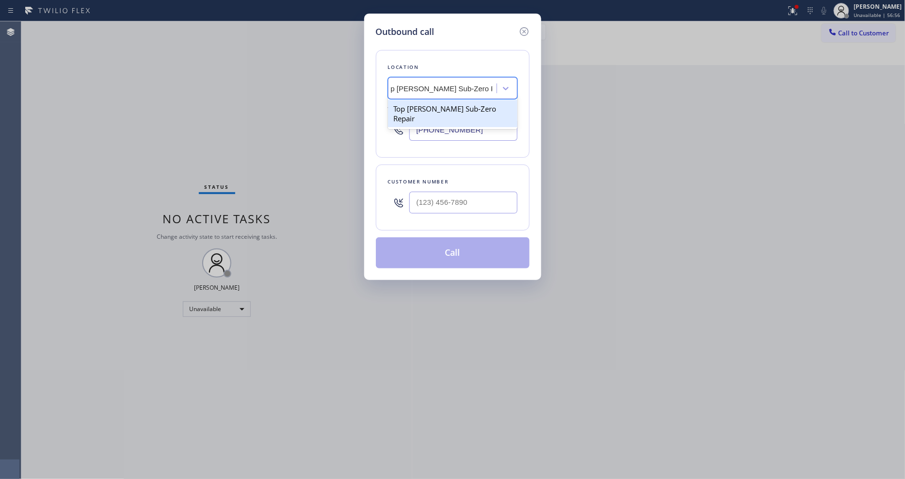
type input "[PHONE_NUMBER]"
click at [423, 195] on input "(___) ___-____" at bounding box center [463, 203] width 108 height 22
paste input "952) 288-8244"
type input "(952) 288-8244"
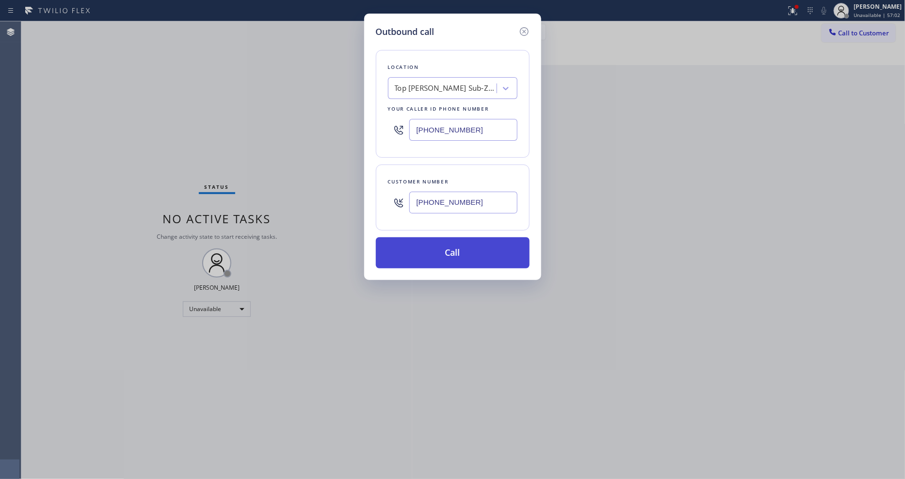
click at [418, 258] on button "Call" at bounding box center [453, 252] width 154 height 31
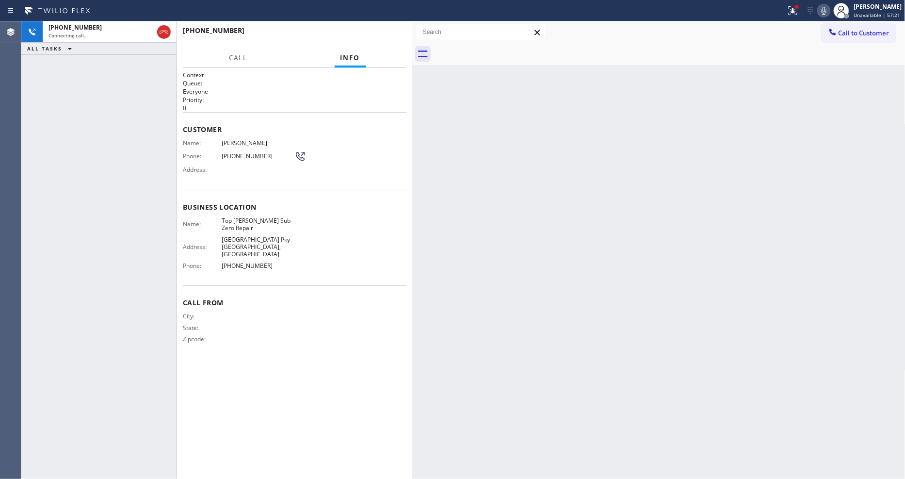
click at [828, 13] on icon at bounding box center [824, 11] width 12 height 12
click at [797, 13] on icon at bounding box center [793, 10] width 9 height 9
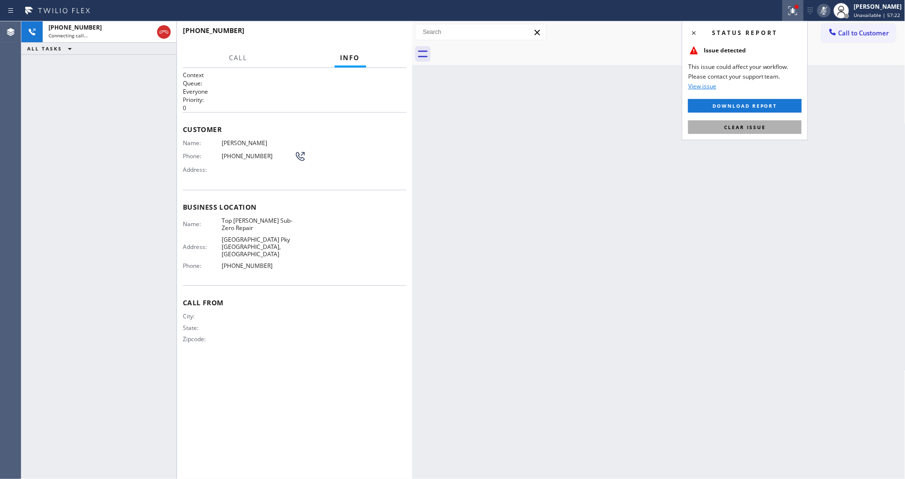
click at [793, 126] on button "Clear issue" at bounding box center [745, 127] width 114 height 14
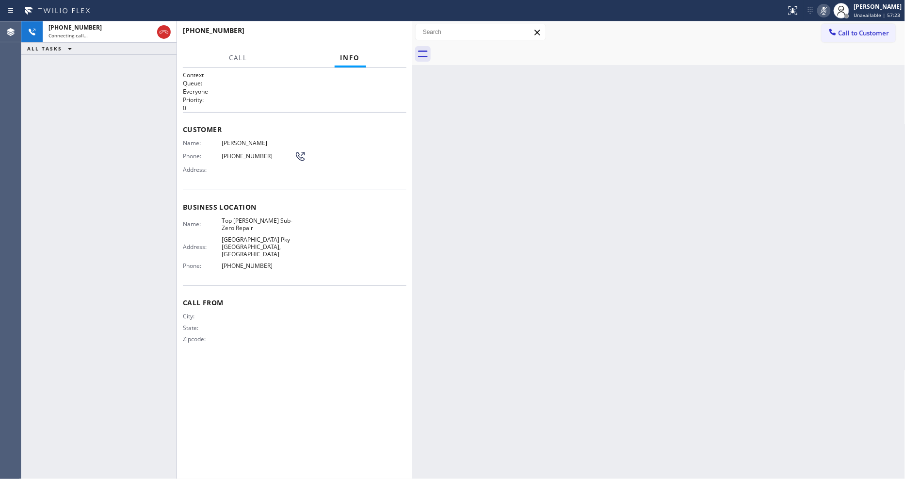
click at [827, 12] on icon at bounding box center [824, 11] width 12 height 12
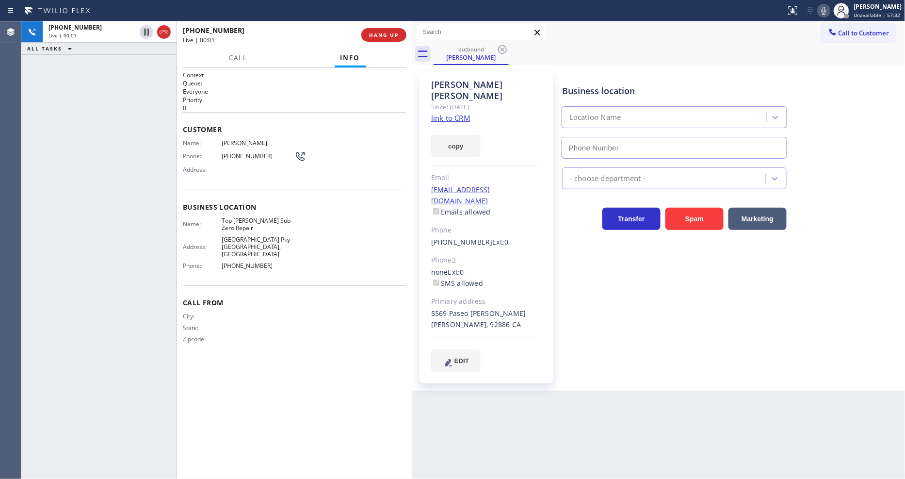
type input "[PHONE_NUMBER]"
click at [397, 32] on span "HANG UP" at bounding box center [384, 35] width 30 height 7
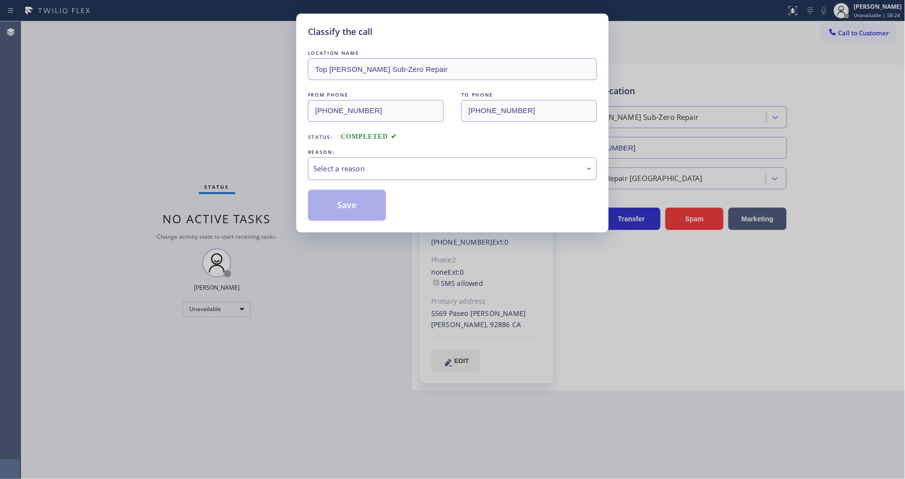
click at [338, 168] on div "Select a reason" at bounding box center [452, 168] width 278 height 11
click at [341, 193] on button "Save" at bounding box center [347, 205] width 78 height 31
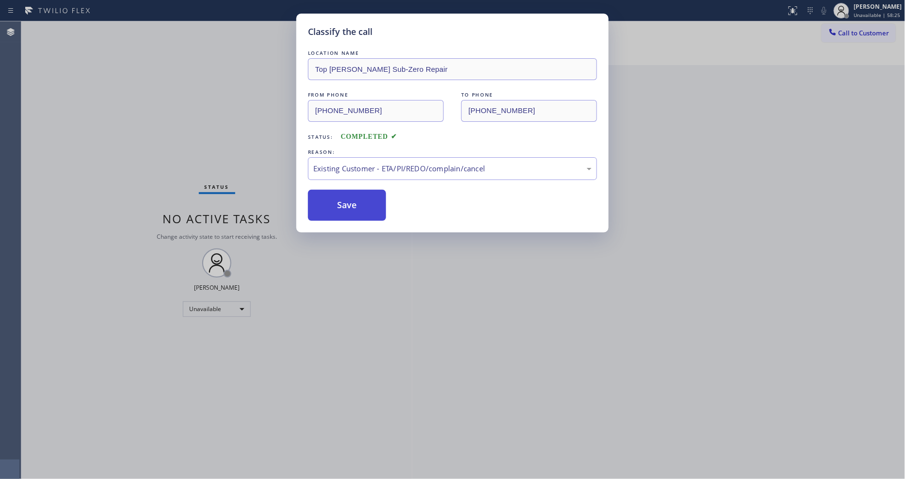
click at [341, 193] on button "Save" at bounding box center [347, 205] width 78 height 31
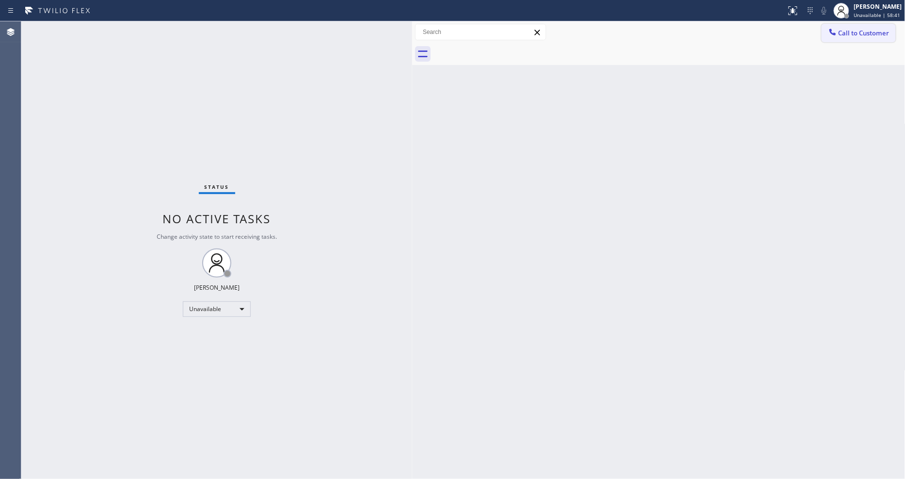
click at [836, 35] on icon at bounding box center [833, 32] width 10 height 10
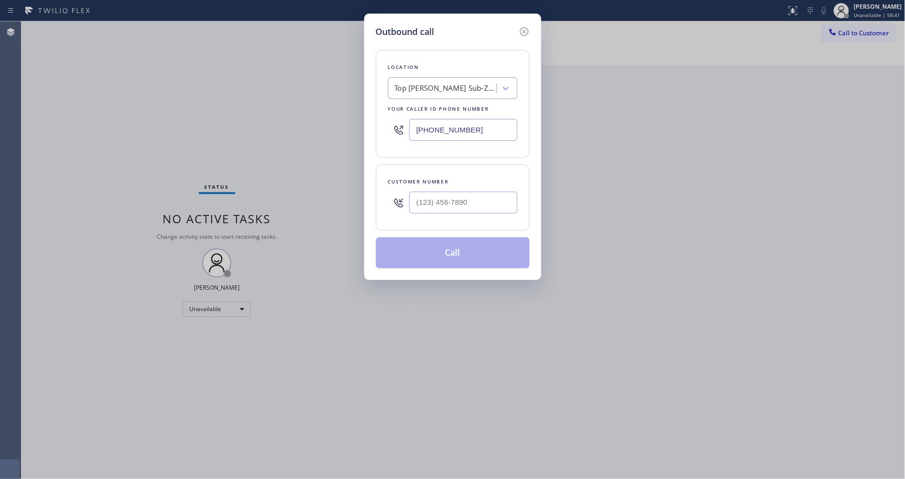
click at [452, 88] on div "Top [PERSON_NAME] Sub-Zero Repair" at bounding box center [446, 88] width 102 height 11
paste input "GE Monogram Appliance Repair Service"
type input "GE Monogram Appliance Repair Service"
click at [443, 108] on div "GE Monogram Appliance Repair Service" at bounding box center [453, 113] width 130 height 27
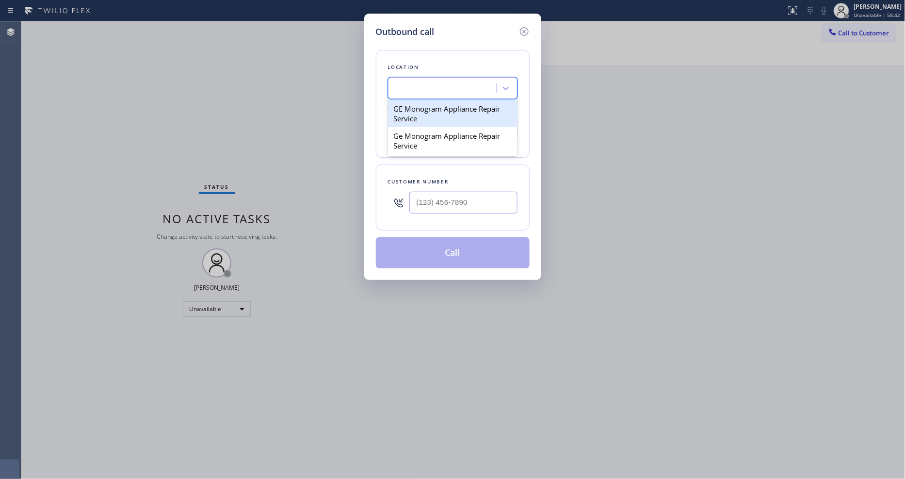
type input "(215) 709-8046"
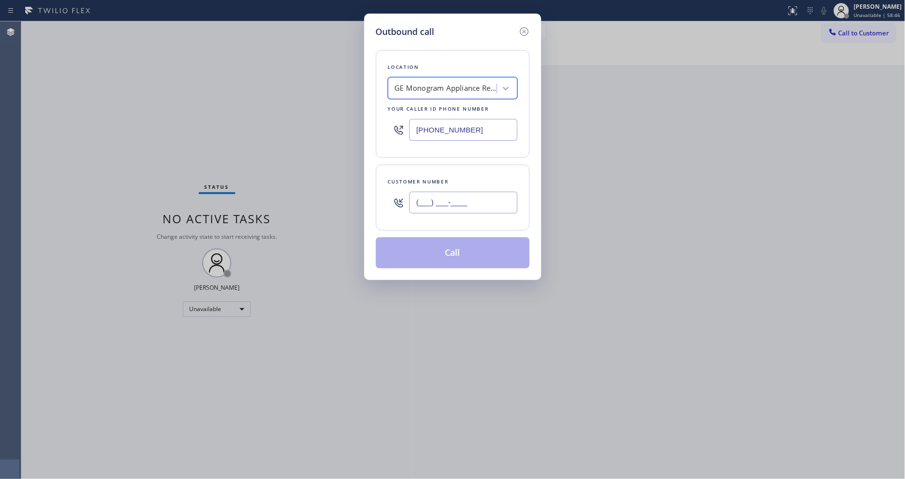
click at [447, 202] on input "(___) ___-____" at bounding box center [463, 203] width 108 height 22
paste input "347) 624-1232"
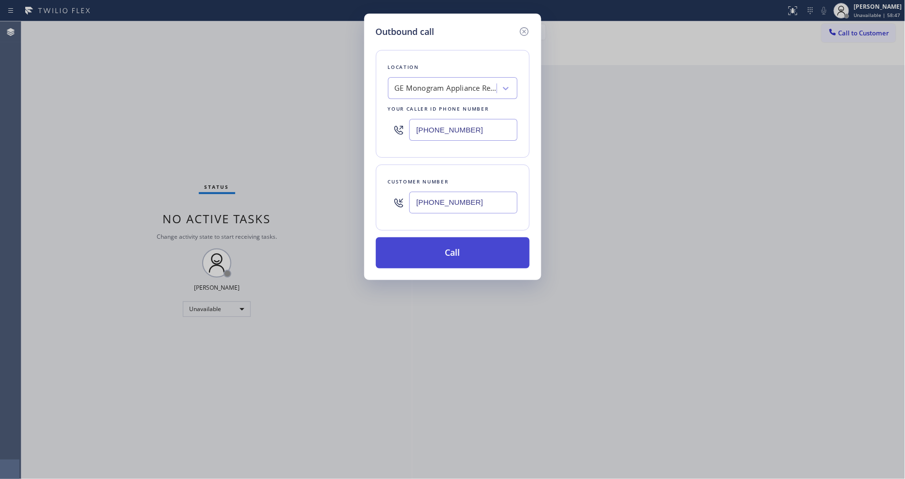
type input "(347) 624-1232"
click at [438, 251] on button "Call" at bounding box center [453, 252] width 154 height 31
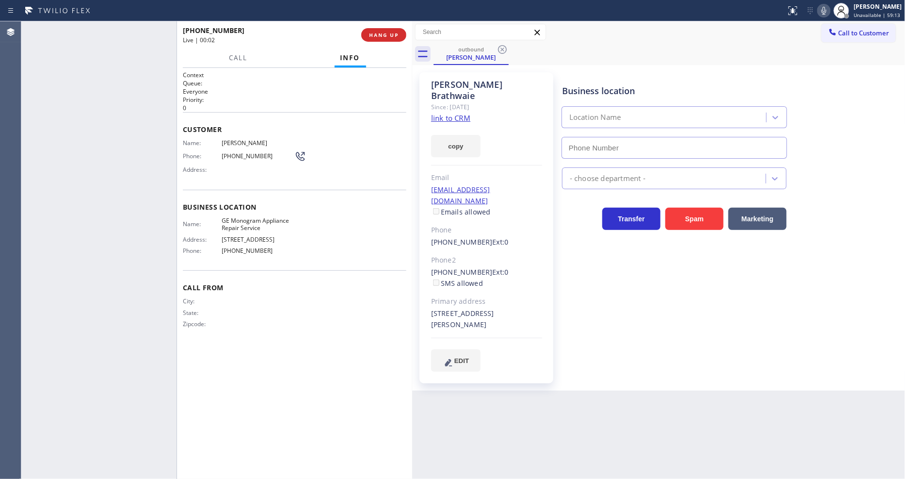
type input "(215) 709-8046"
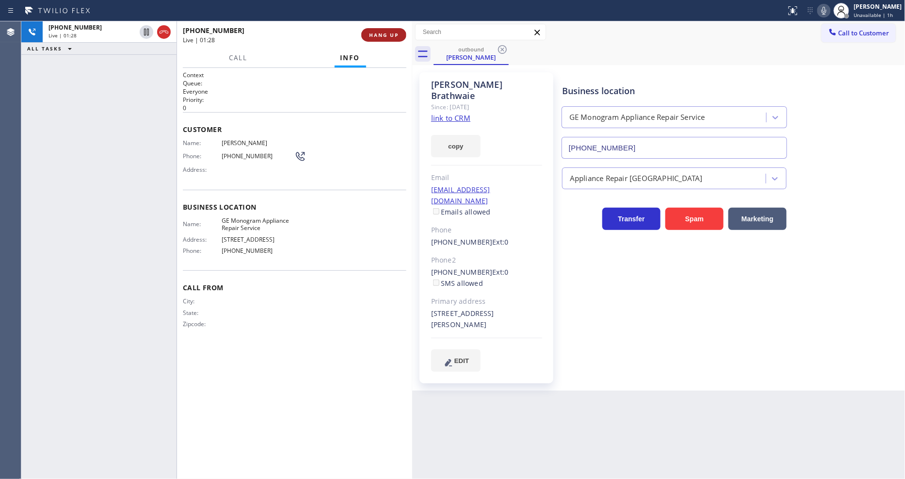
click at [376, 32] on span "HANG UP" at bounding box center [384, 35] width 30 height 7
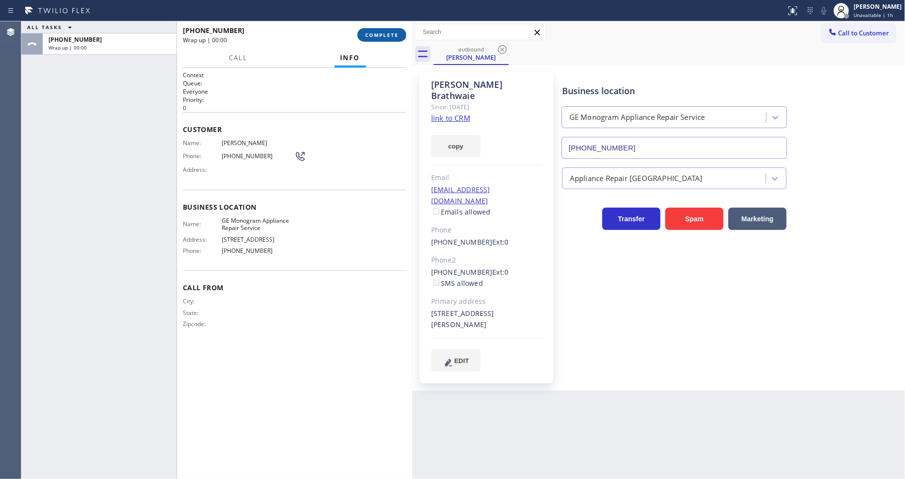
click at [376, 32] on span "COMPLETE" at bounding box center [381, 35] width 33 height 7
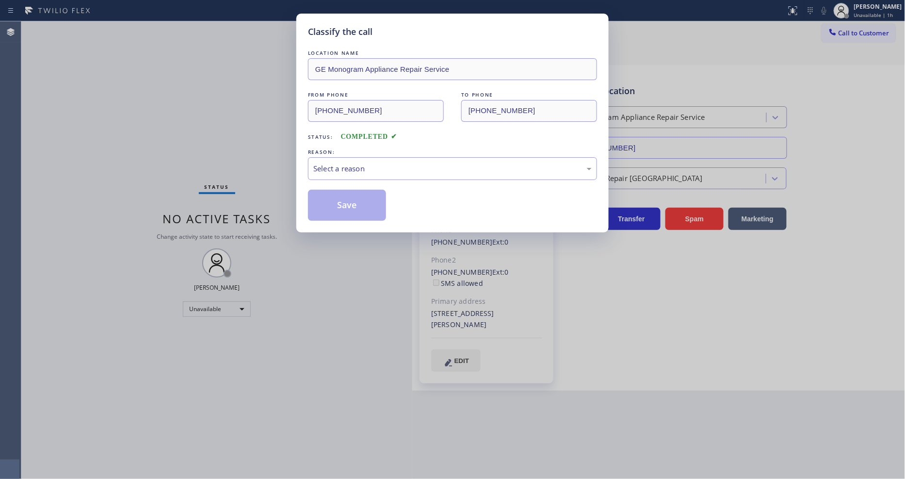
click at [341, 166] on div "Select a reason" at bounding box center [452, 168] width 278 height 11
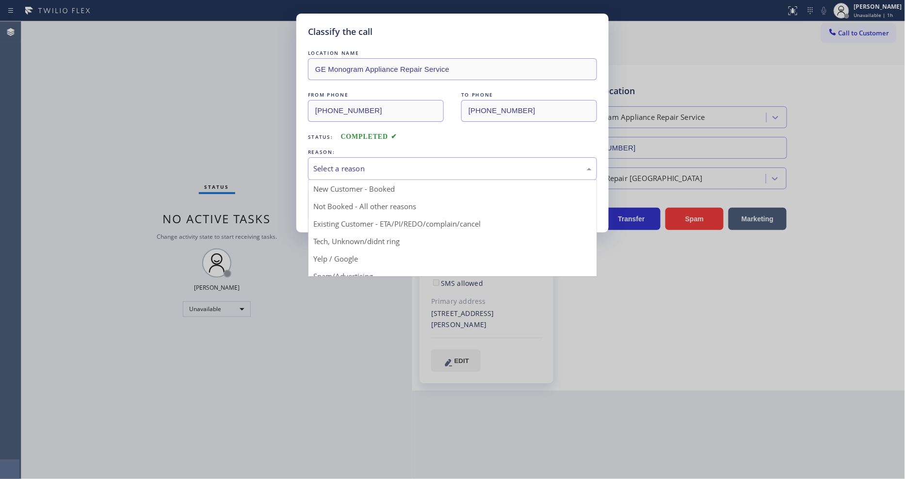
drag, startPoint x: 336, startPoint y: 225, endPoint x: 336, endPoint y: 219, distance: 6.3
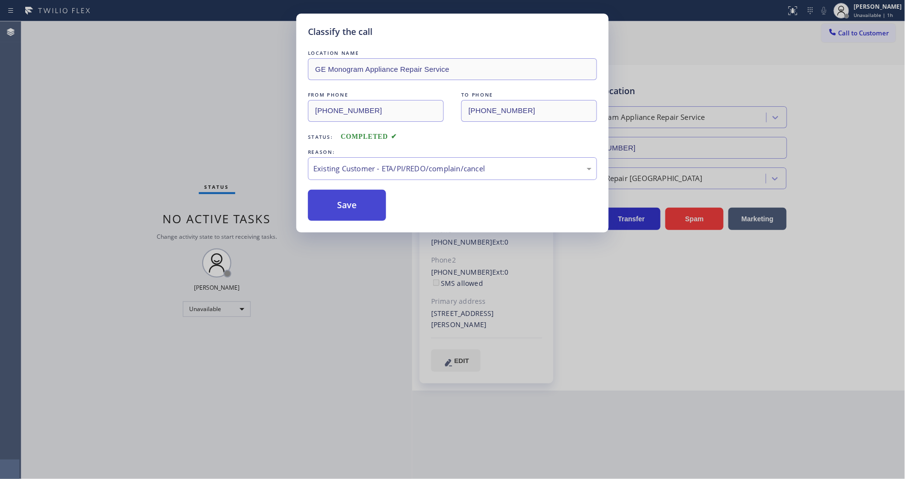
click at [336, 200] on button "Save" at bounding box center [347, 205] width 78 height 31
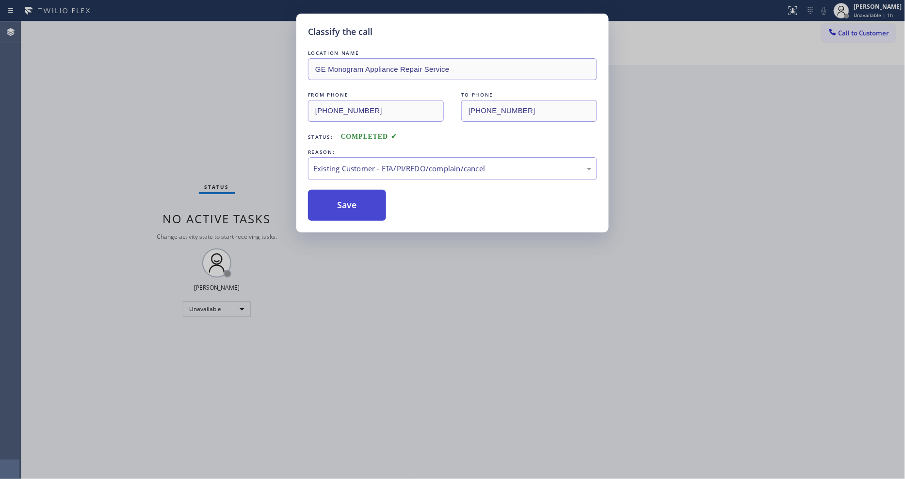
click at [336, 200] on button "Save" at bounding box center [347, 205] width 78 height 31
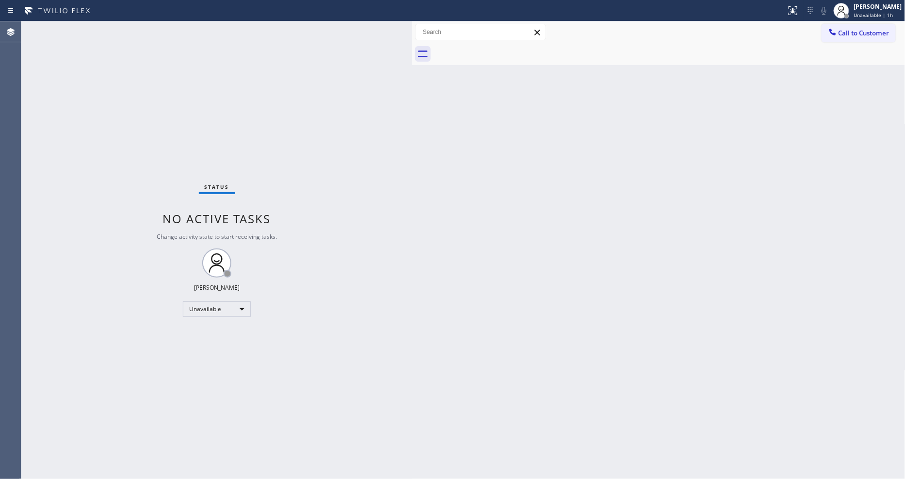
click at [670, 204] on div "Back to Dashboard Change Sender ID Customers Technicians Select a contact Outbo…" at bounding box center [658, 249] width 493 height 457
click at [214, 307] on div "Unavailable" at bounding box center [217, 309] width 68 height 16
click at [210, 336] on li "Available" at bounding box center [216, 335] width 66 height 12
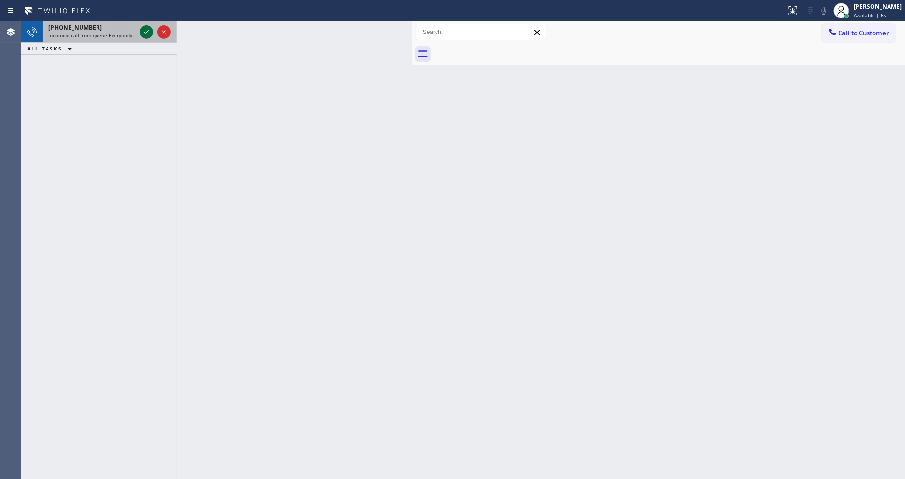
click at [146, 31] on icon at bounding box center [147, 32] width 12 height 12
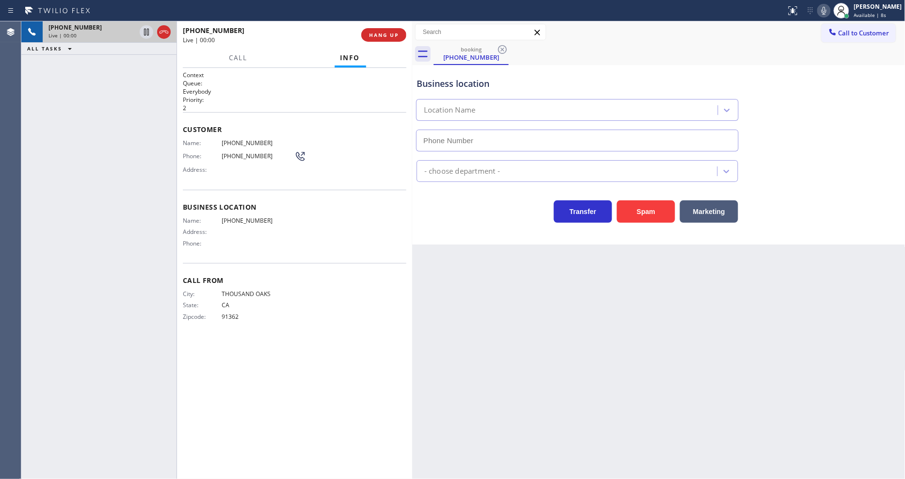
click at [391, 36] on span "HANG UP" at bounding box center [384, 35] width 30 height 7
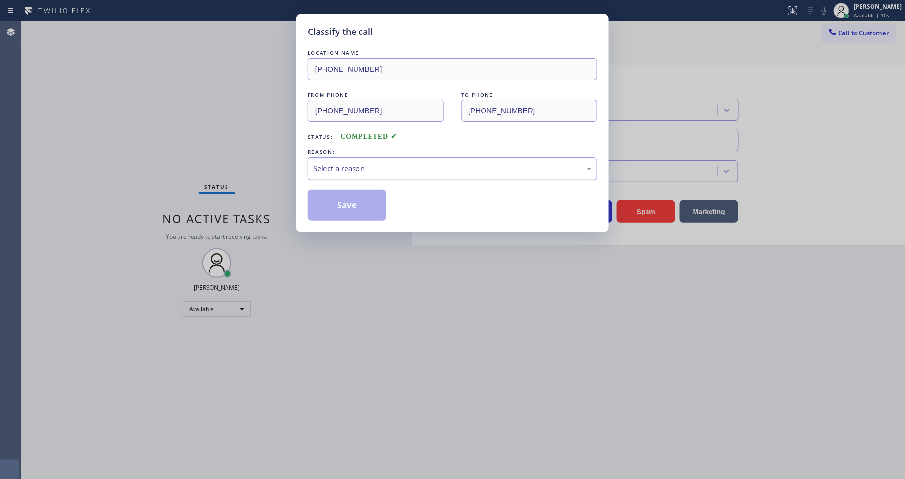
click at [340, 169] on div "Select a reason" at bounding box center [452, 168] width 278 height 11
click at [335, 203] on button "Save" at bounding box center [347, 205] width 78 height 31
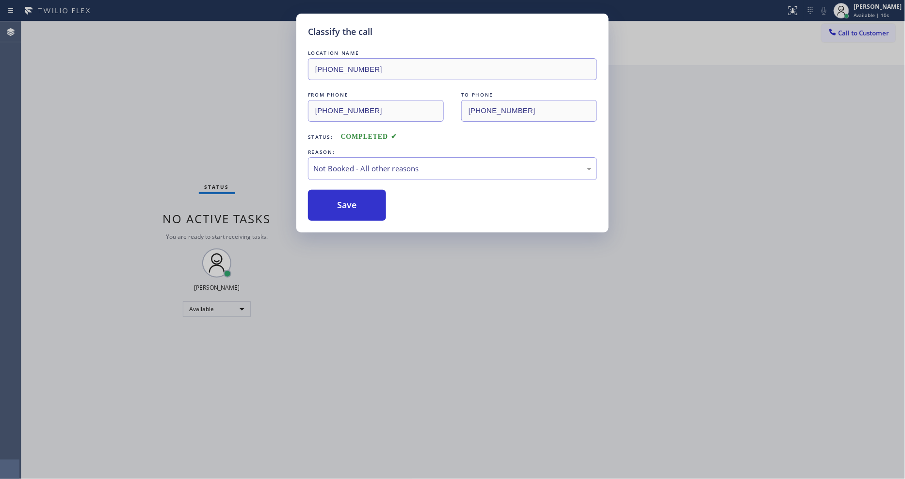
click at [335, 203] on button "Save" at bounding box center [347, 205] width 78 height 31
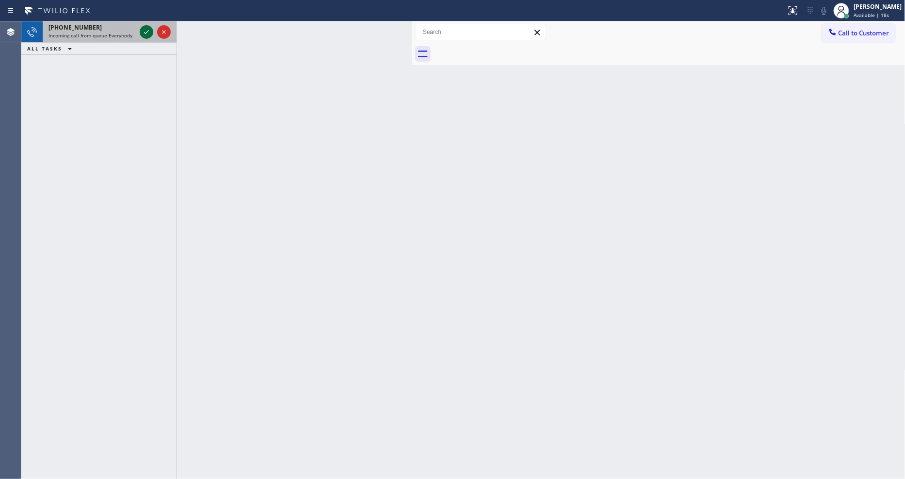
click at [143, 32] on icon at bounding box center [147, 32] width 12 height 12
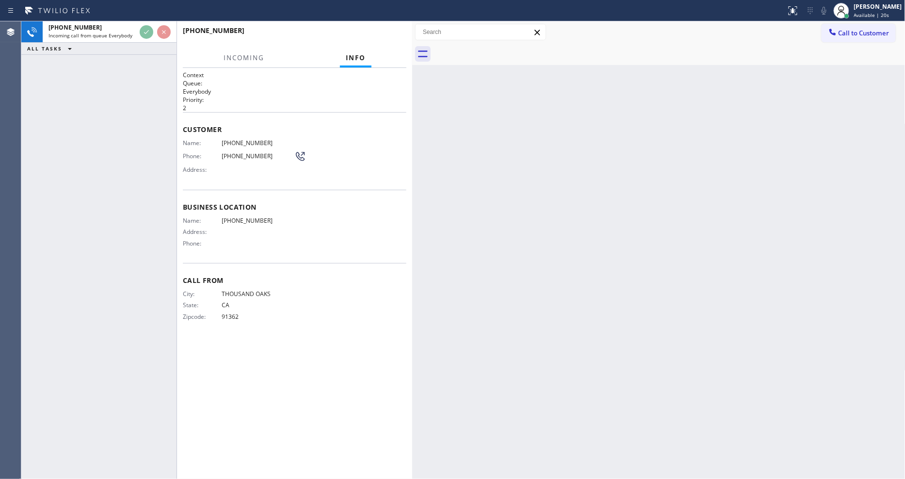
click at [396, 34] on div "+18055584036" at bounding box center [291, 30] width 217 height 9
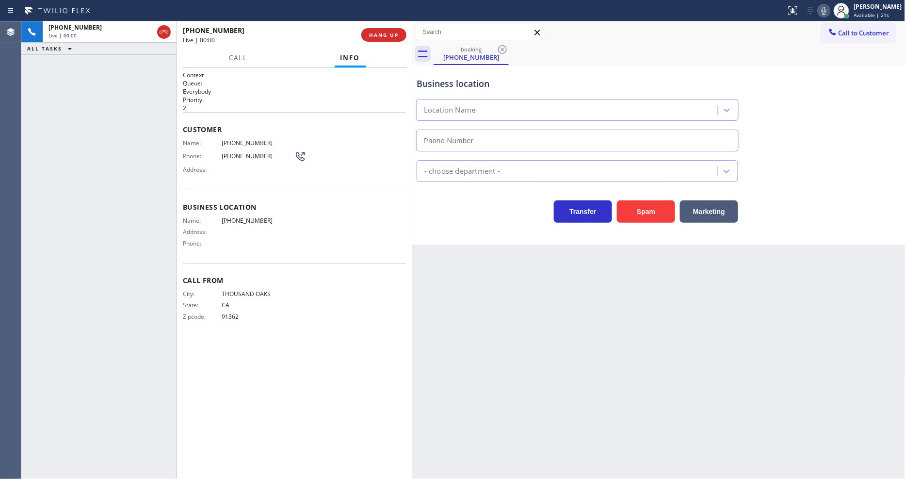
click at [396, 34] on span "HANG UP" at bounding box center [384, 35] width 30 height 7
click at [396, 35] on span "HANG UP" at bounding box center [384, 35] width 30 height 7
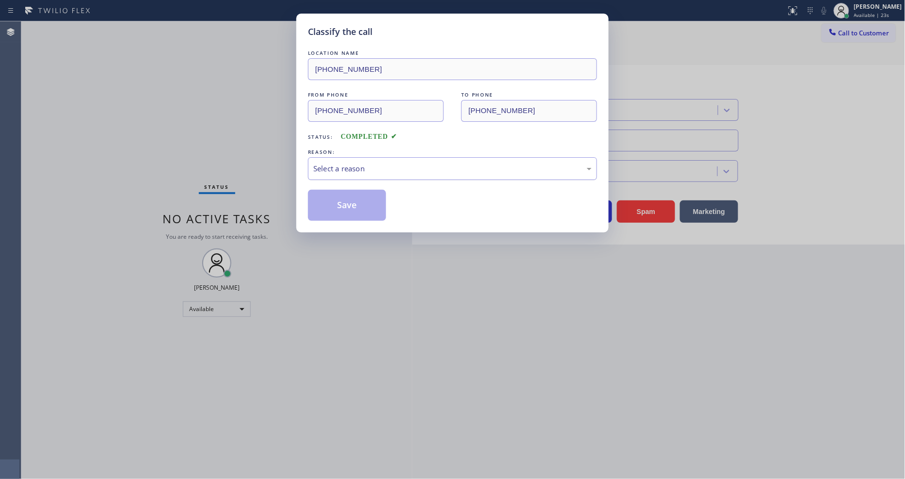
click at [356, 166] on div "Select a reason" at bounding box center [452, 168] width 278 height 11
click at [339, 206] on button "Save" at bounding box center [347, 205] width 78 height 31
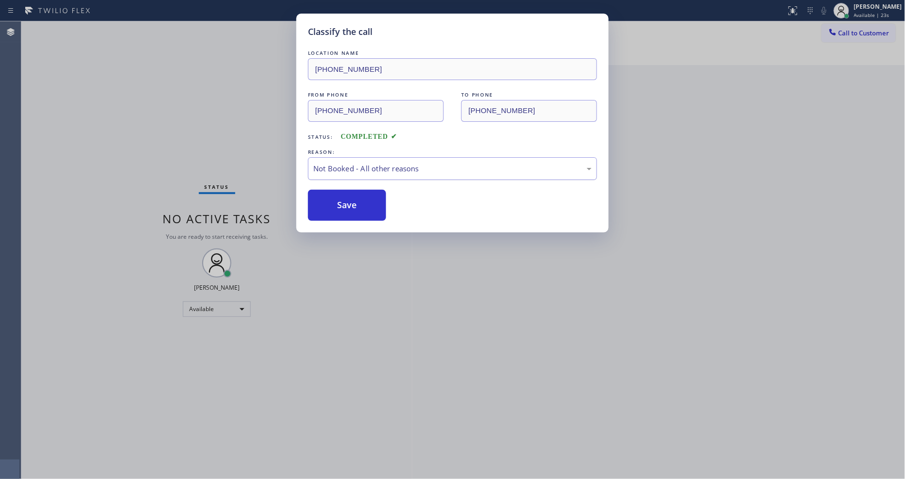
click at [339, 206] on button "Save" at bounding box center [347, 205] width 78 height 31
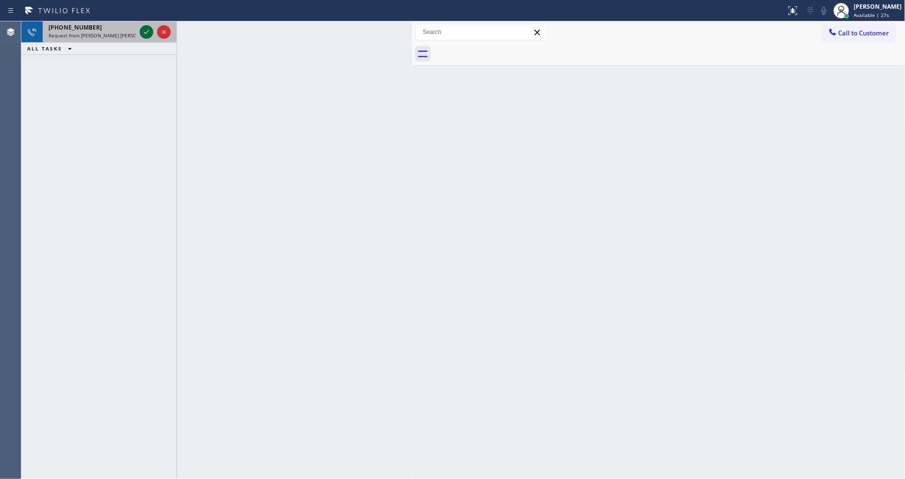
click at [144, 27] on icon at bounding box center [147, 32] width 12 height 12
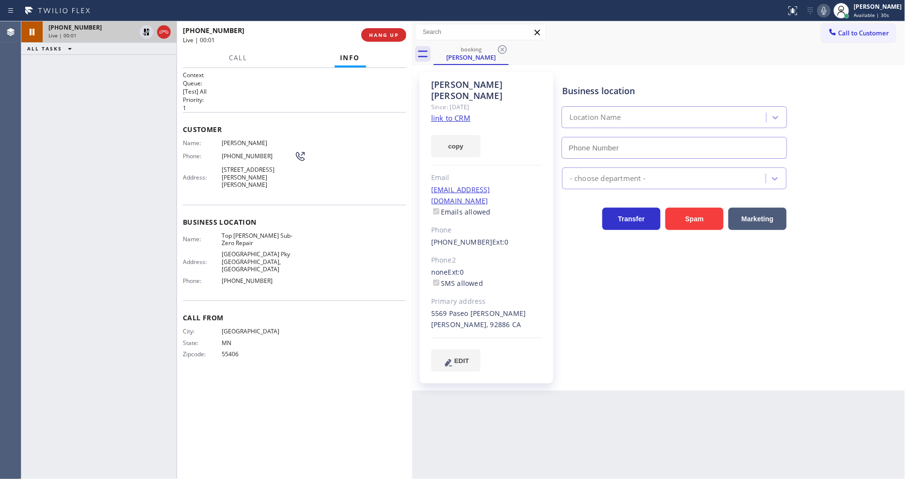
type input "[PHONE_NUMBER]"
click at [439, 113] on link "link to CRM" at bounding box center [450, 118] width 39 height 10
click at [377, 34] on span "HANG UP" at bounding box center [384, 35] width 30 height 7
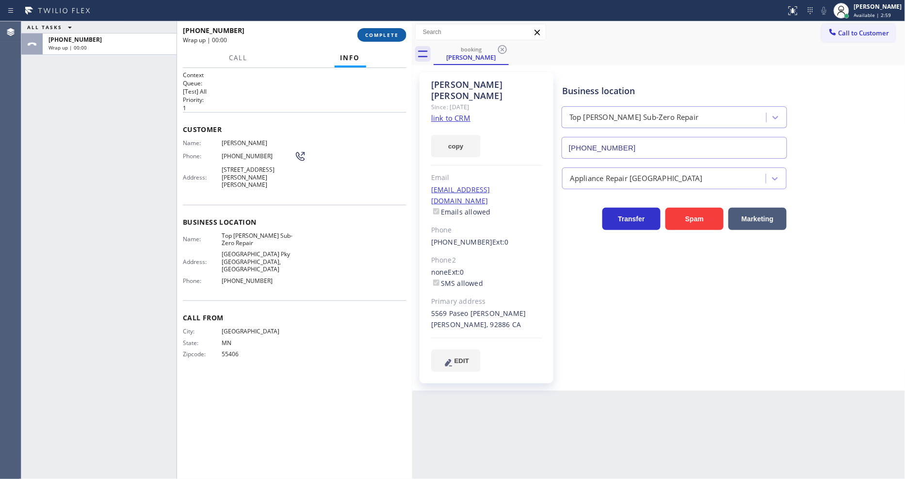
click at [377, 34] on span "COMPLETE" at bounding box center [381, 35] width 33 height 7
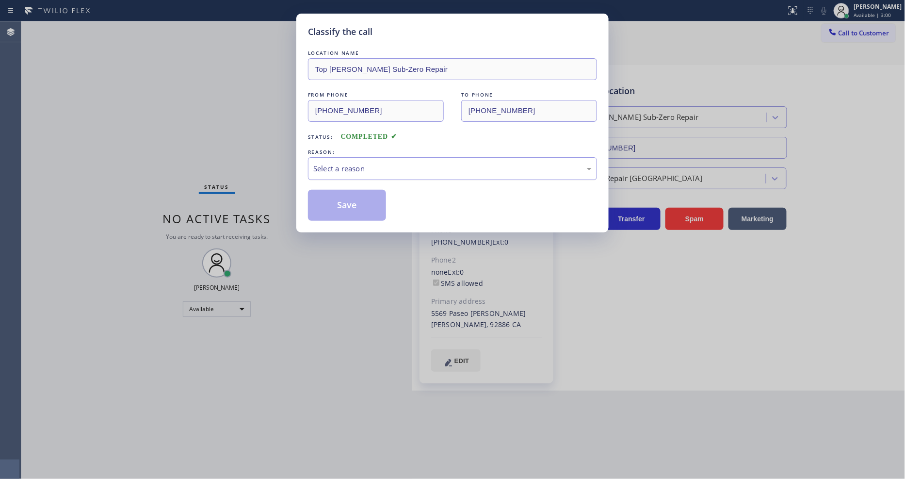
click at [356, 167] on div "Select a reason" at bounding box center [452, 168] width 278 height 11
click at [341, 200] on button "Save" at bounding box center [347, 205] width 78 height 31
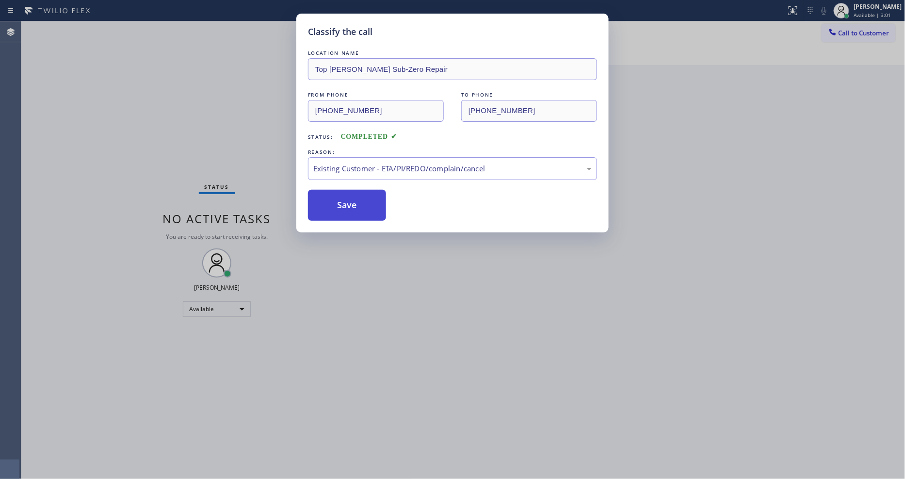
click at [341, 200] on button "Save" at bounding box center [347, 205] width 78 height 31
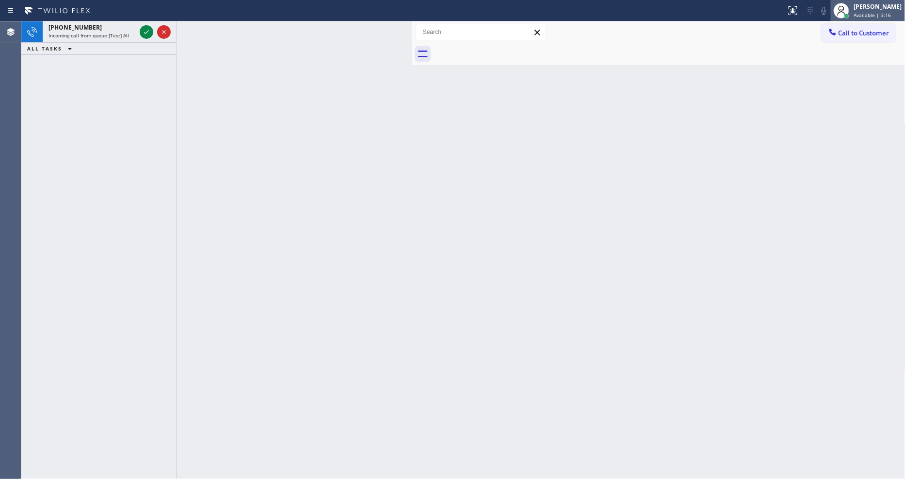
click at [871, 16] on span "Available | 3:16" at bounding box center [872, 15] width 37 height 7
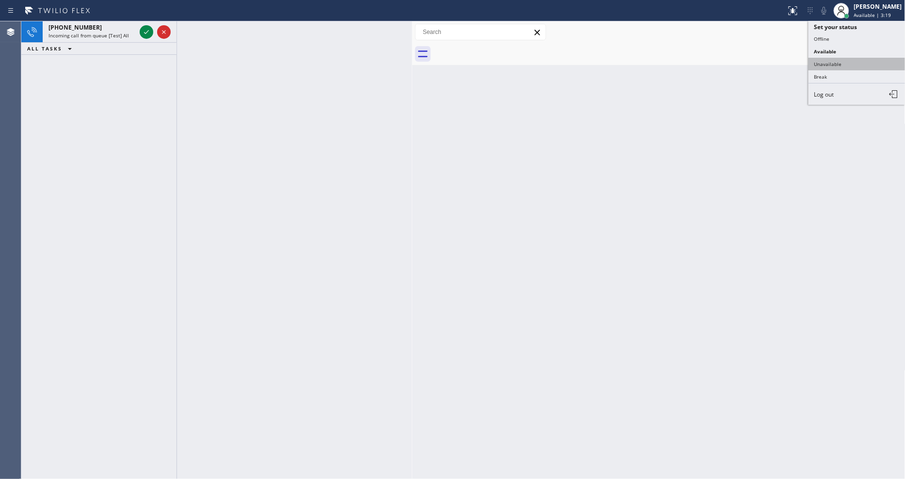
click at [857, 63] on button "Unavailable" at bounding box center [857, 64] width 97 height 13
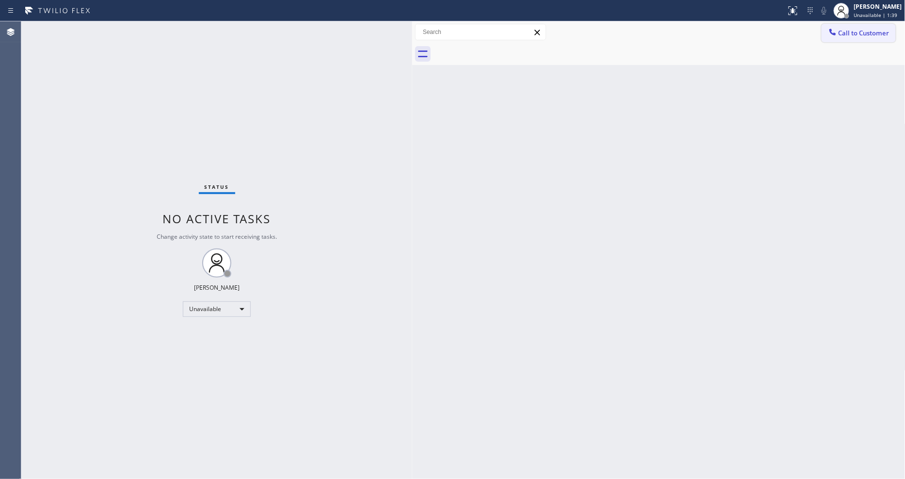
click at [847, 34] on span "Call to Customer" at bounding box center [864, 33] width 51 height 9
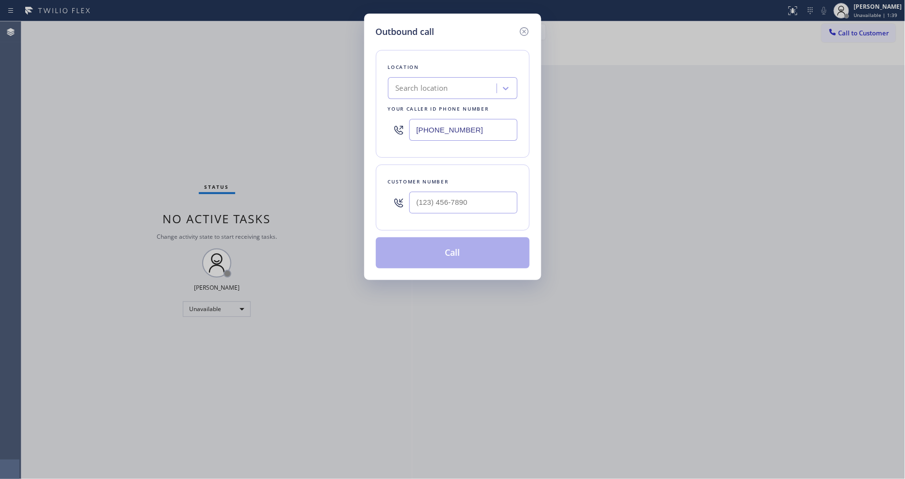
click at [416, 89] on div "Search location" at bounding box center [422, 88] width 52 height 11
paste input "Appliance repair in Studio City"
type input "Appliance repair in Studio City"
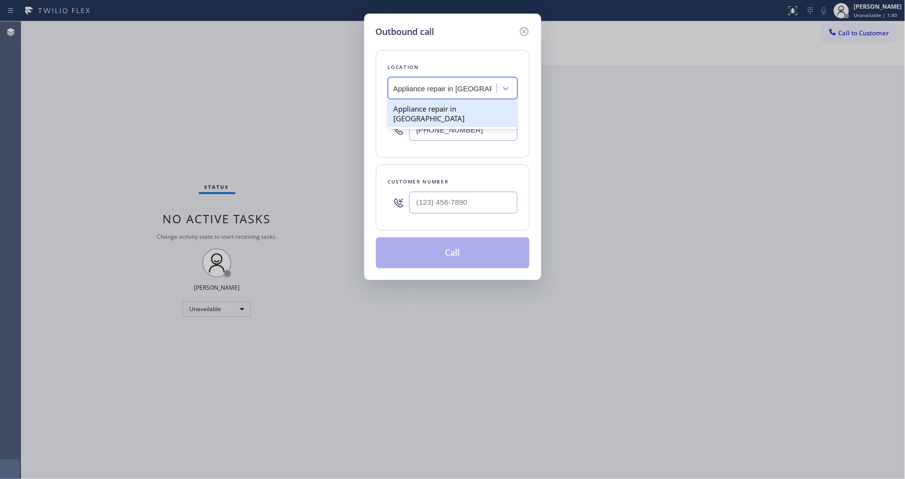
click at [416, 110] on div "Appliance repair in Studio City" at bounding box center [453, 113] width 130 height 27
type input "(818) 210-4672"
click at [426, 202] on input "(___) ___-____" at bounding box center [463, 203] width 108 height 22
paste input "818) 429-1924"
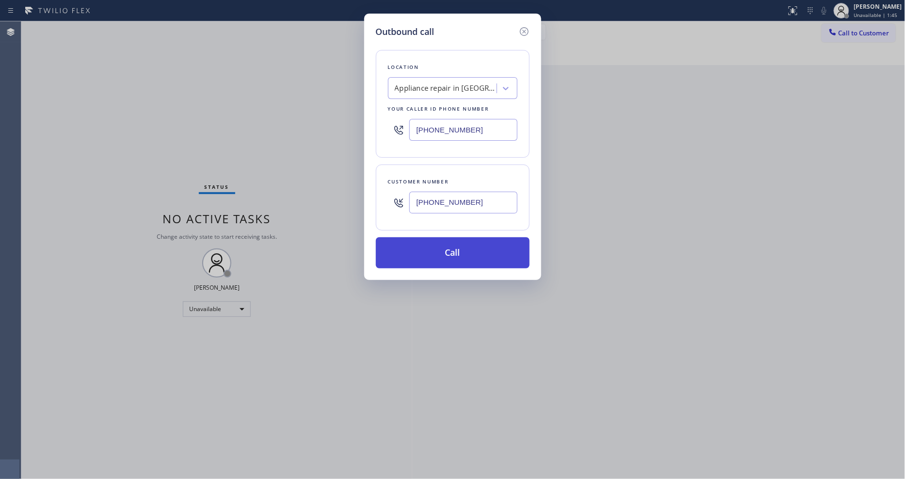
type input "(818) 429-1924"
click at [424, 246] on button "Call" at bounding box center [453, 252] width 154 height 31
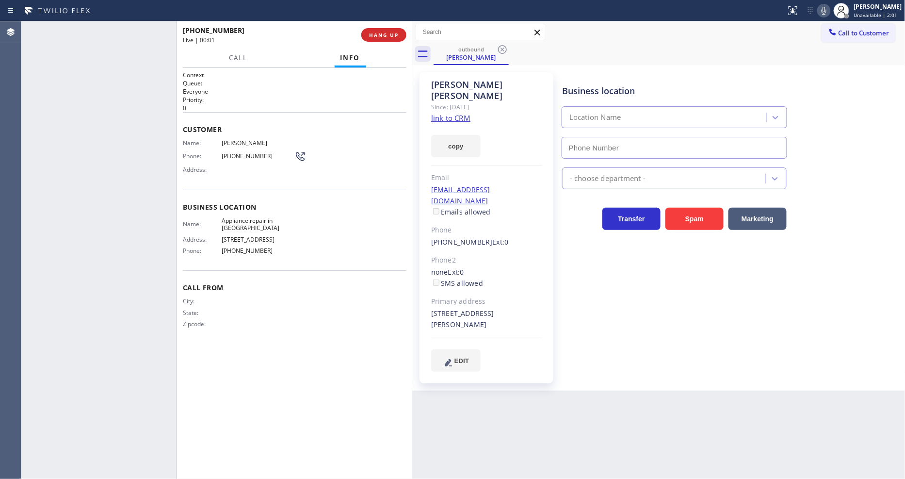
type input "(818) 210-4672"
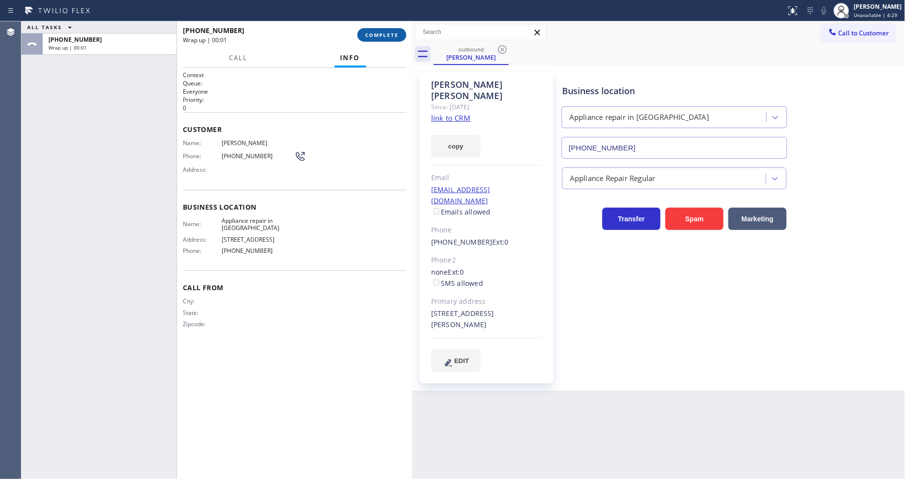
click at [380, 30] on button "COMPLETE" at bounding box center [381, 35] width 49 height 14
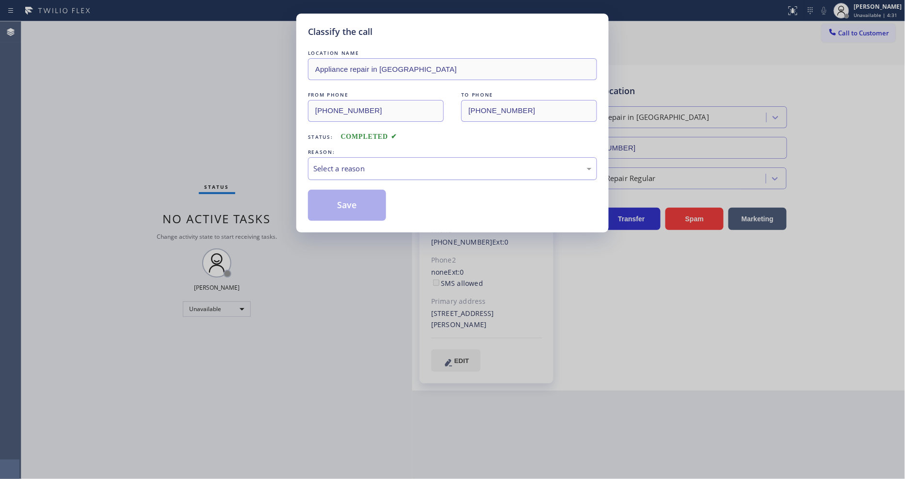
click at [350, 165] on div "Select a reason" at bounding box center [452, 168] width 278 height 11
click at [348, 200] on button "Save" at bounding box center [347, 205] width 78 height 31
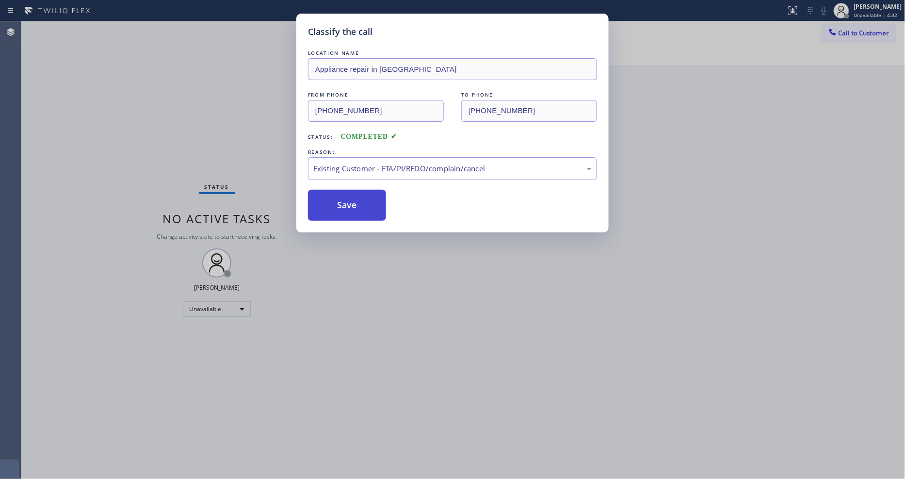
click at [348, 200] on button "Save" at bounding box center [347, 205] width 78 height 31
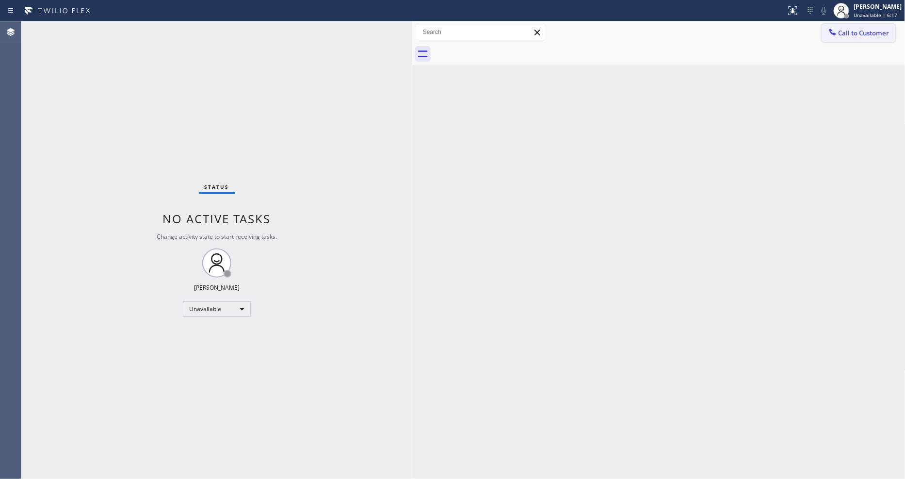
click at [842, 41] on button "Call to Customer" at bounding box center [859, 33] width 74 height 18
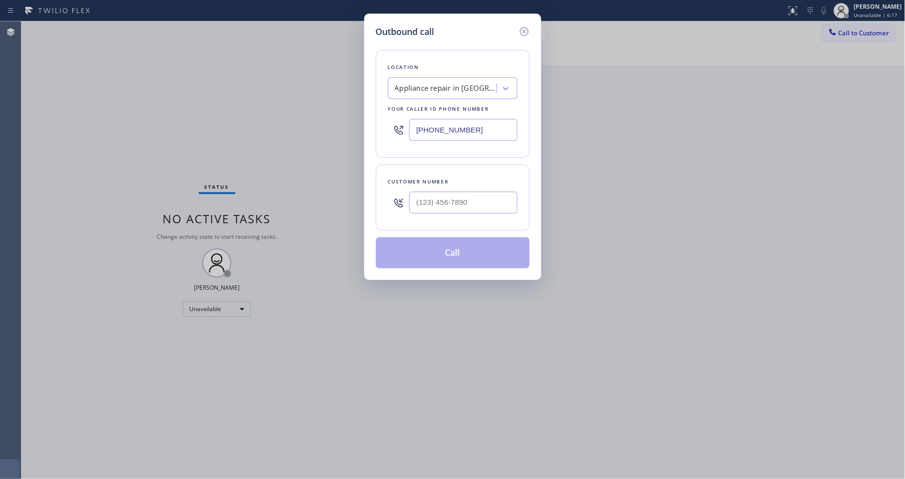
click at [438, 90] on div "Appliance repair in Studio City" at bounding box center [444, 88] width 106 height 17
paste input "Subzero Repair Professionals"
type input "Subzero Repair Professionals"
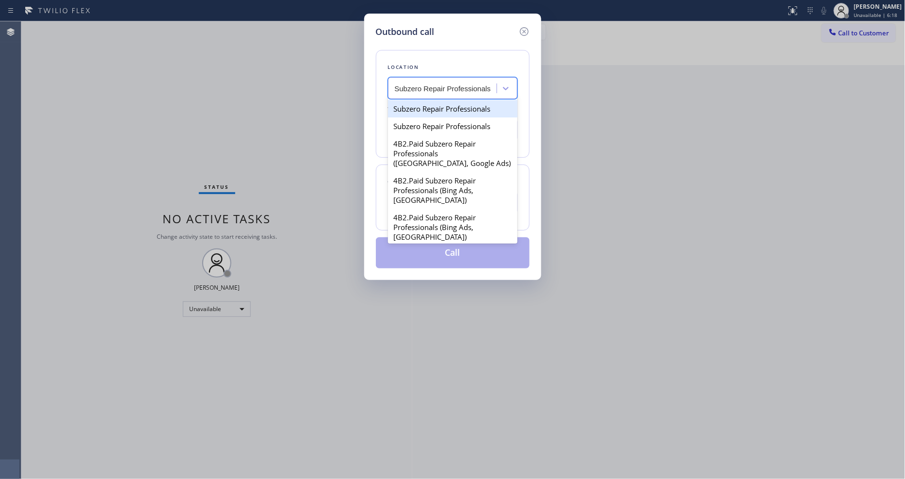
click at [425, 107] on div "Subzero Repair Professionals" at bounding box center [453, 108] width 130 height 17
type input "[PHONE_NUMBER]"
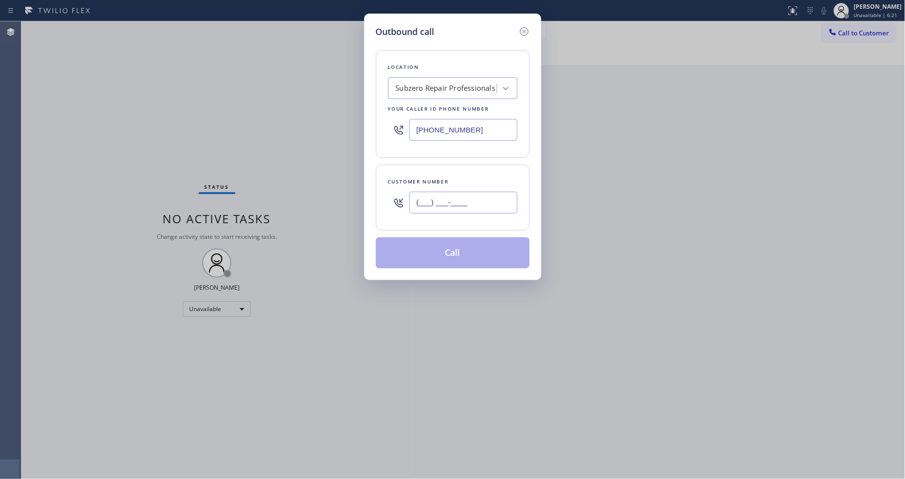
click at [438, 193] on input "(___) ___-____" at bounding box center [463, 203] width 108 height 22
paste input "206) 579-5321"
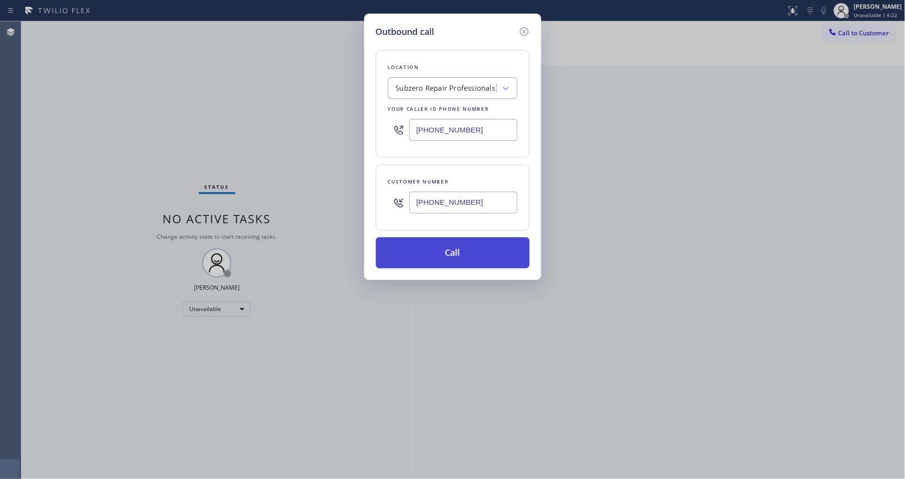
click at [427, 246] on button "Call" at bounding box center [453, 252] width 154 height 31
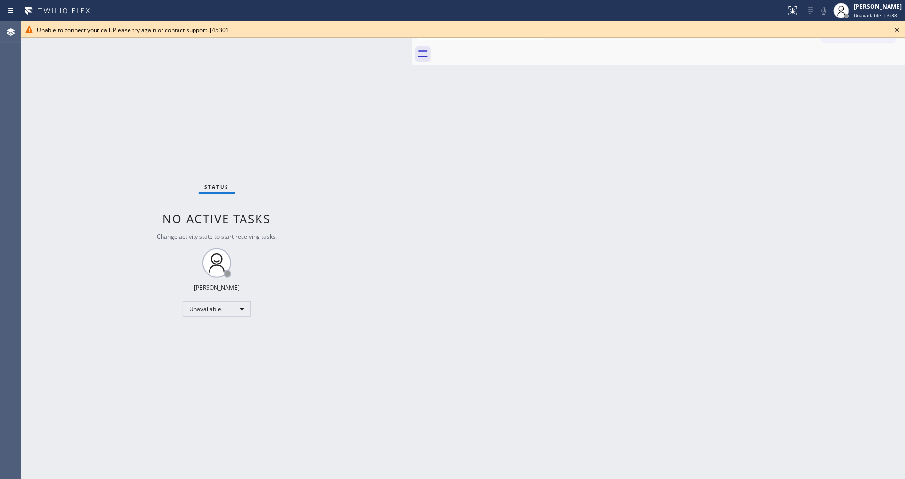
click at [903, 27] on div "Unable to connect your call. Please try again or contact support. [45301]" at bounding box center [463, 29] width 884 height 16
click at [901, 27] on icon at bounding box center [898, 30] width 12 height 12
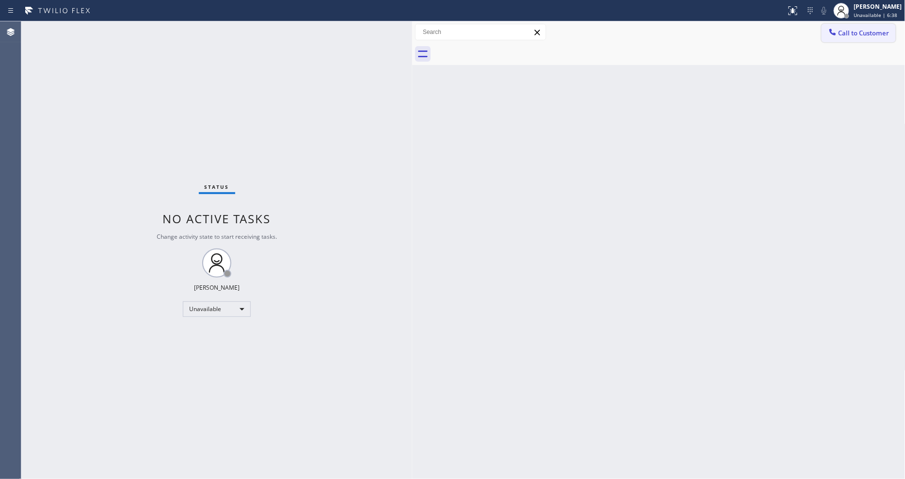
click at [844, 34] on span "Call to Customer" at bounding box center [864, 33] width 51 height 9
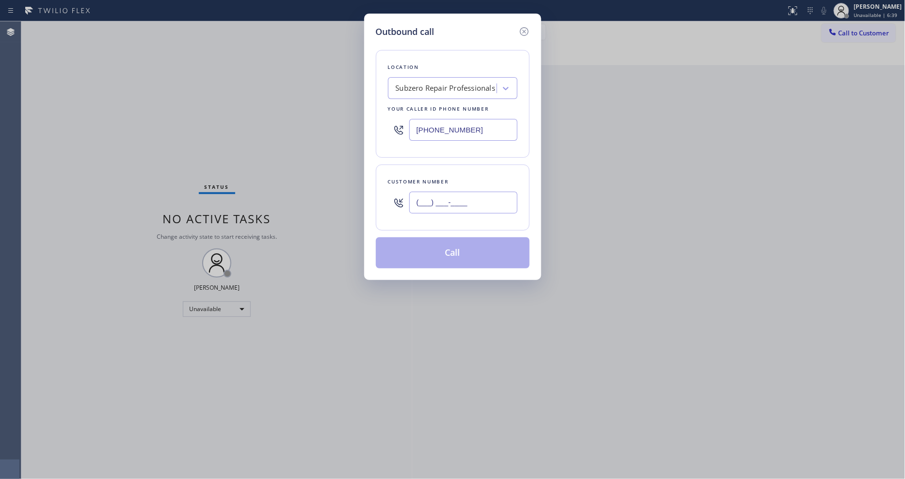
click at [459, 209] on input "(___) ___-____" at bounding box center [463, 203] width 108 height 22
paste input "206) 579-5321"
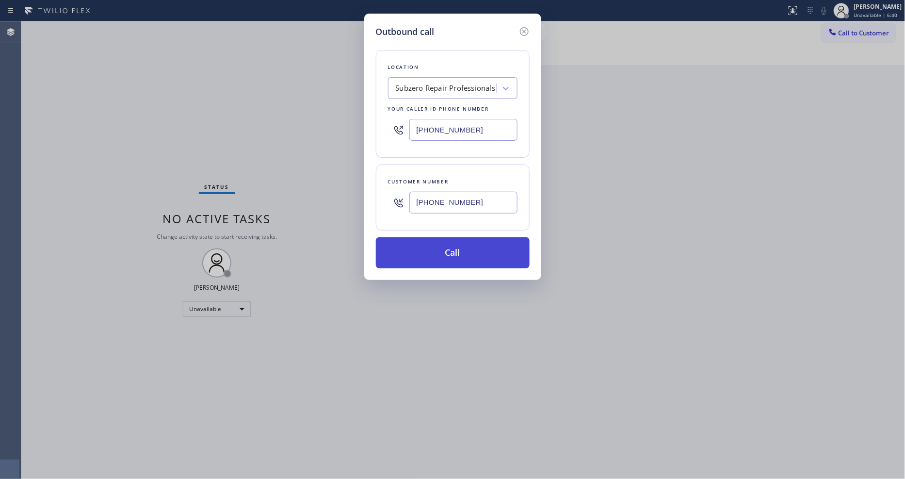
type input "(206) 579-5321"
click at [428, 249] on button "Call" at bounding box center [453, 252] width 154 height 31
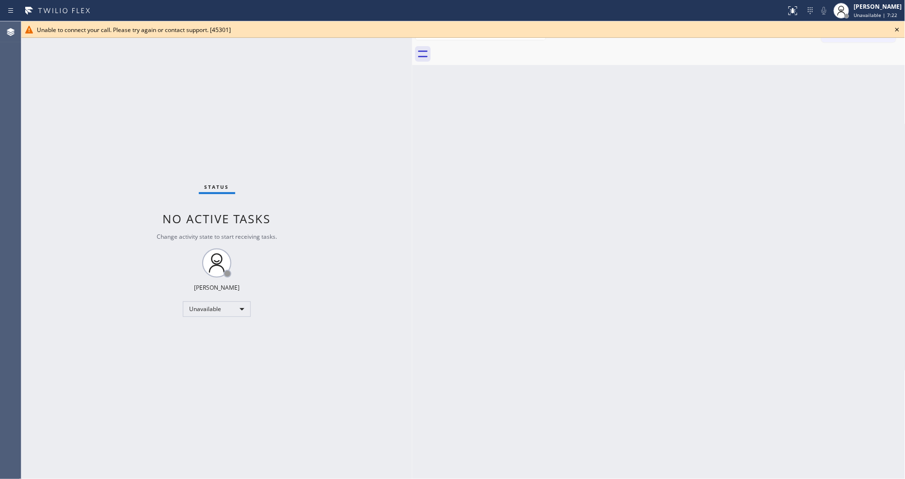
click at [905, 29] on div "Unable to connect your call. Please try again or contact support. [45301]" at bounding box center [463, 29] width 884 height 16
click at [894, 31] on icon at bounding box center [898, 30] width 12 height 12
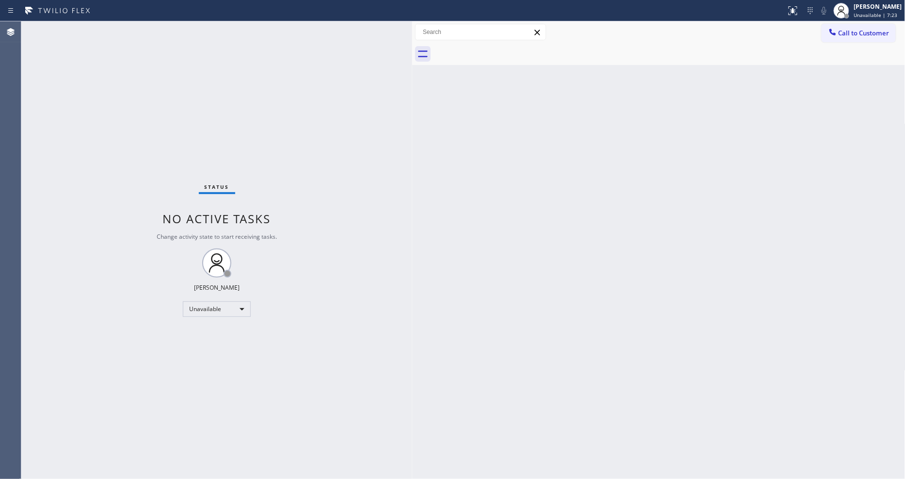
click at [876, 40] on button "Call to Customer" at bounding box center [859, 33] width 74 height 18
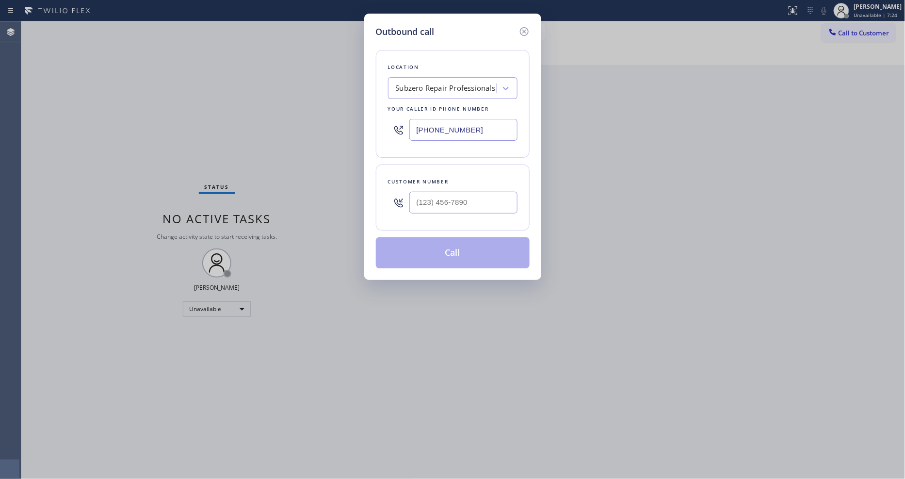
click at [420, 80] on div "Subzero Repair Professionals" at bounding box center [444, 88] width 106 height 17
paste input "HVAC Alliance Expert Emails"
type input "HVAC Alliance Expert Emails"
click at [414, 107] on div "4C.Email HVAC Alliance Expert Emails" at bounding box center [453, 113] width 130 height 27
type input "(833) 483-5952"
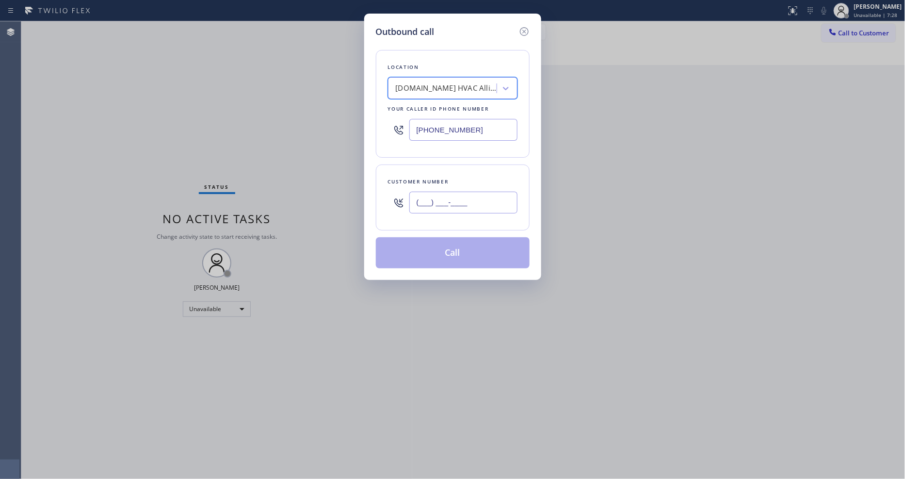
click at [441, 192] on input "(___) ___-____" at bounding box center [463, 203] width 108 height 22
paste input "323) 223-3993"
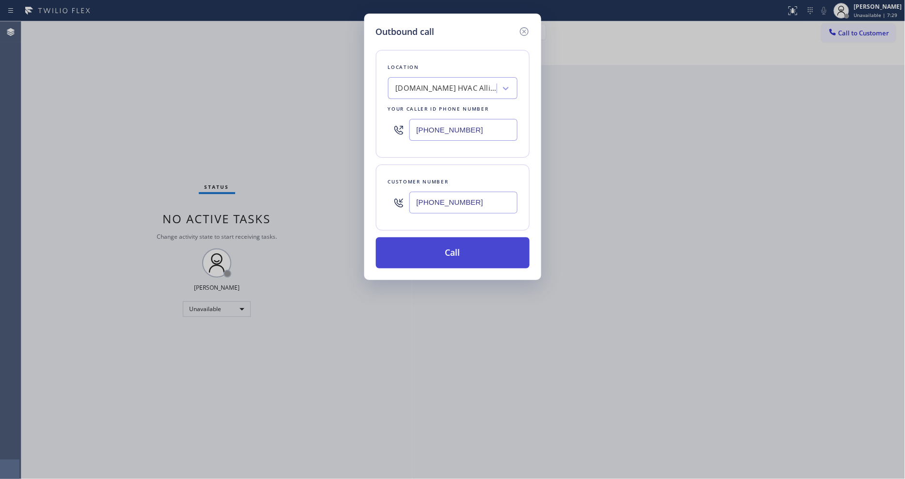
type input "(323) 223-3993"
click at [429, 245] on button "Call" at bounding box center [453, 252] width 154 height 31
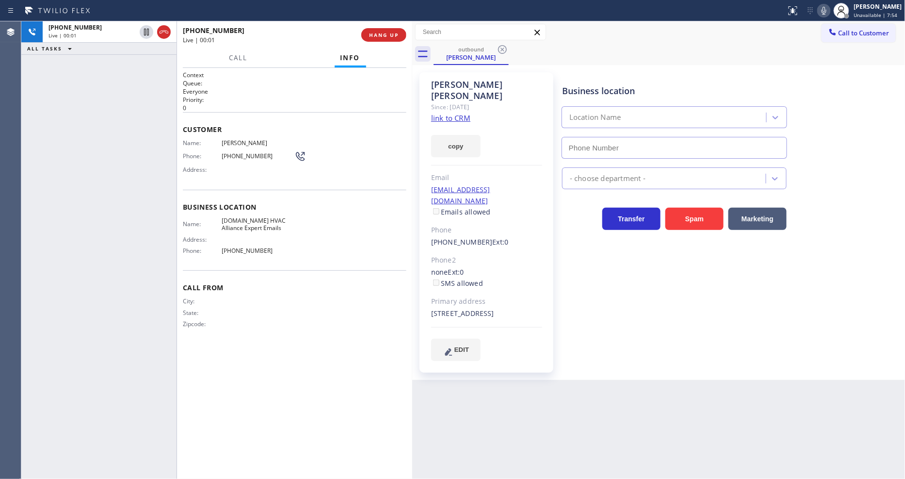
type input "(833) 483-5952"
click at [385, 30] on button "HANG UP" at bounding box center [383, 35] width 45 height 14
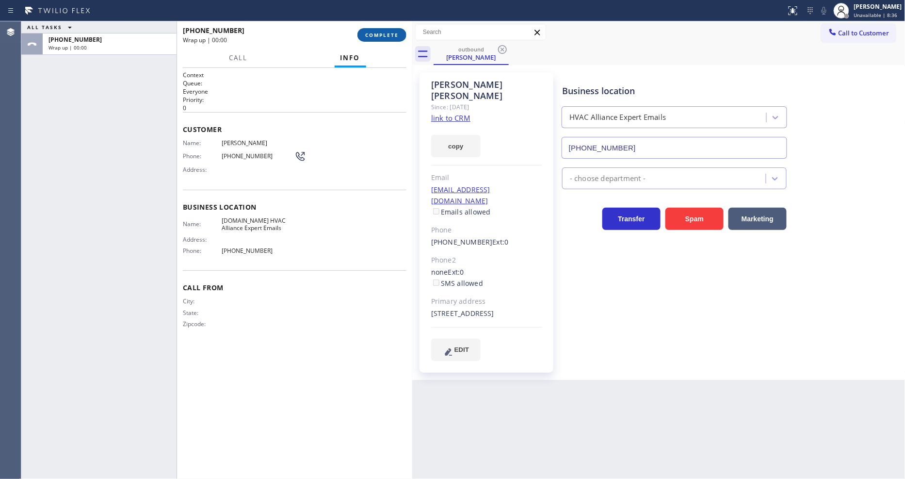
click at [385, 30] on button "COMPLETE" at bounding box center [381, 35] width 49 height 14
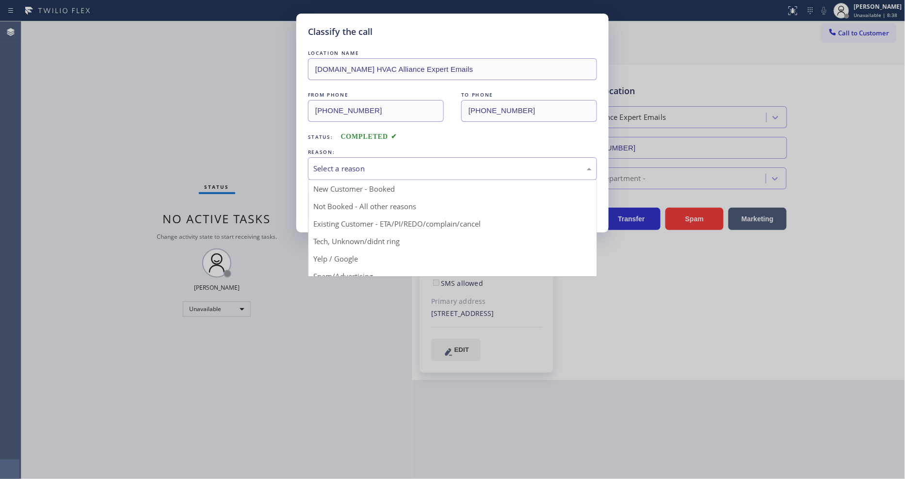
click at [347, 157] on div "Select a reason" at bounding box center [452, 168] width 289 height 23
drag, startPoint x: 340, startPoint y: 220, endPoint x: 336, endPoint y: 209, distance: 12.3
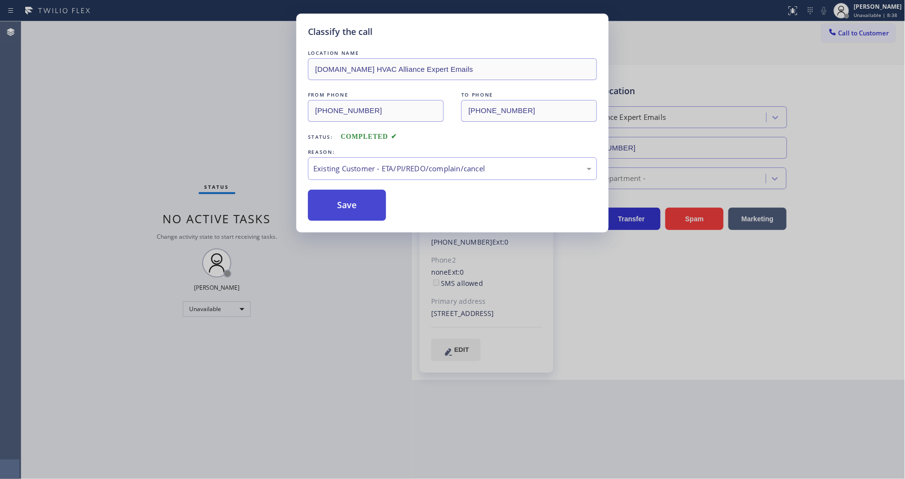
click at [336, 201] on button "Save" at bounding box center [347, 205] width 78 height 31
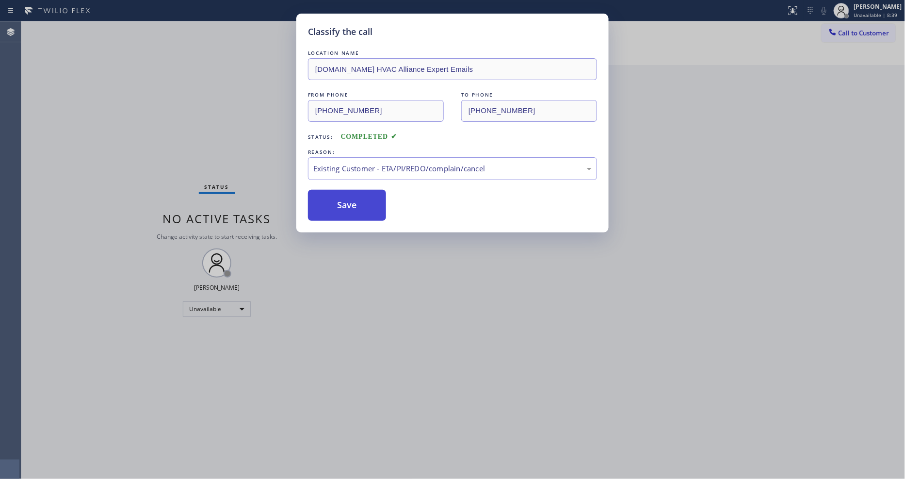
click at [336, 201] on button "Save" at bounding box center [347, 205] width 78 height 31
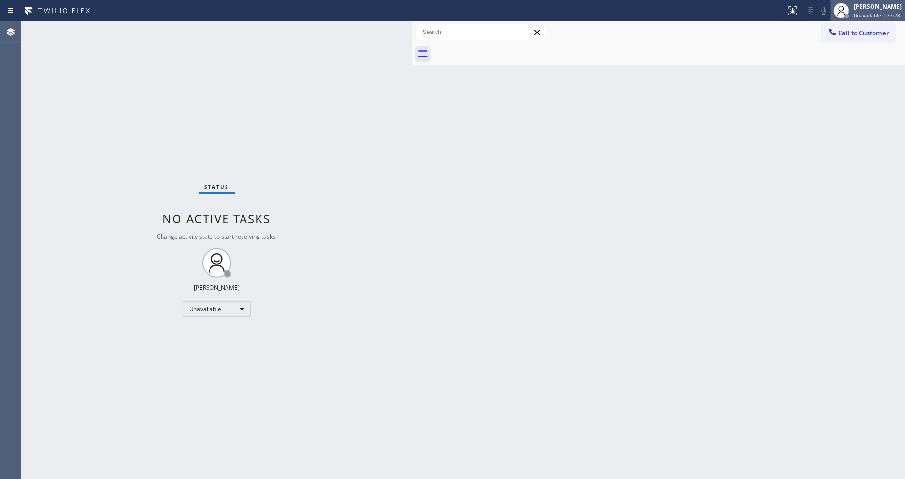
click at [889, 18] on span "Unavailable | 37:28" at bounding box center [877, 15] width 47 height 7
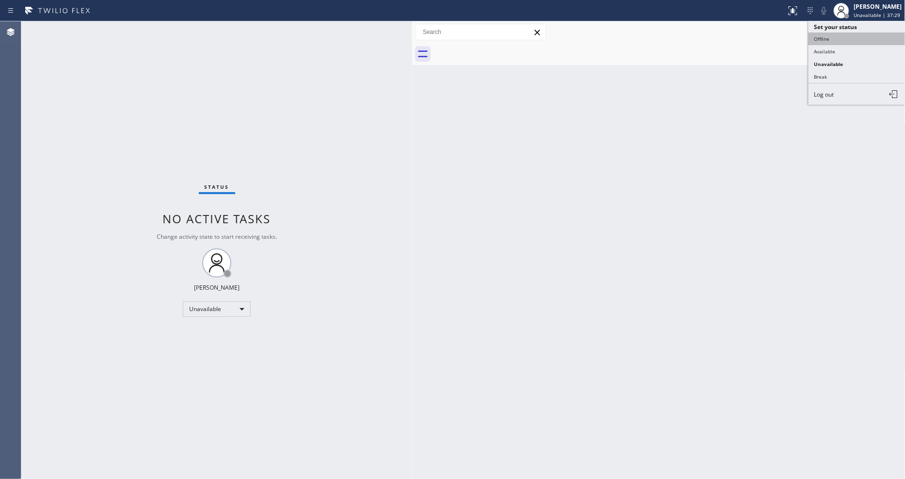
click at [841, 41] on button "Offline" at bounding box center [857, 38] width 97 height 13
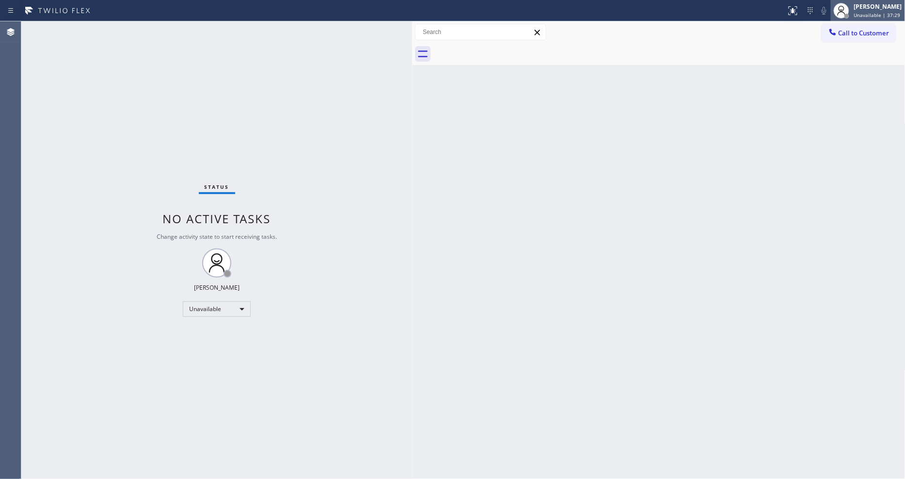
click at [876, 12] on span "Unavailable | 37:29" at bounding box center [877, 15] width 47 height 7
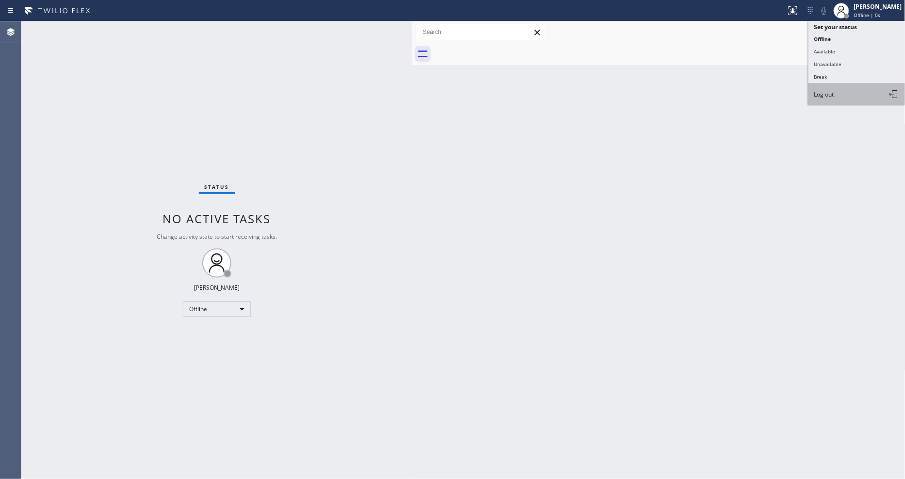
click at [838, 95] on button "Log out" at bounding box center [857, 93] width 97 height 21
